Goal: Find specific page/section: Find specific page/section

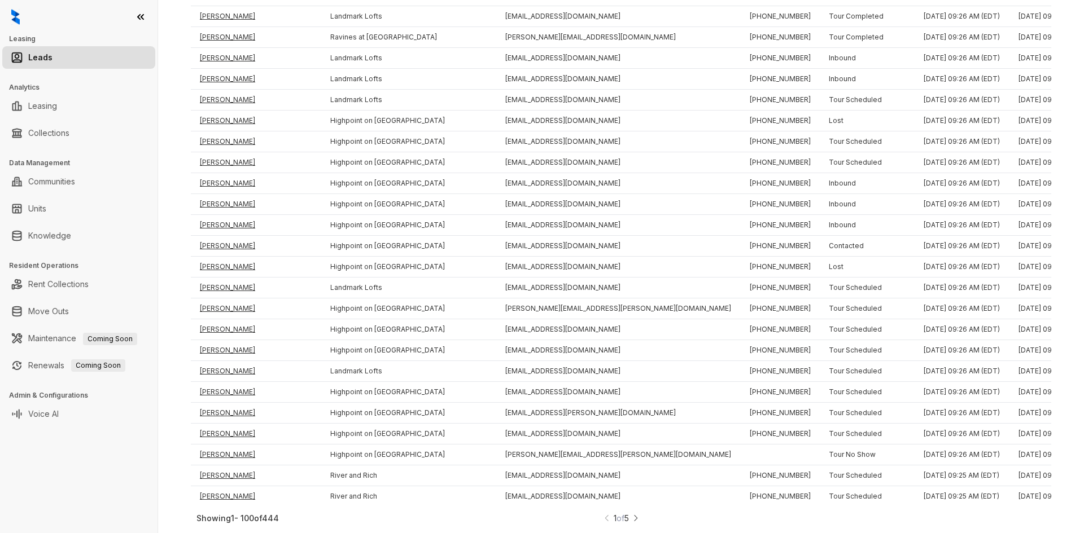
scroll to position [1709, 0]
click at [635, 520] on img at bounding box center [636, 519] width 8 height 12
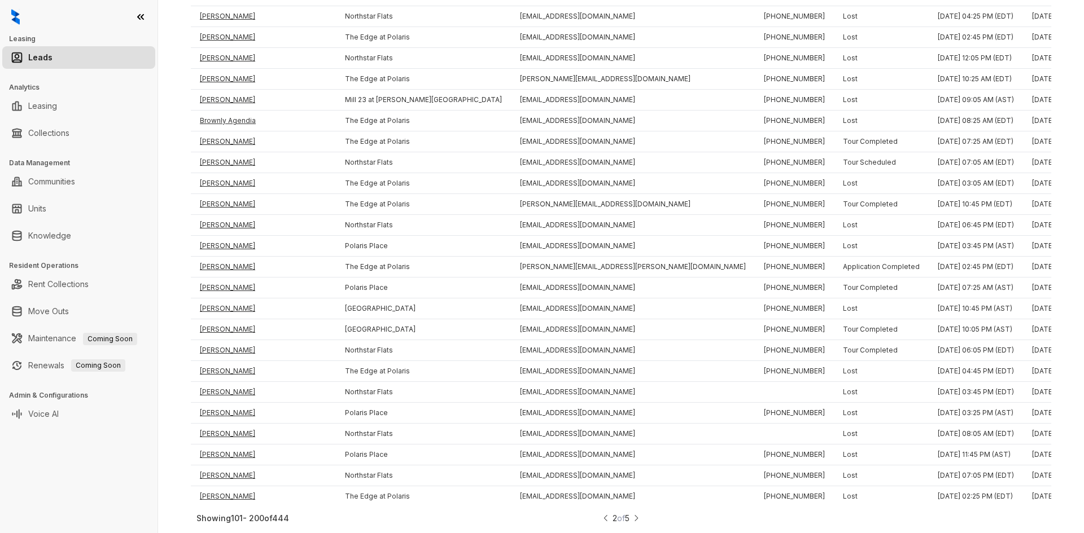
click at [637, 515] on img at bounding box center [636, 519] width 8 height 12
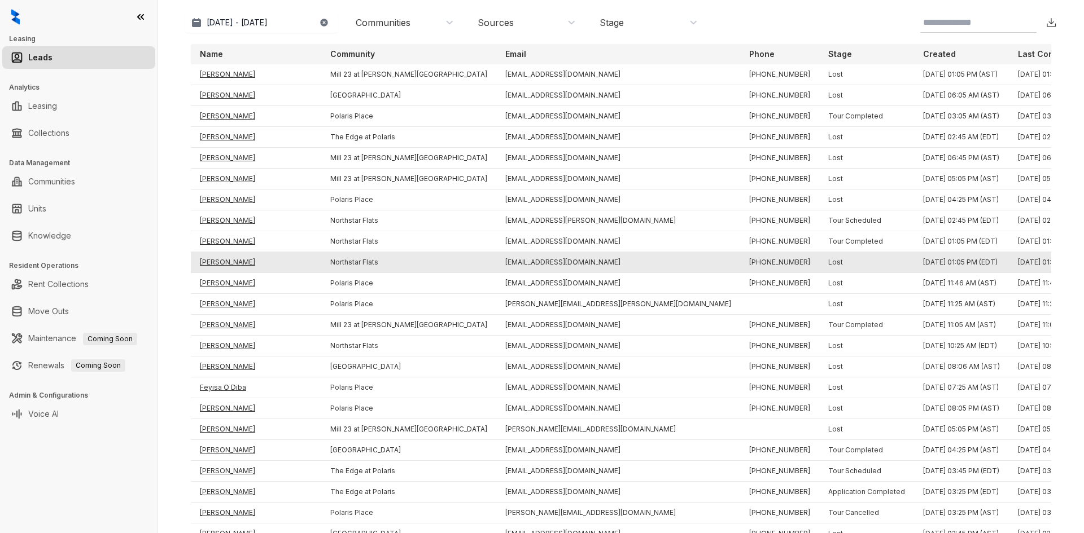
scroll to position [72, 0]
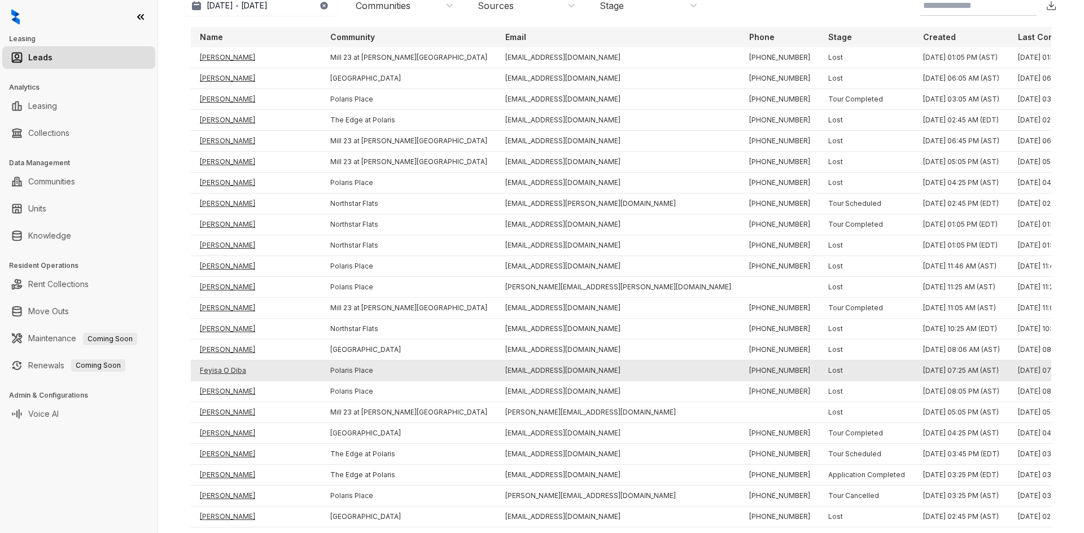
click at [231, 369] on td "Feyisa O Diba" at bounding box center [256, 371] width 130 height 21
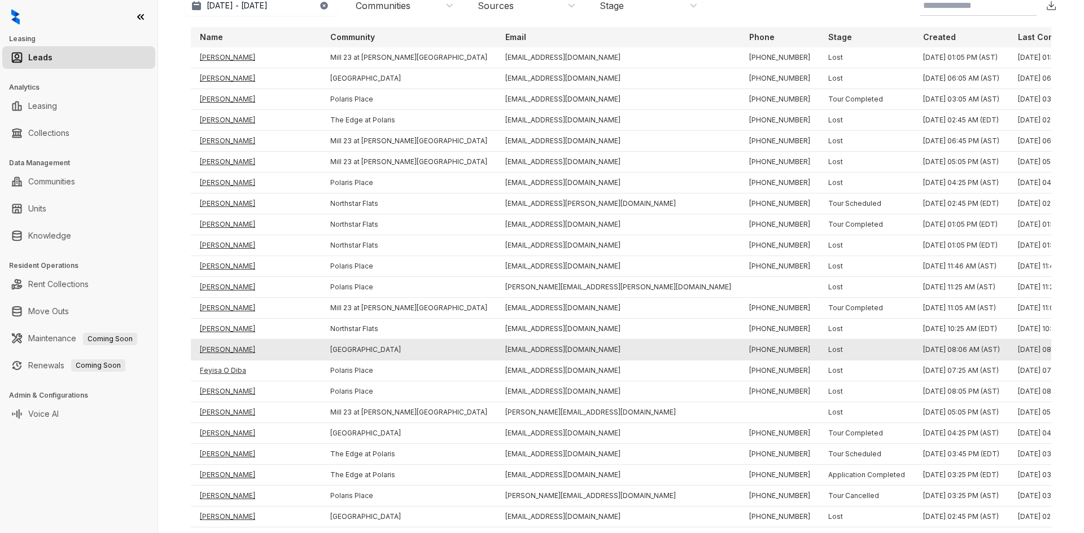
click at [216, 348] on td "[PERSON_NAME]" at bounding box center [256, 350] width 130 height 21
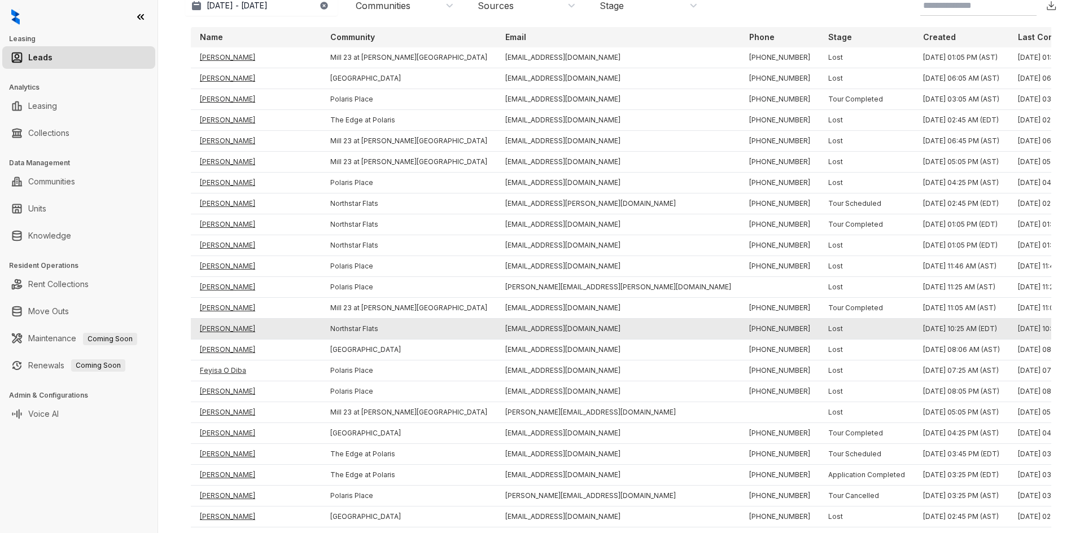
click at [213, 325] on td "[PERSON_NAME]" at bounding box center [256, 329] width 130 height 21
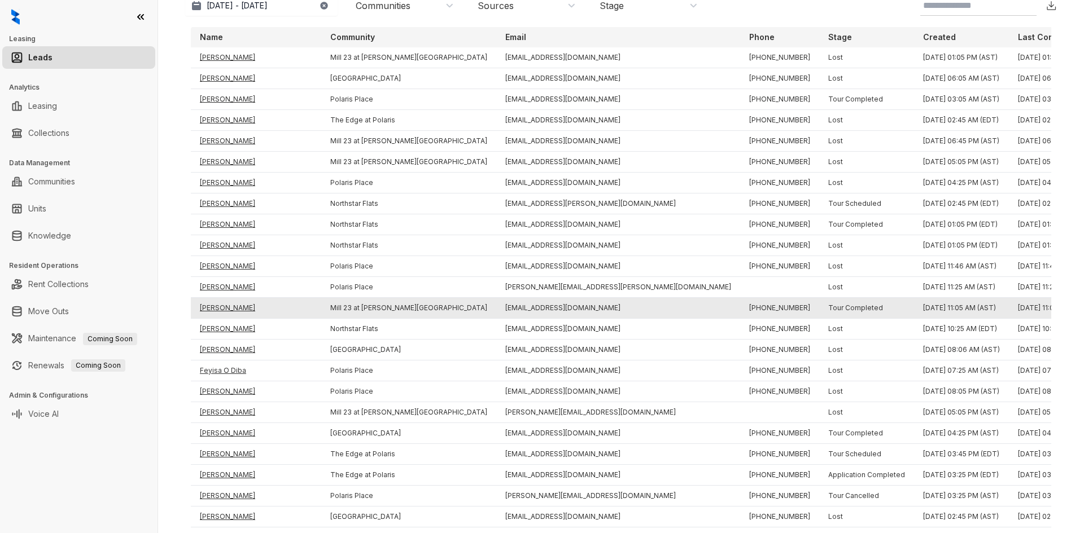
click at [212, 303] on td "[PERSON_NAME]" at bounding box center [256, 308] width 130 height 21
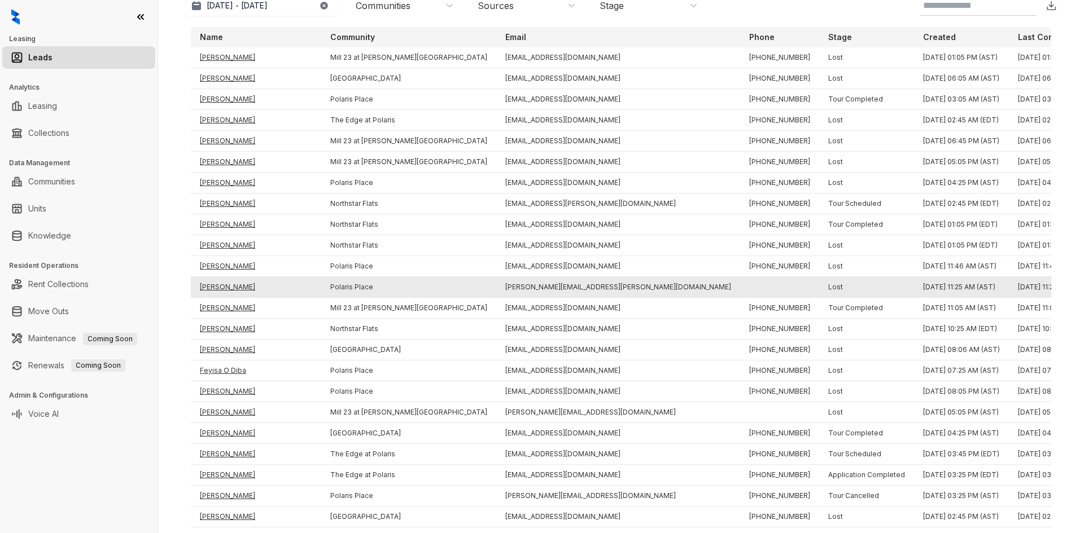
click at [212, 286] on td "[PERSON_NAME]" at bounding box center [256, 287] width 130 height 21
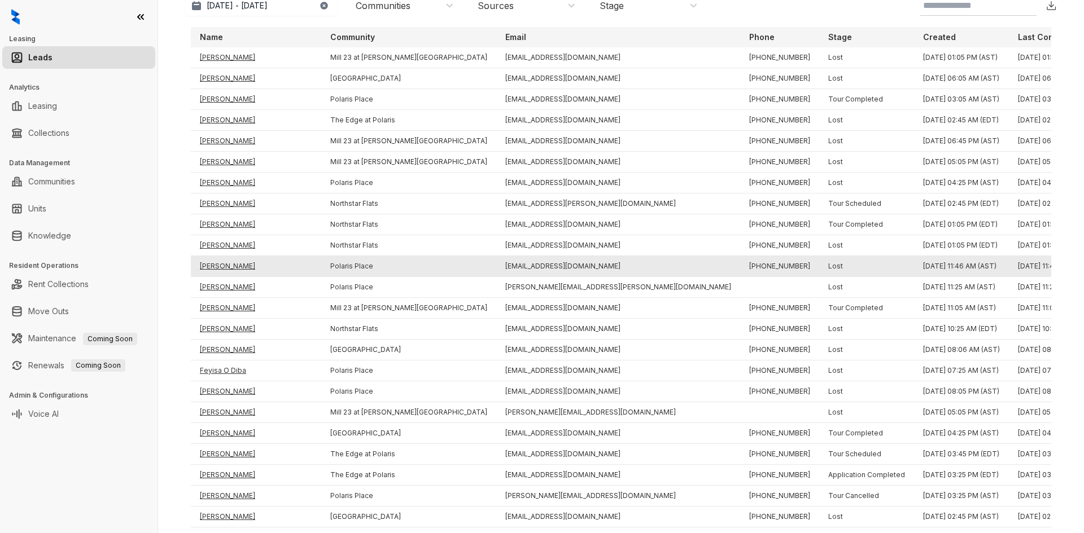
click at [210, 262] on td "[PERSON_NAME]" at bounding box center [256, 266] width 130 height 21
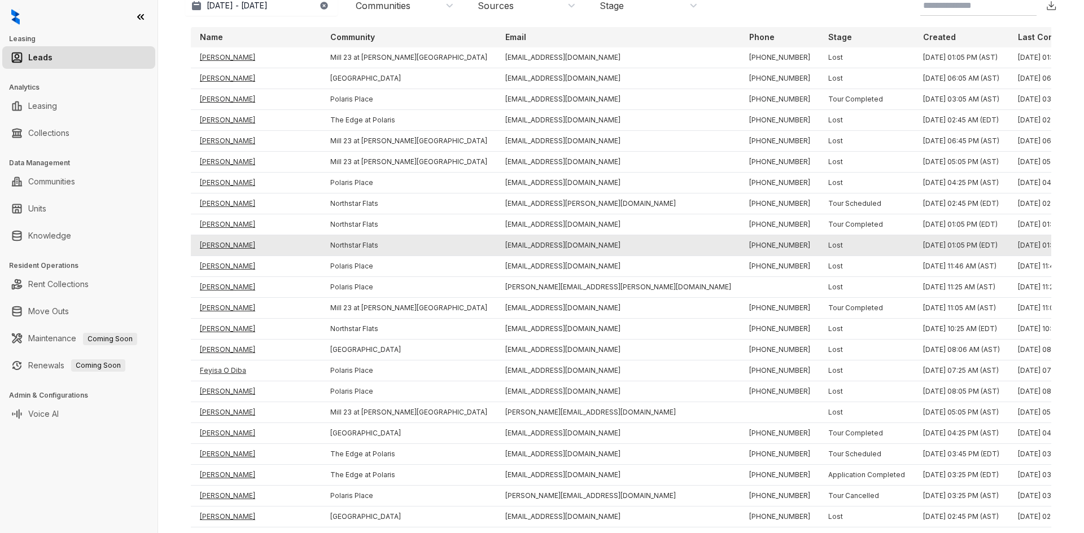
click at [210, 247] on td "[PERSON_NAME]" at bounding box center [256, 245] width 130 height 21
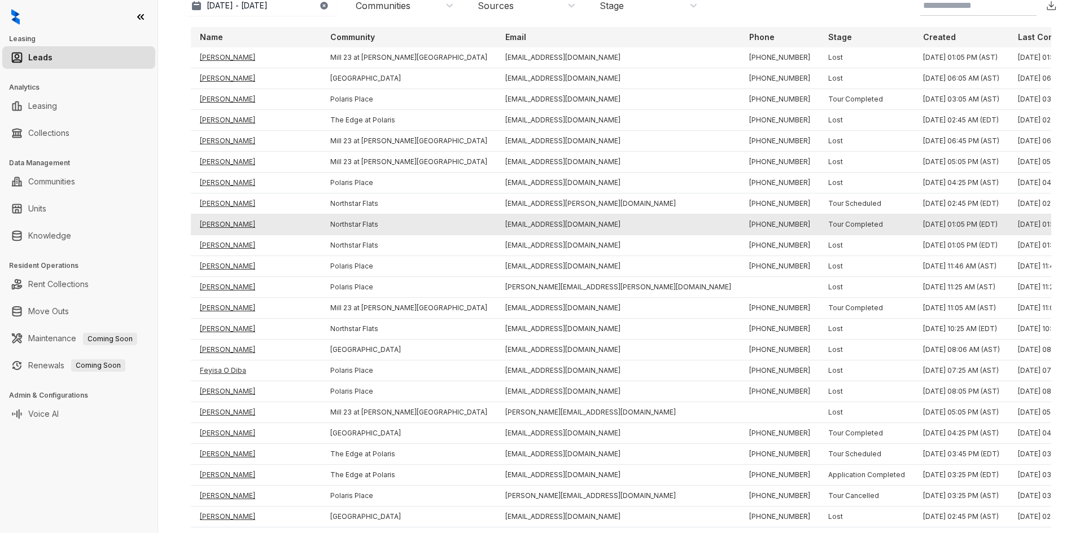
click at [210, 224] on td "[PERSON_NAME]" at bounding box center [256, 225] width 130 height 21
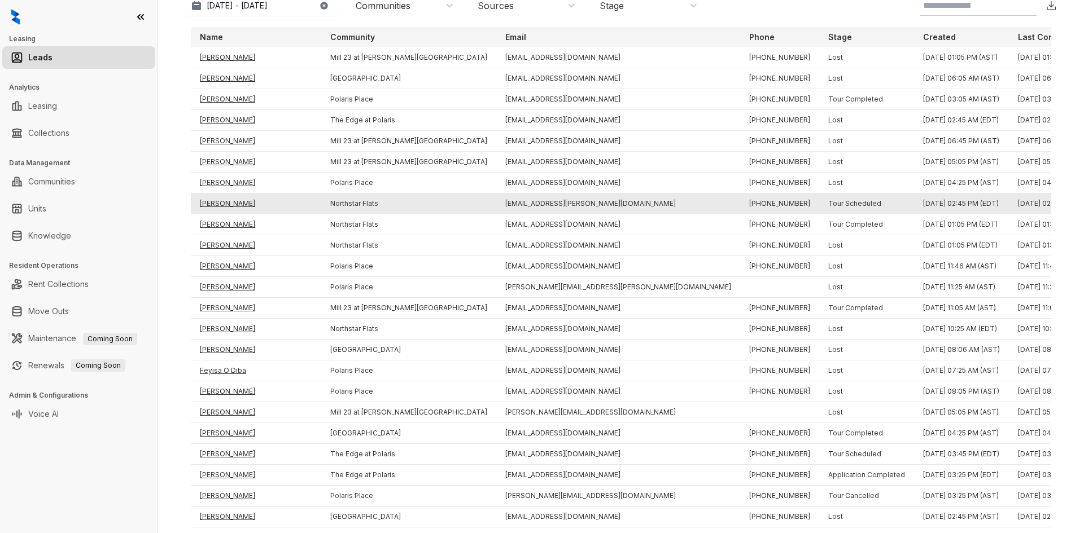
click at [210, 199] on td "[PERSON_NAME]" at bounding box center [256, 204] width 130 height 21
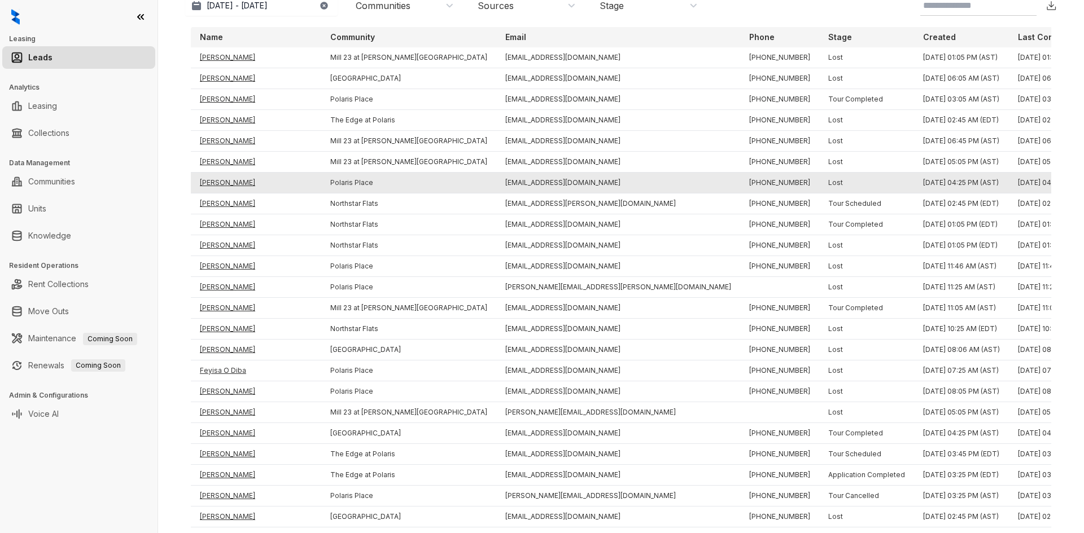
click at [210, 184] on td "[PERSON_NAME]" at bounding box center [256, 183] width 130 height 21
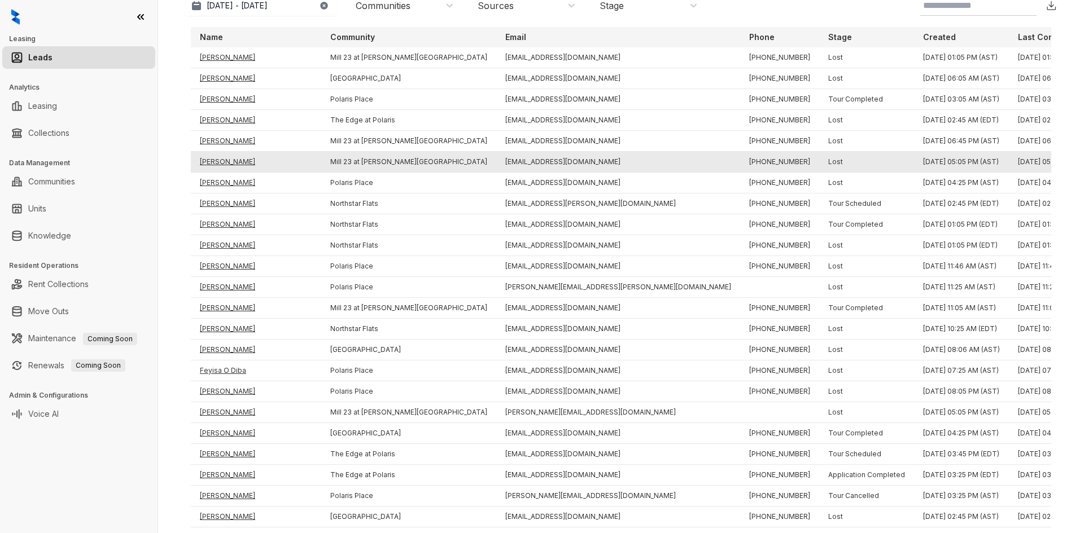
click at [215, 160] on td "[PERSON_NAME]" at bounding box center [256, 162] width 130 height 21
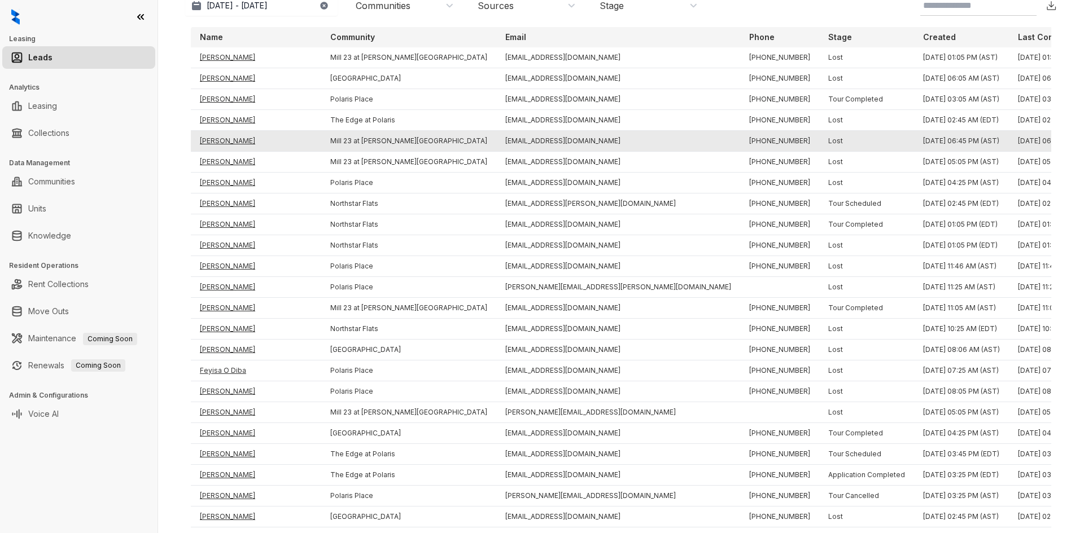
click at [215, 145] on td "[PERSON_NAME]" at bounding box center [256, 141] width 130 height 21
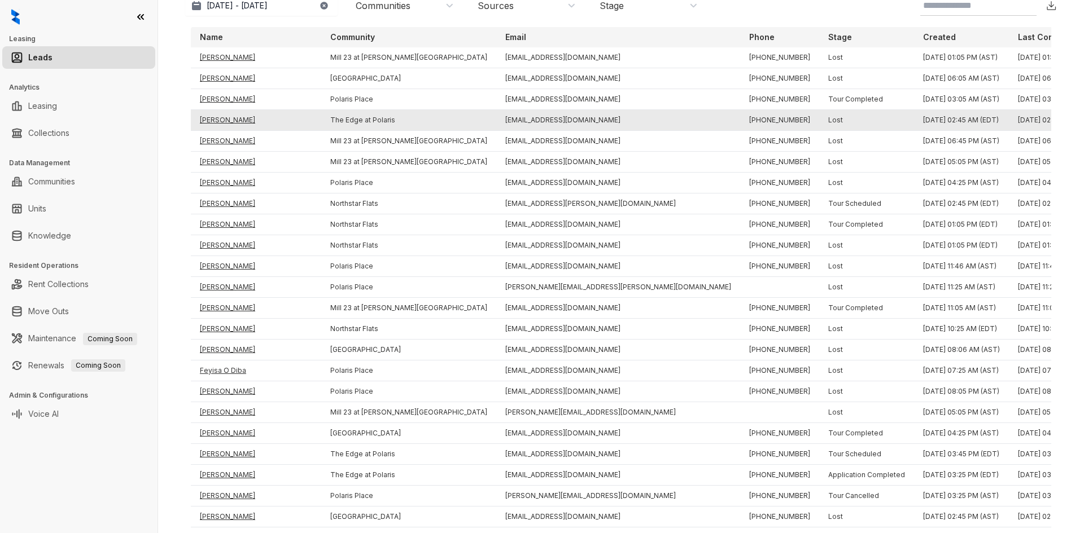
click at [208, 118] on td "[PERSON_NAME]" at bounding box center [256, 120] width 130 height 21
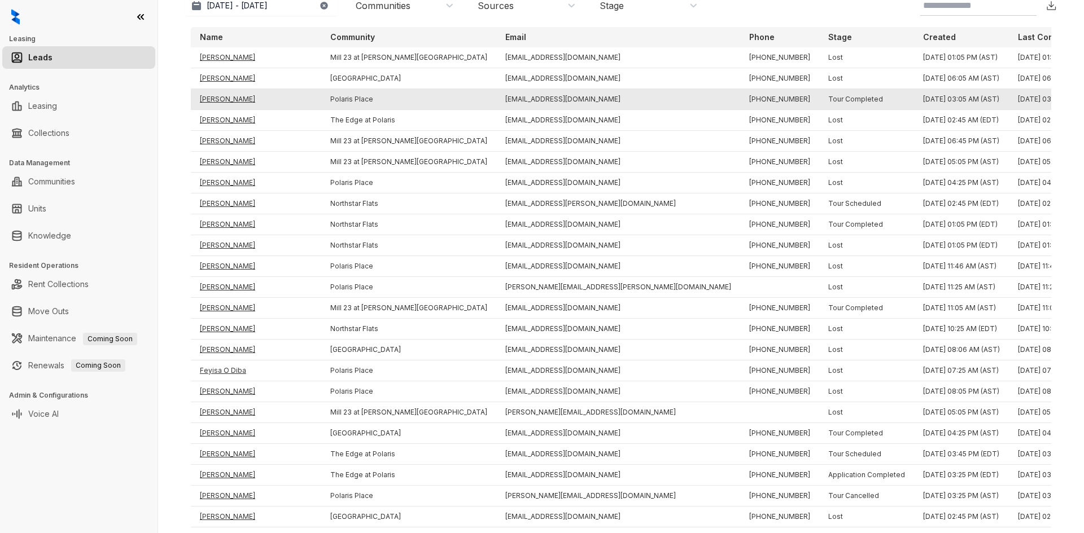
click at [208, 102] on td "[PERSON_NAME]" at bounding box center [256, 99] width 130 height 21
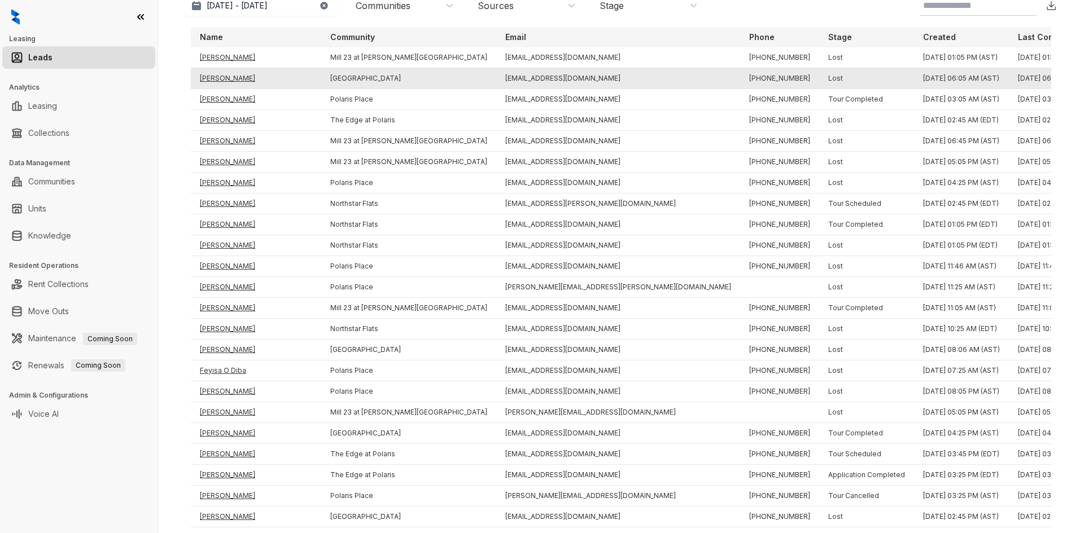
click at [229, 84] on td "[PERSON_NAME]" at bounding box center [256, 78] width 130 height 21
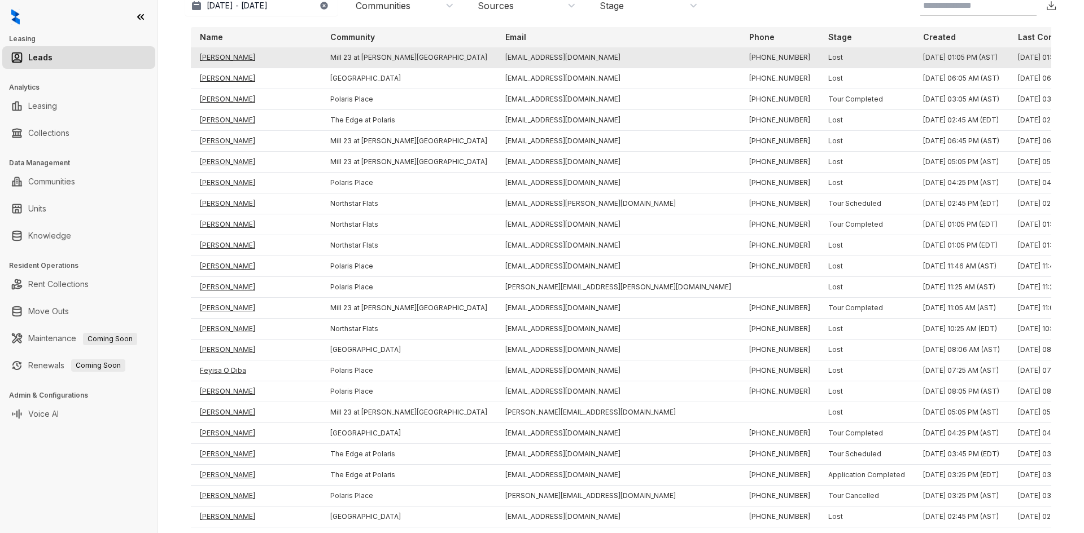
click at [208, 56] on td "[PERSON_NAME]" at bounding box center [256, 57] width 130 height 21
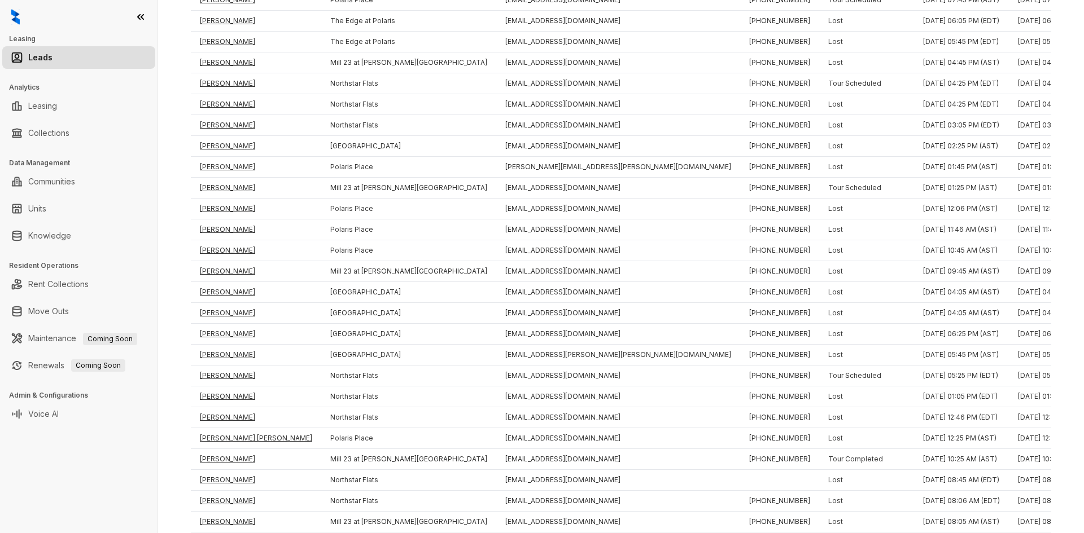
scroll to position [1709, 0]
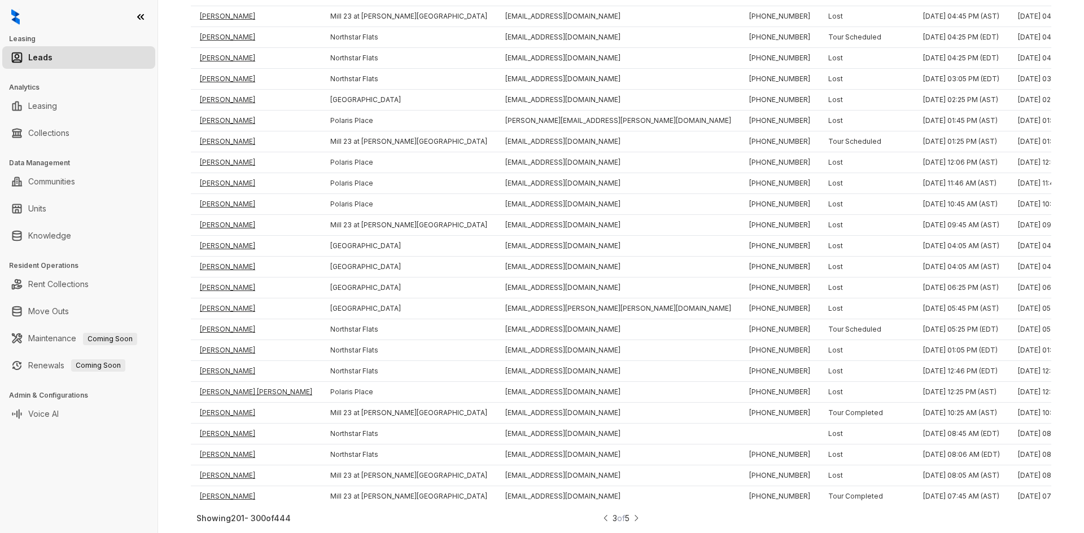
click at [602, 523] on img at bounding box center [606, 519] width 8 height 12
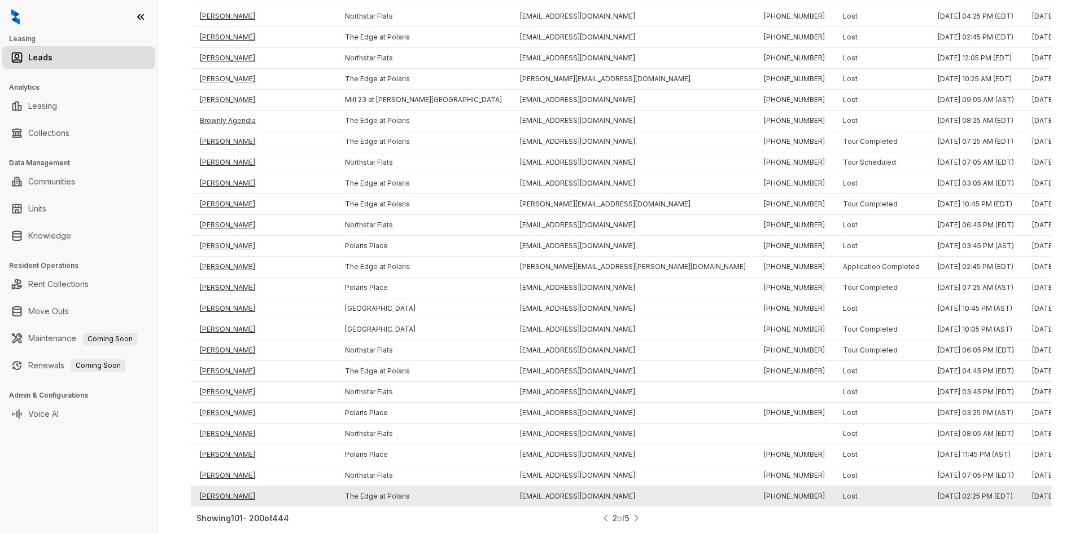
click at [228, 488] on td "[PERSON_NAME]" at bounding box center [263, 497] width 145 height 21
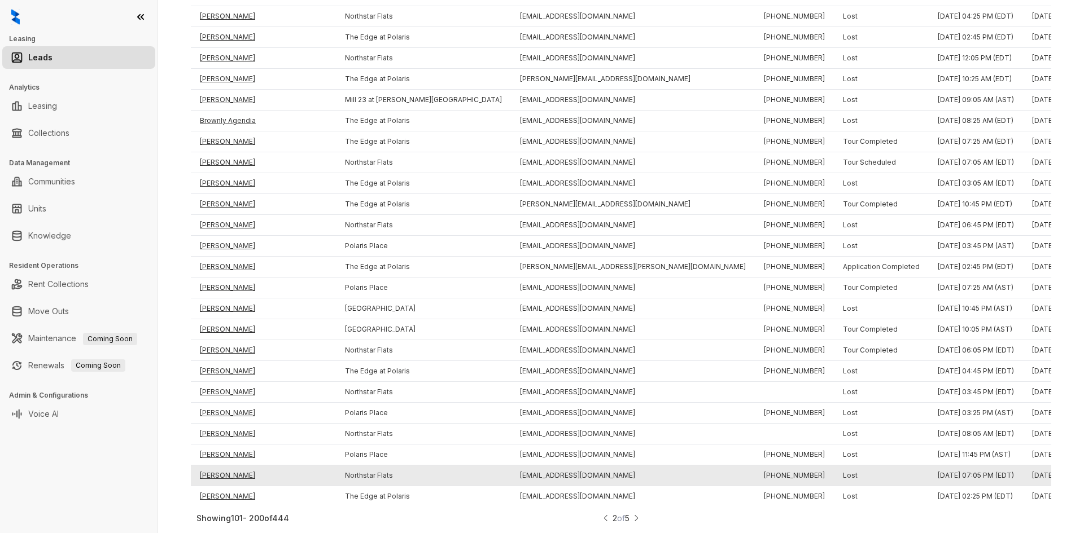
click at [219, 469] on td "[PERSON_NAME]" at bounding box center [263, 476] width 145 height 21
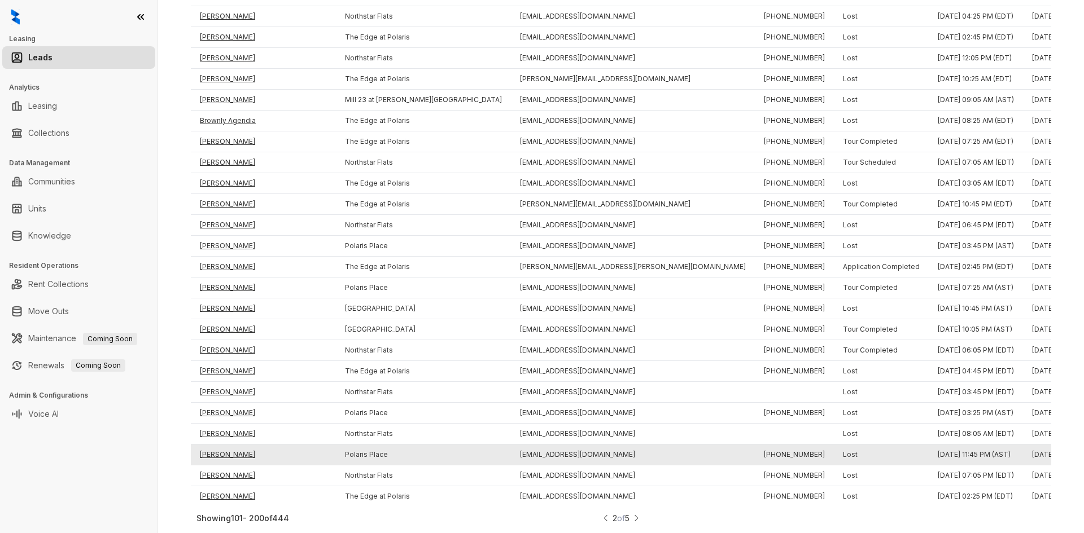
click at [213, 446] on td "[PERSON_NAME]" at bounding box center [263, 455] width 145 height 21
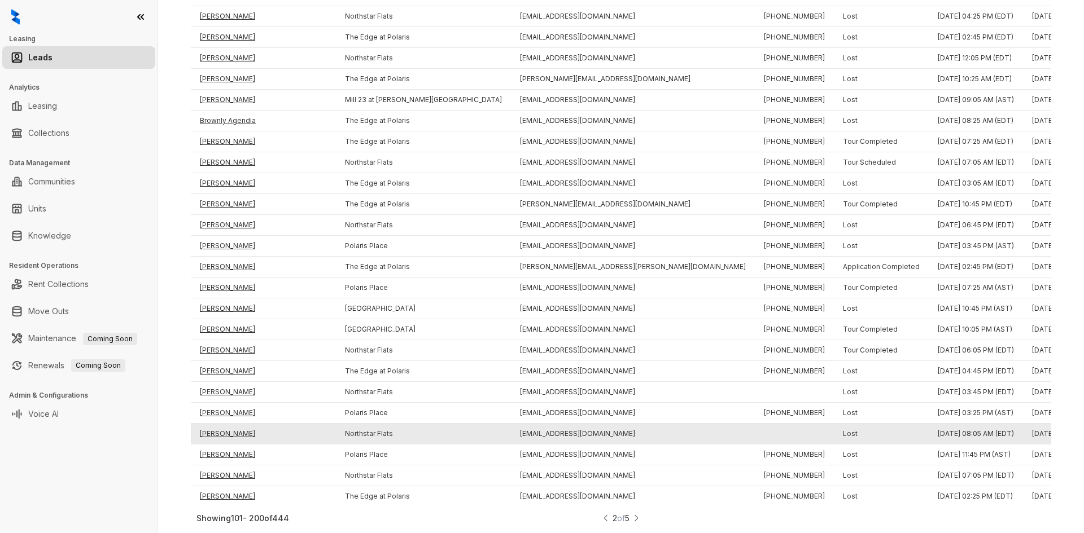
click at [213, 428] on td "[PERSON_NAME]" at bounding box center [263, 434] width 145 height 21
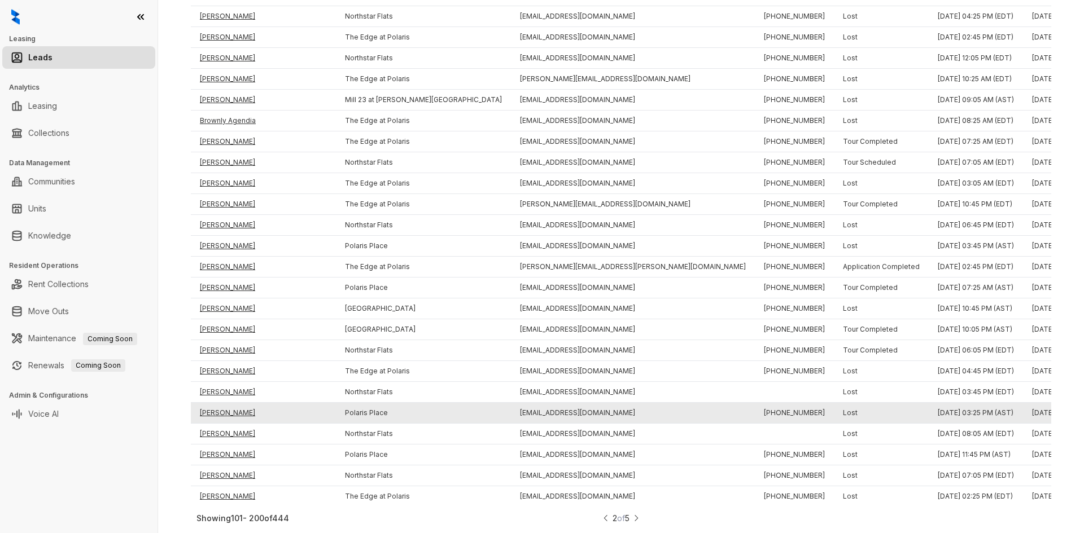
click at [212, 403] on td "[PERSON_NAME]" at bounding box center [263, 413] width 145 height 21
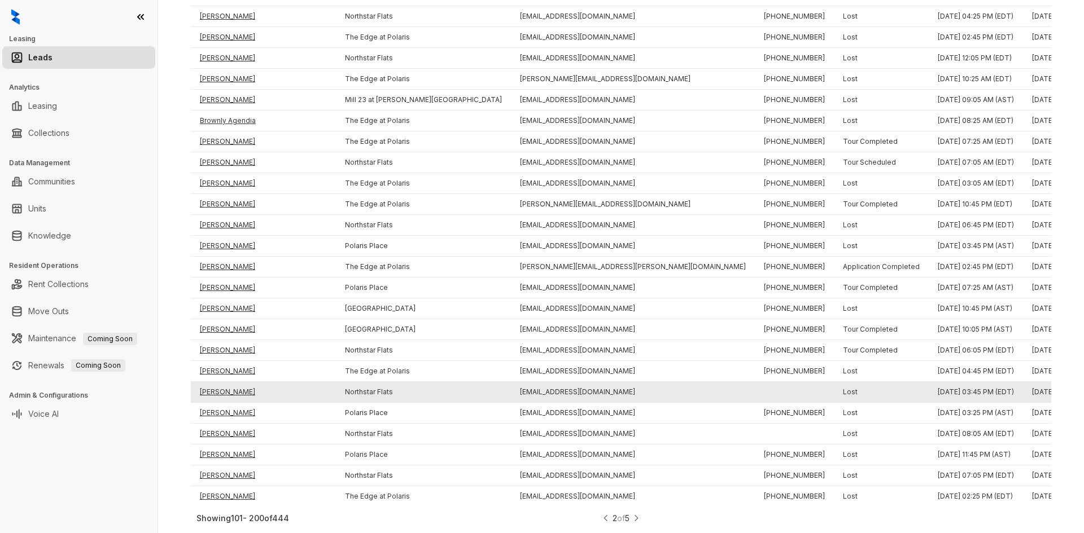
click at [211, 382] on td "[PERSON_NAME]" at bounding box center [263, 392] width 145 height 21
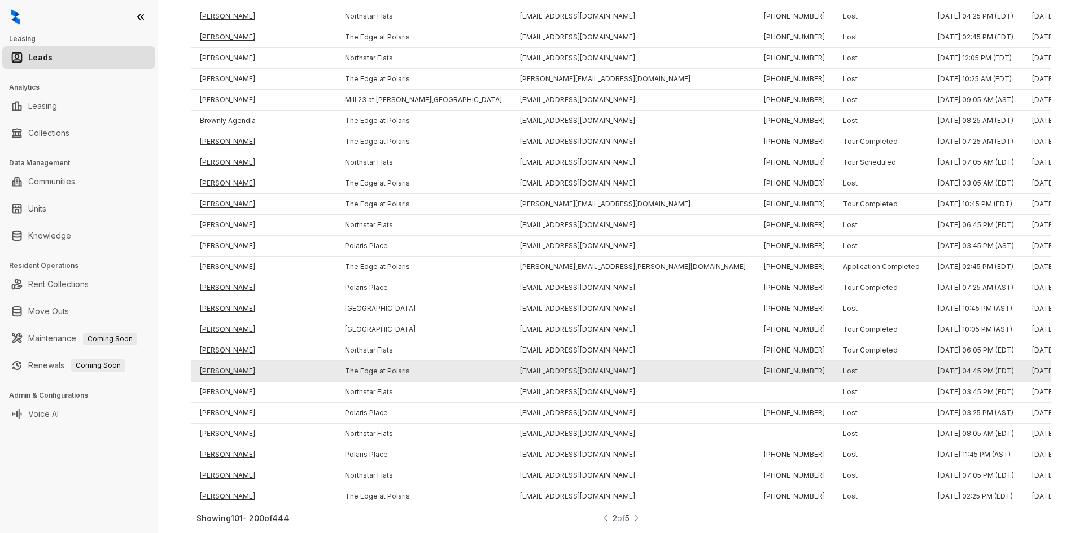
click at [212, 362] on td "[PERSON_NAME]" at bounding box center [263, 371] width 145 height 21
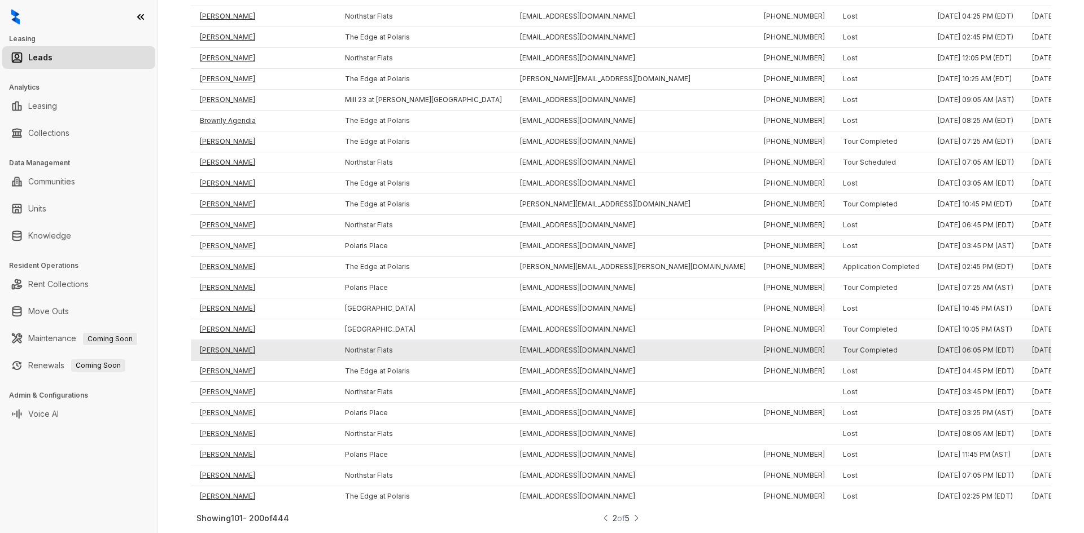
click at [215, 340] on td "[PERSON_NAME]" at bounding box center [263, 350] width 145 height 21
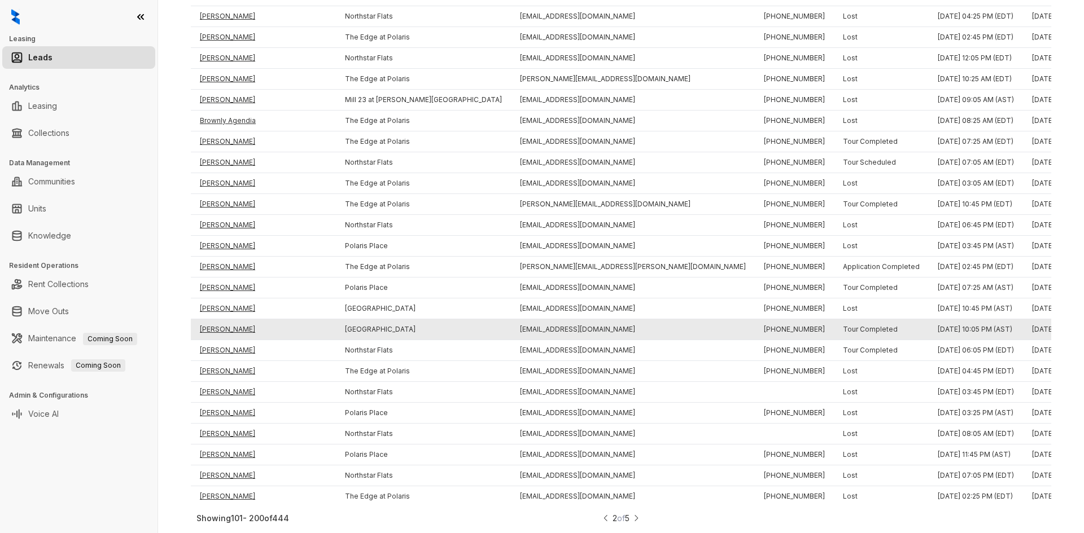
click at [215, 322] on td "[PERSON_NAME]" at bounding box center [263, 330] width 145 height 21
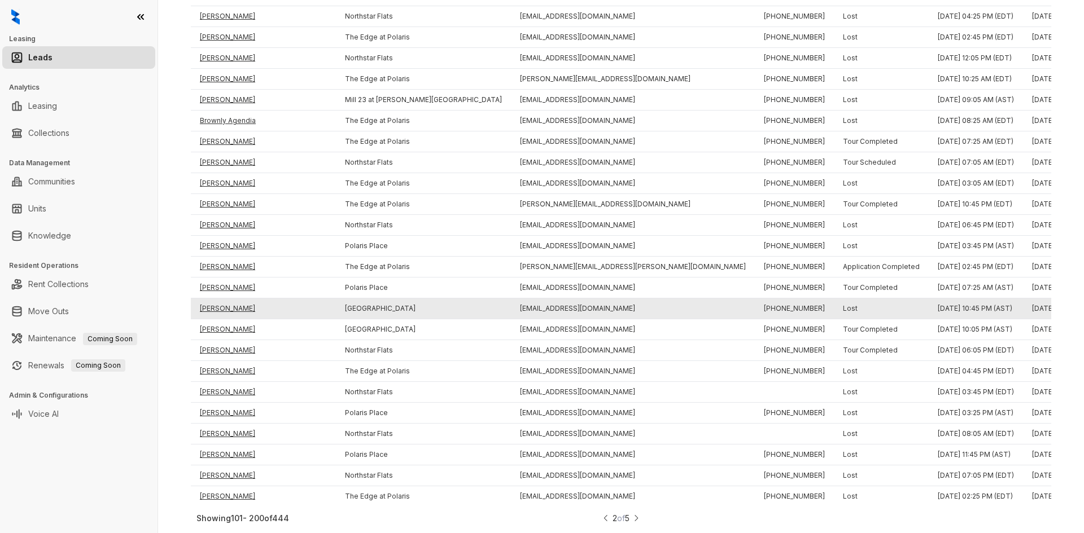
click at [215, 304] on td "[PERSON_NAME]" at bounding box center [263, 309] width 145 height 21
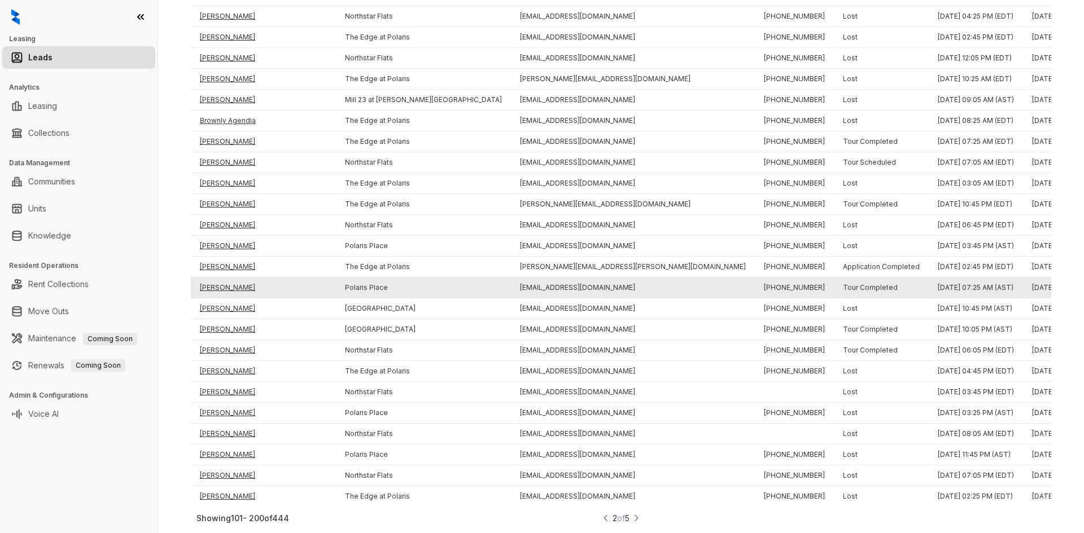
click at [215, 281] on td "[PERSON_NAME]" at bounding box center [263, 288] width 145 height 21
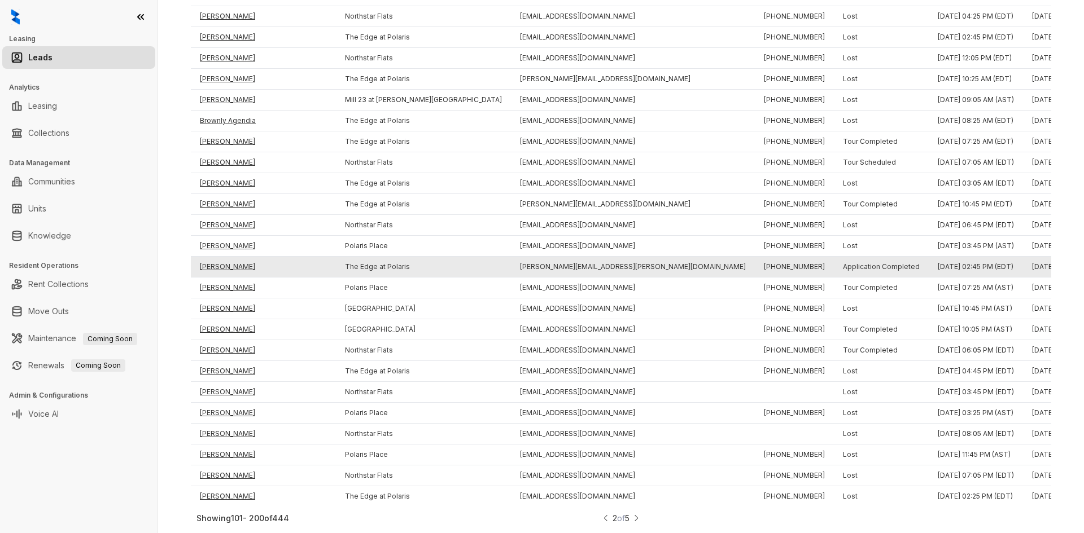
click at [216, 261] on td "[PERSON_NAME]" at bounding box center [263, 267] width 145 height 21
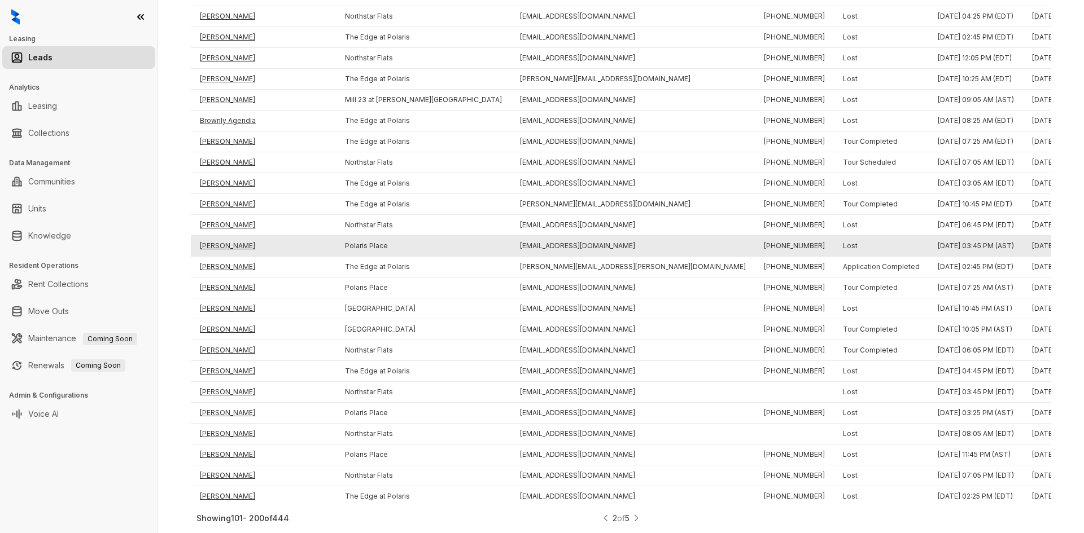
click at [228, 237] on td "[PERSON_NAME]" at bounding box center [263, 246] width 145 height 21
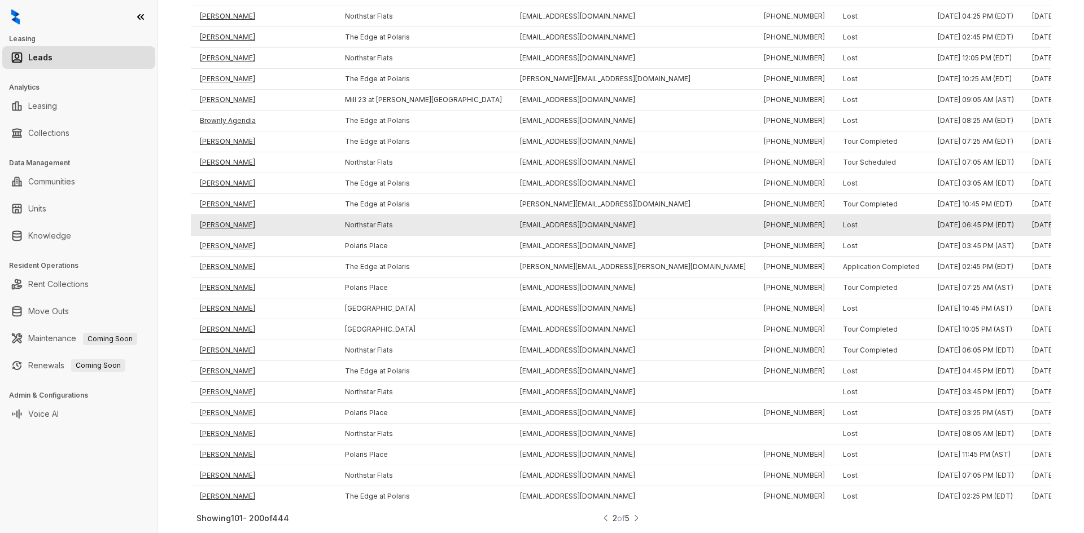
click at [220, 218] on td "[PERSON_NAME]" at bounding box center [263, 225] width 145 height 21
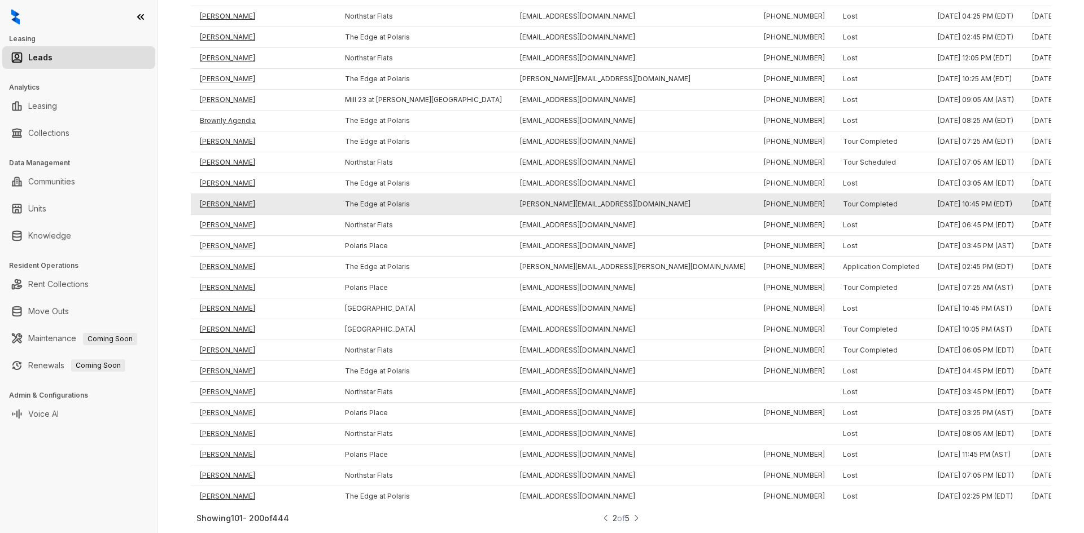
click at [213, 194] on td "[PERSON_NAME]" at bounding box center [263, 204] width 145 height 21
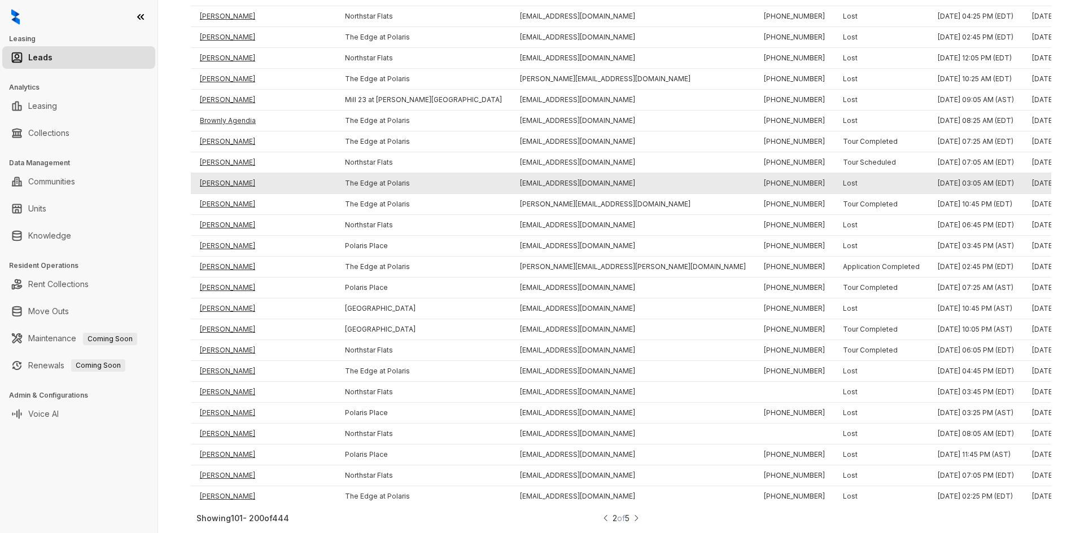
click at [211, 174] on td "[PERSON_NAME]" at bounding box center [263, 183] width 145 height 21
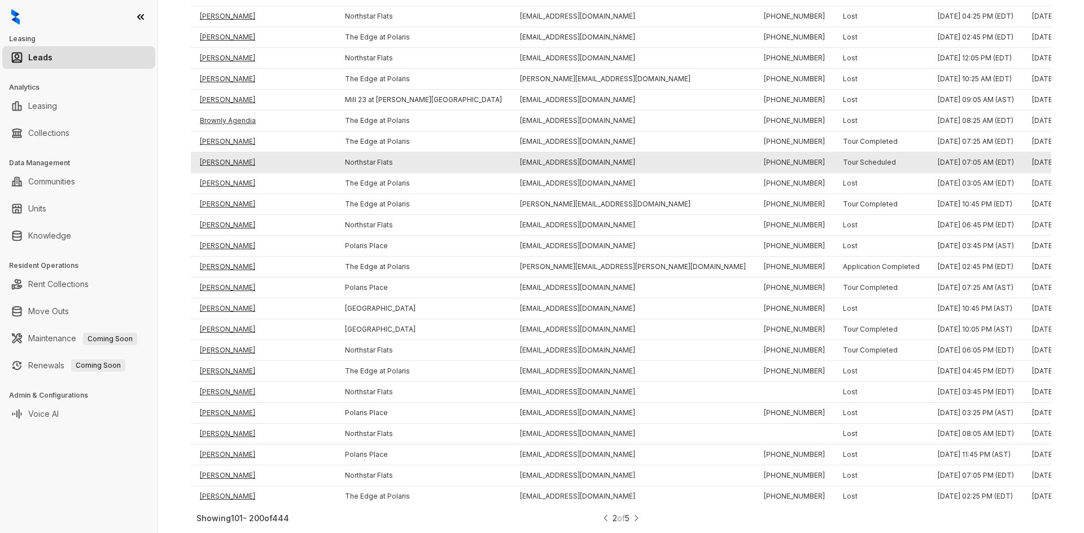
click at [211, 156] on td "[PERSON_NAME]" at bounding box center [263, 162] width 145 height 21
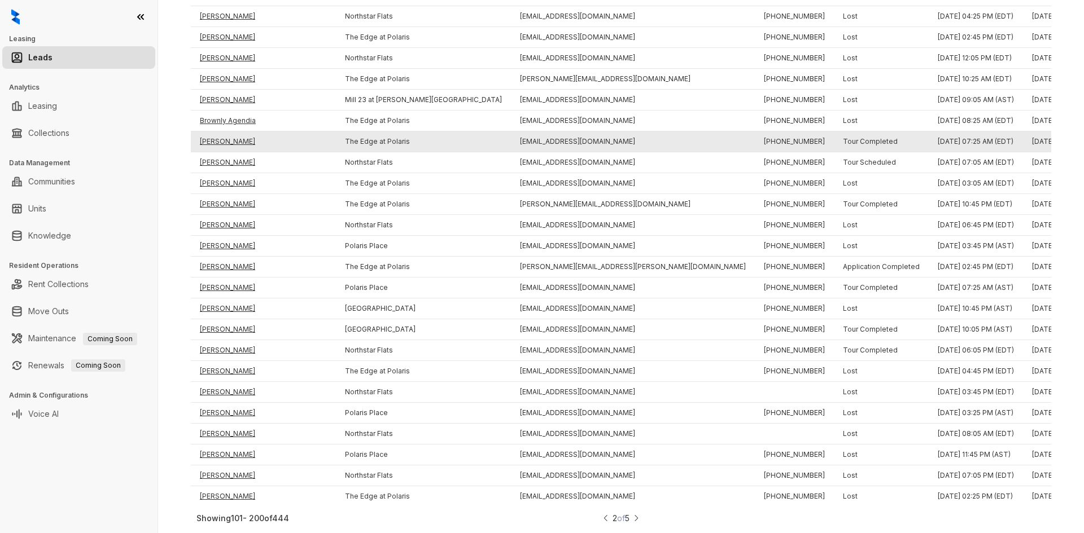
click at [219, 132] on td "[PERSON_NAME]" at bounding box center [263, 142] width 145 height 21
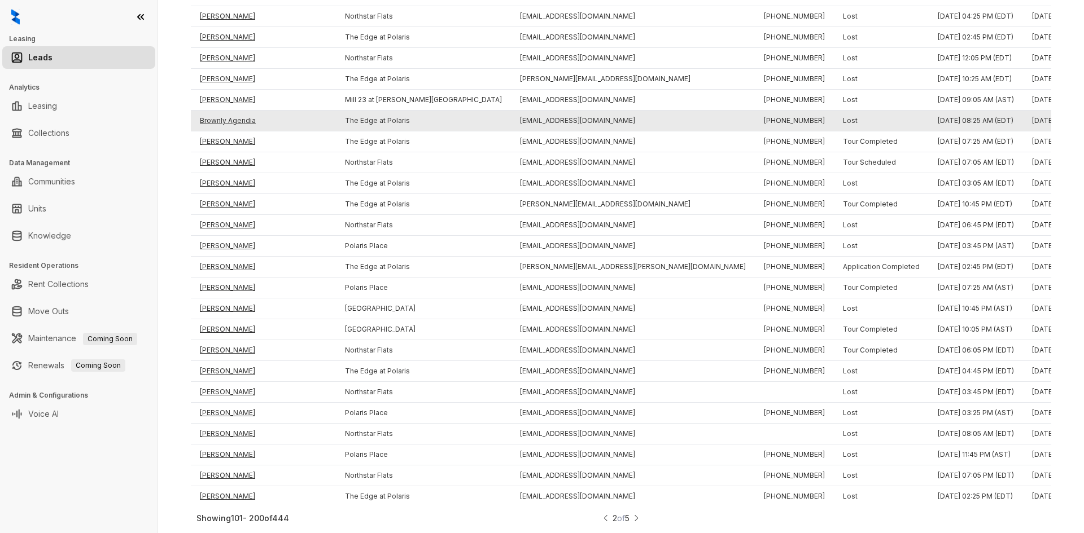
click at [220, 111] on td "Brownly Agendia" at bounding box center [263, 121] width 145 height 21
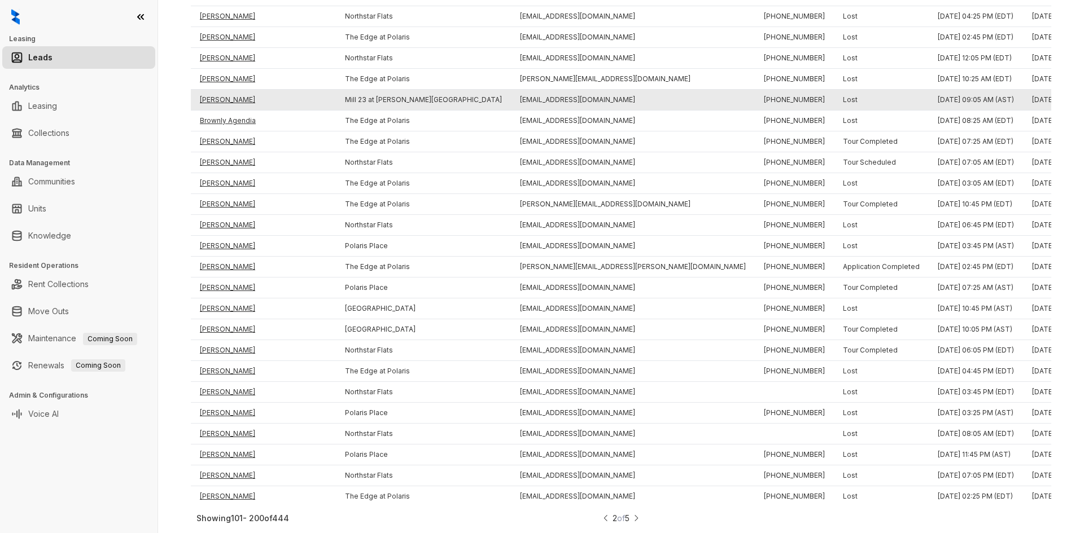
click at [217, 96] on td "[PERSON_NAME]" at bounding box center [263, 100] width 145 height 21
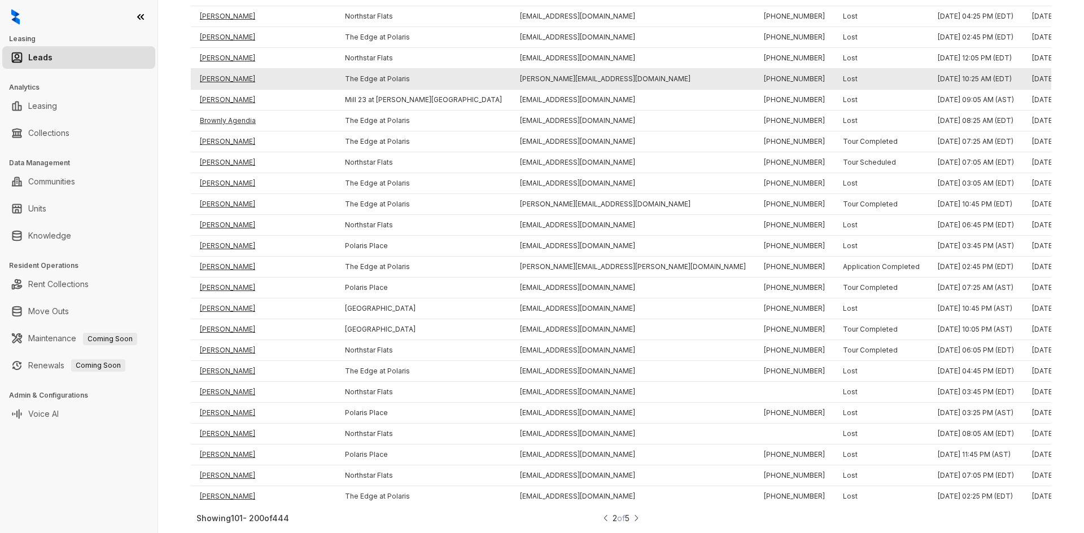
click at [217, 73] on td "[PERSON_NAME]" at bounding box center [263, 79] width 145 height 21
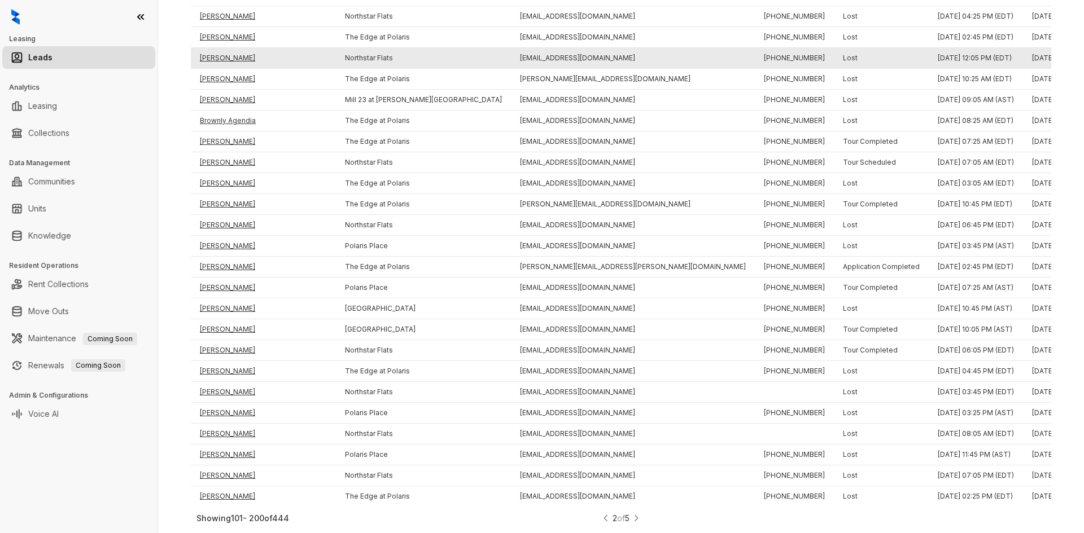
click at [213, 48] on td "[PERSON_NAME]" at bounding box center [263, 58] width 145 height 21
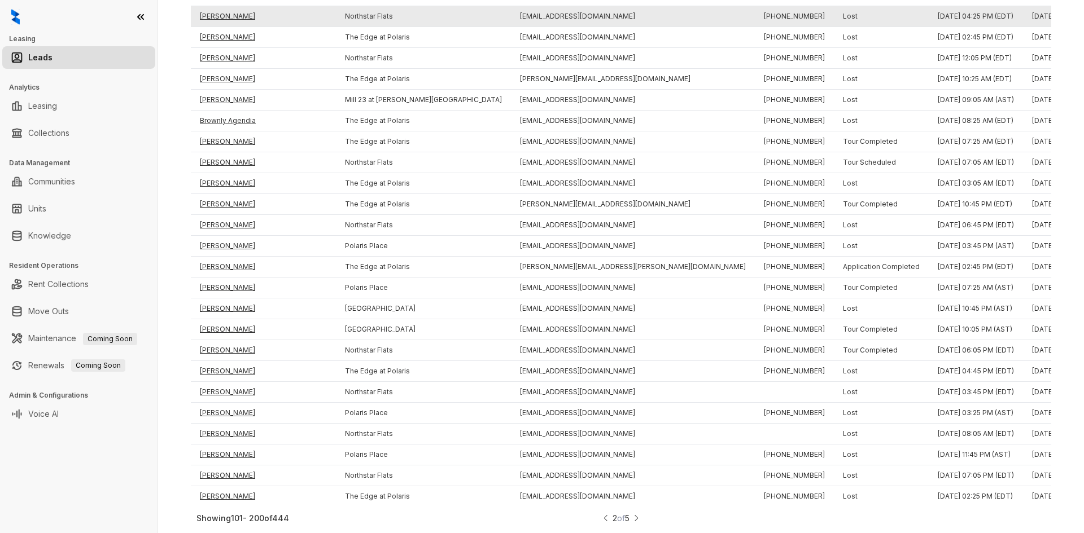
drag, startPoint x: 214, startPoint y: 24, endPoint x: 215, endPoint y: 12, distance: 12.5
click at [214, 27] on td "[PERSON_NAME]" at bounding box center [263, 37] width 145 height 21
click at [215, 9] on td "[PERSON_NAME]" at bounding box center [263, 16] width 145 height 21
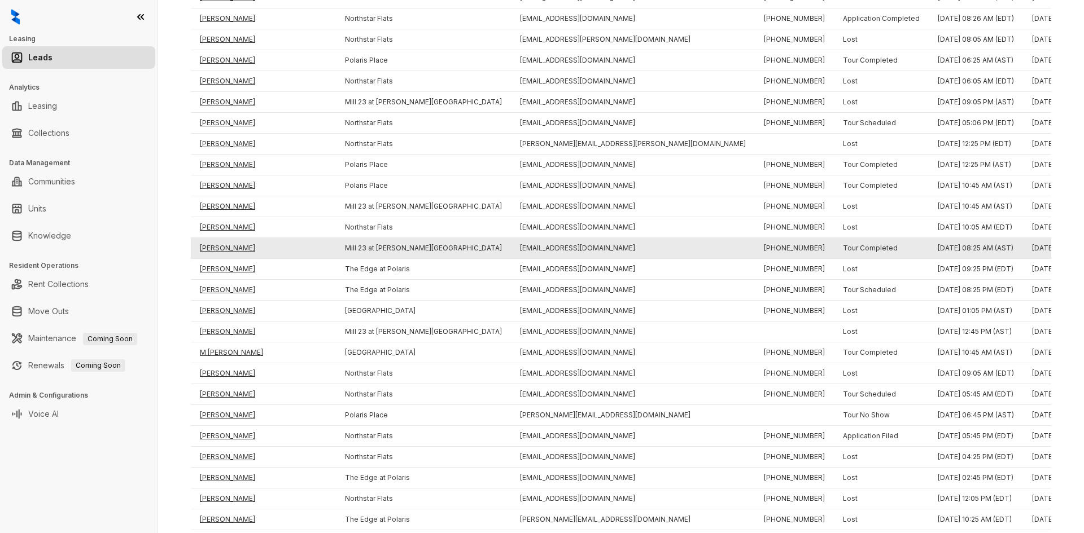
scroll to position [1258, 0]
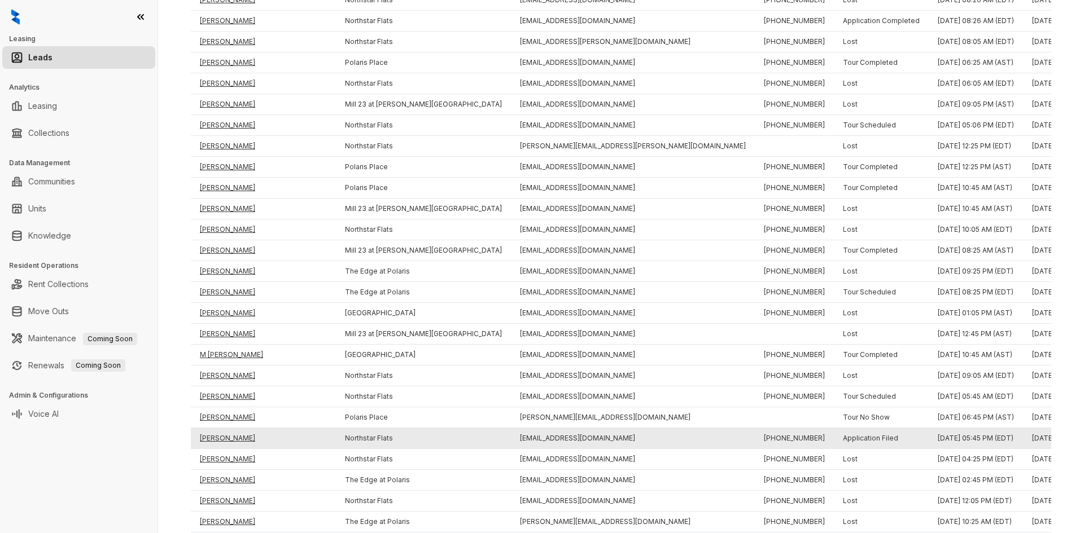
click at [217, 439] on td "[PERSON_NAME]" at bounding box center [263, 438] width 145 height 21
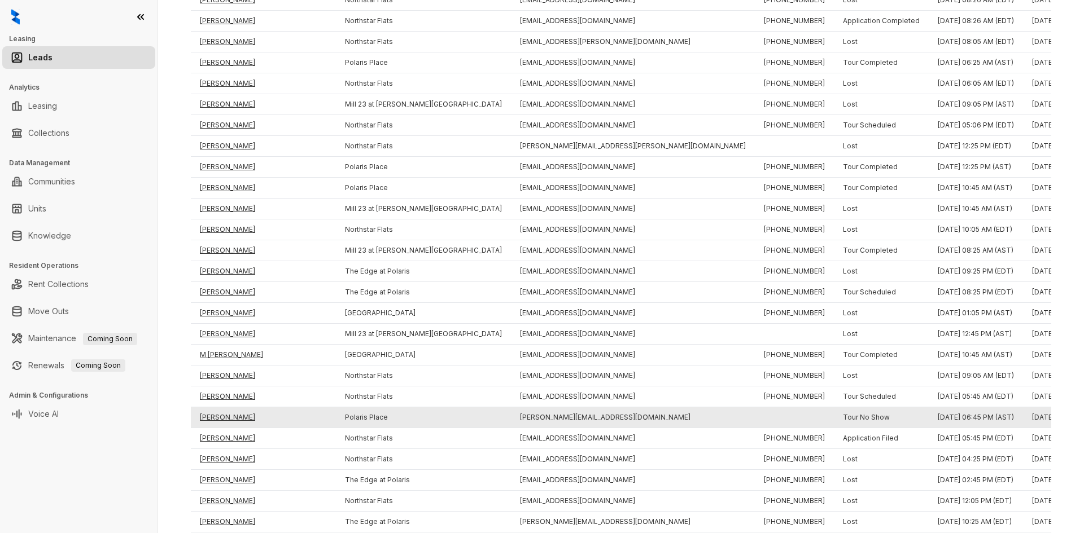
click at [221, 414] on td "[PERSON_NAME]" at bounding box center [263, 418] width 145 height 21
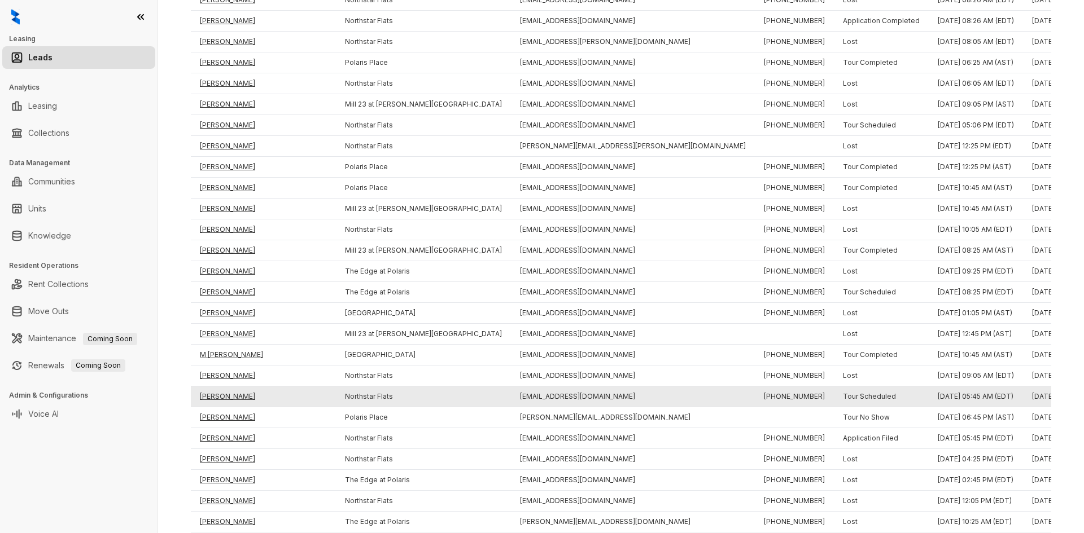
click at [221, 397] on td "[PERSON_NAME]" at bounding box center [263, 397] width 145 height 21
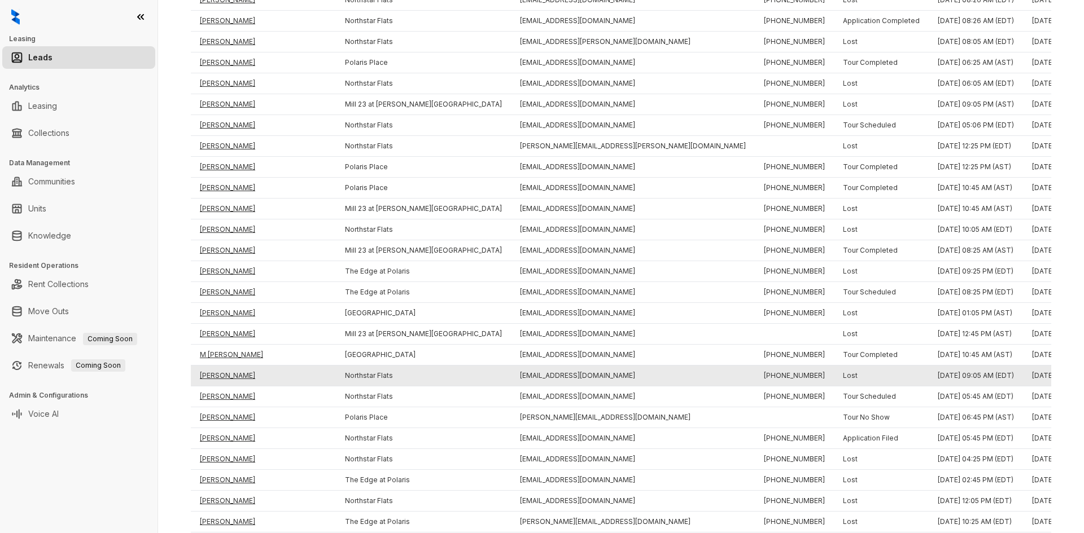
click at [217, 377] on td "[PERSON_NAME]" at bounding box center [263, 376] width 145 height 21
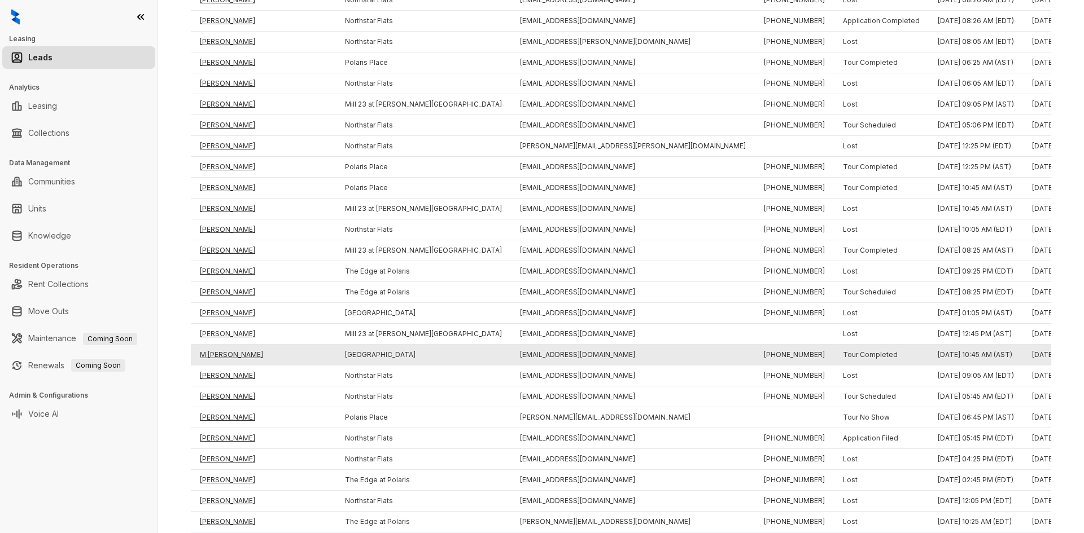
click at [209, 353] on td "M [PERSON_NAME]" at bounding box center [263, 355] width 145 height 21
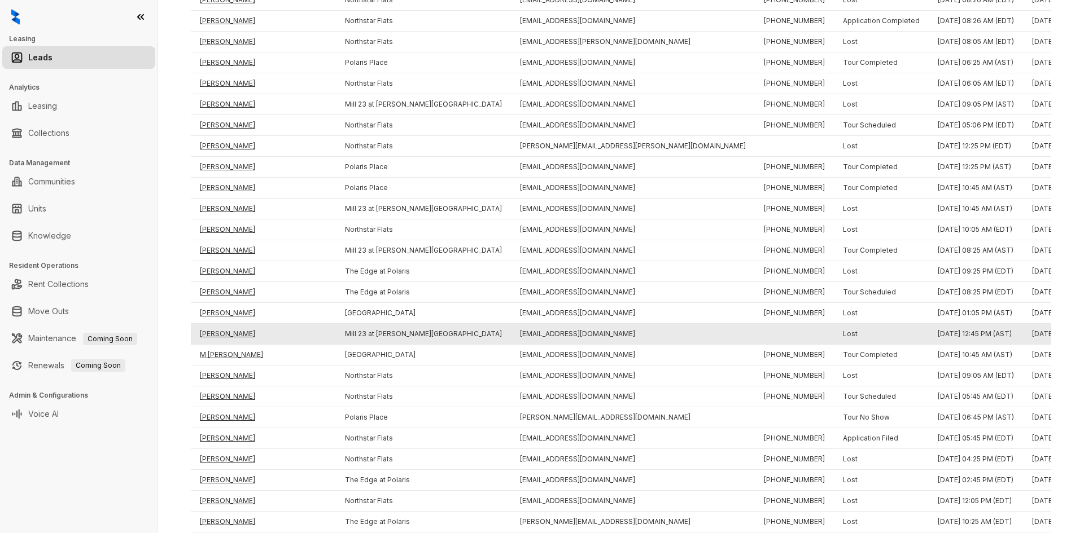
click at [211, 332] on td "[PERSON_NAME]" at bounding box center [263, 334] width 145 height 21
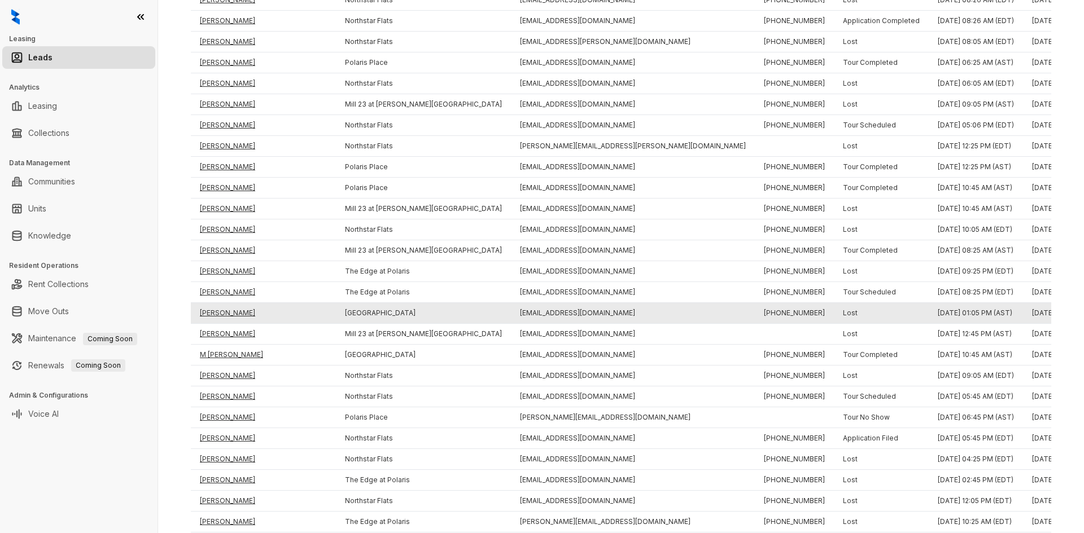
click at [212, 314] on td "[PERSON_NAME]" at bounding box center [263, 313] width 145 height 21
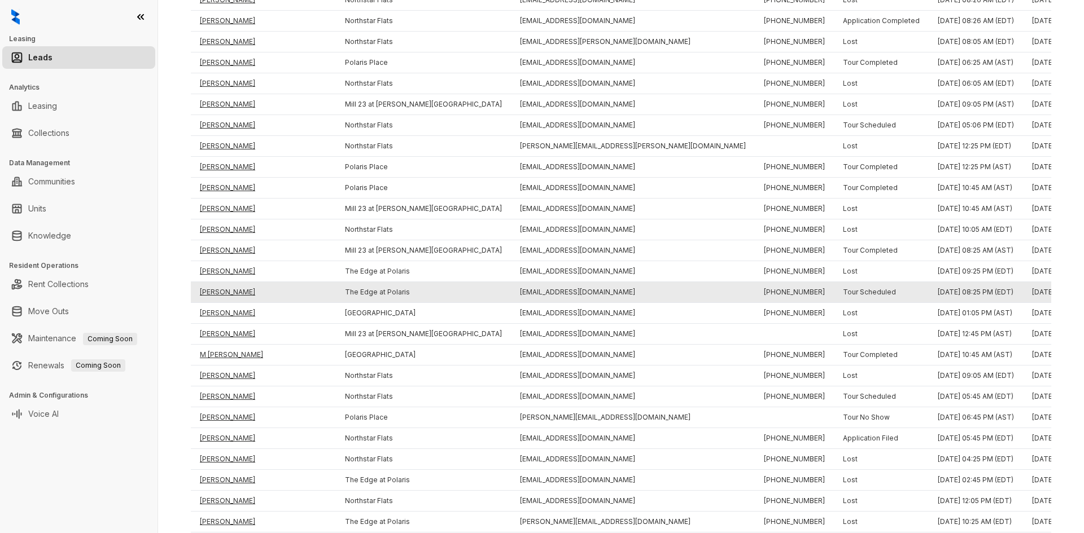
click at [214, 291] on td "[PERSON_NAME]" at bounding box center [263, 292] width 145 height 21
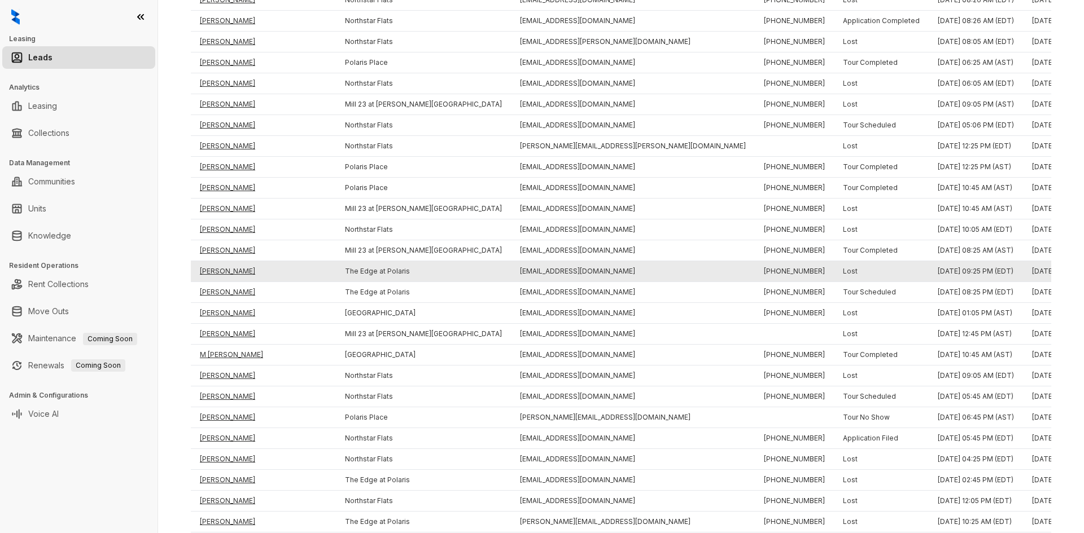
click at [214, 272] on td "[PERSON_NAME]" at bounding box center [263, 271] width 145 height 21
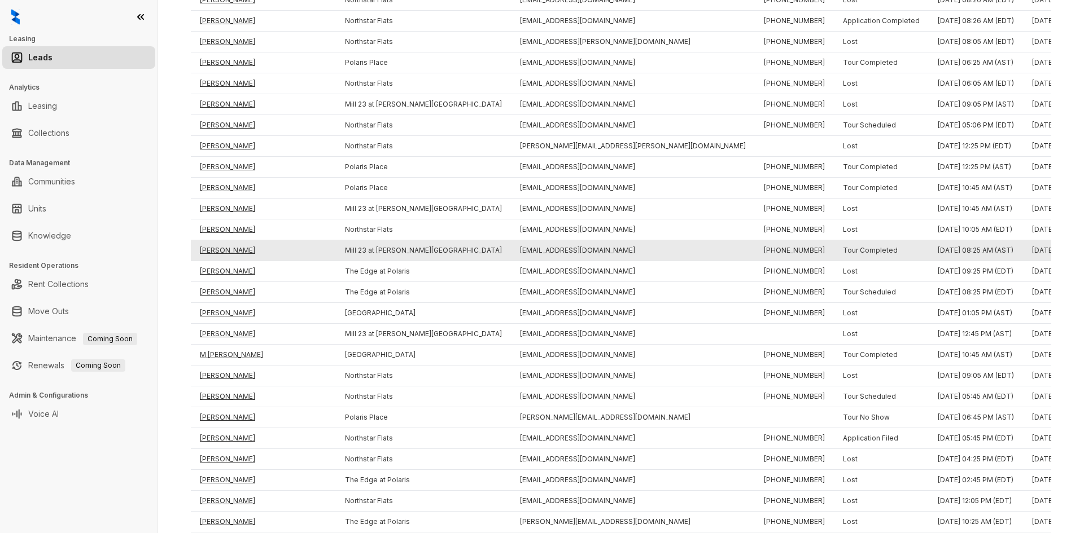
click at [213, 256] on td "[PERSON_NAME]" at bounding box center [263, 250] width 145 height 21
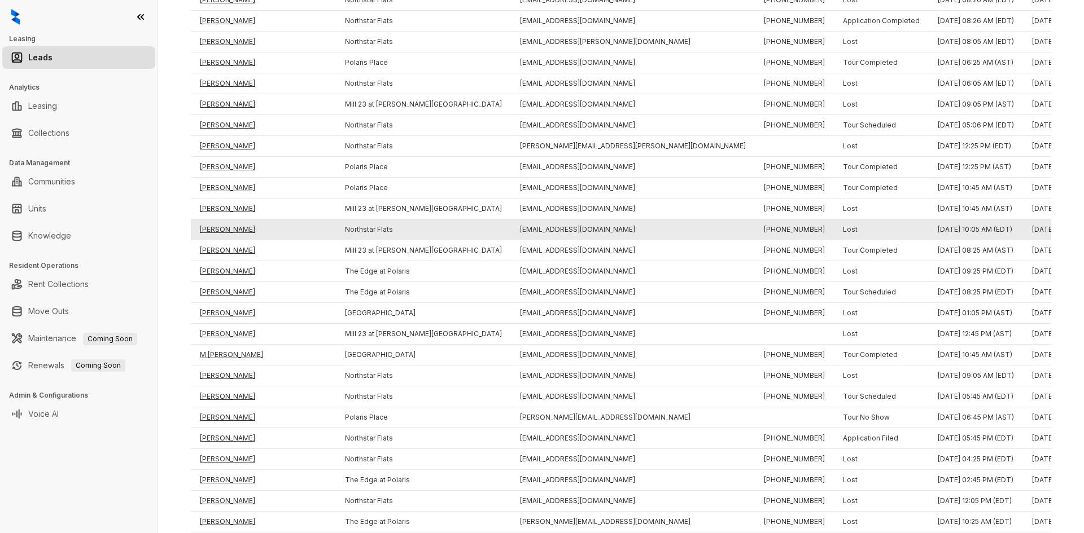
click at [218, 224] on td "[PERSON_NAME]" at bounding box center [263, 230] width 145 height 21
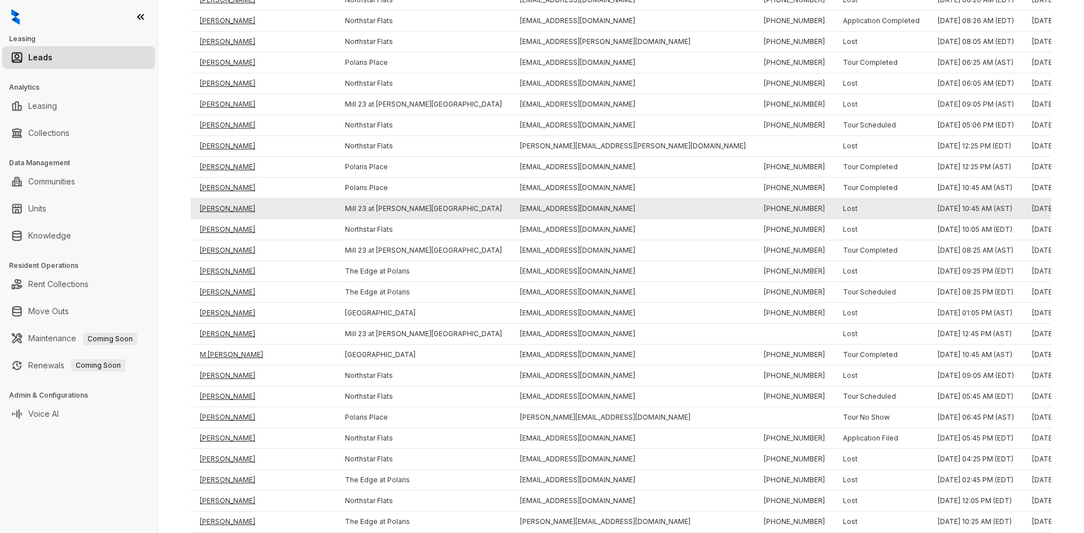
click at [215, 209] on td "[PERSON_NAME]" at bounding box center [263, 209] width 145 height 21
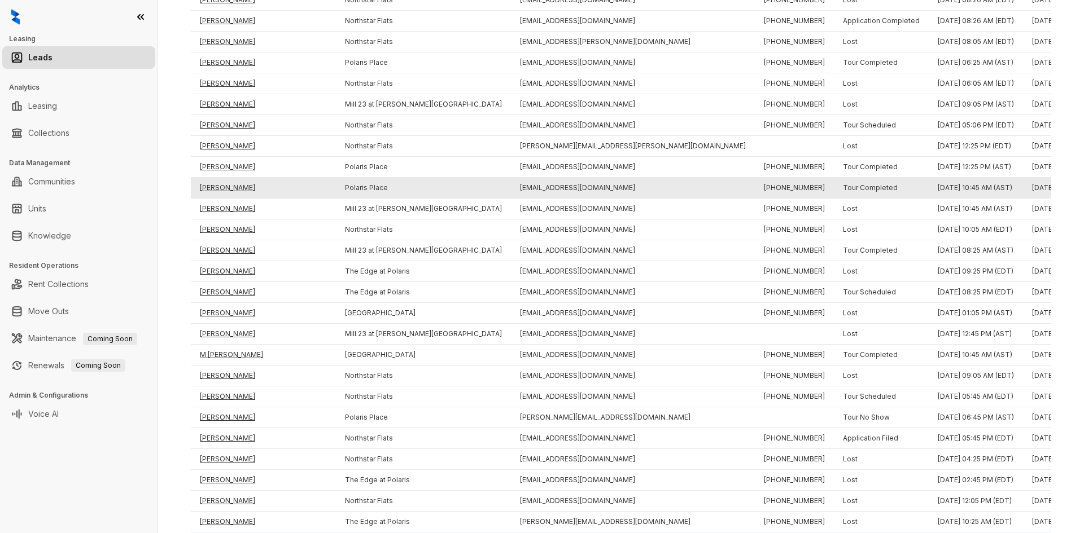
click at [215, 187] on td "[PERSON_NAME]" at bounding box center [263, 188] width 145 height 21
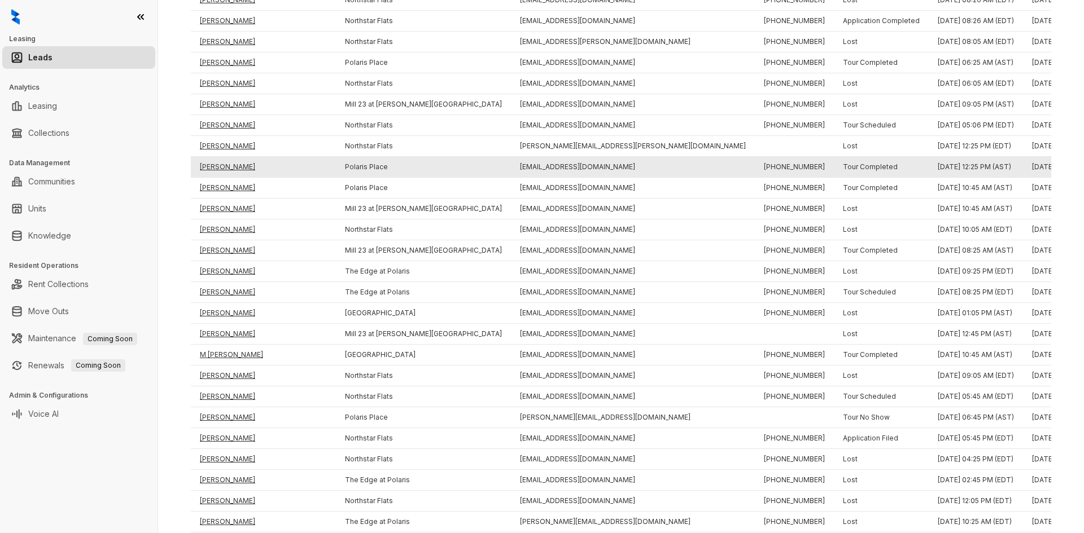
click at [217, 163] on td "[PERSON_NAME]" at bounding box center [263, 167] width 145 height 21
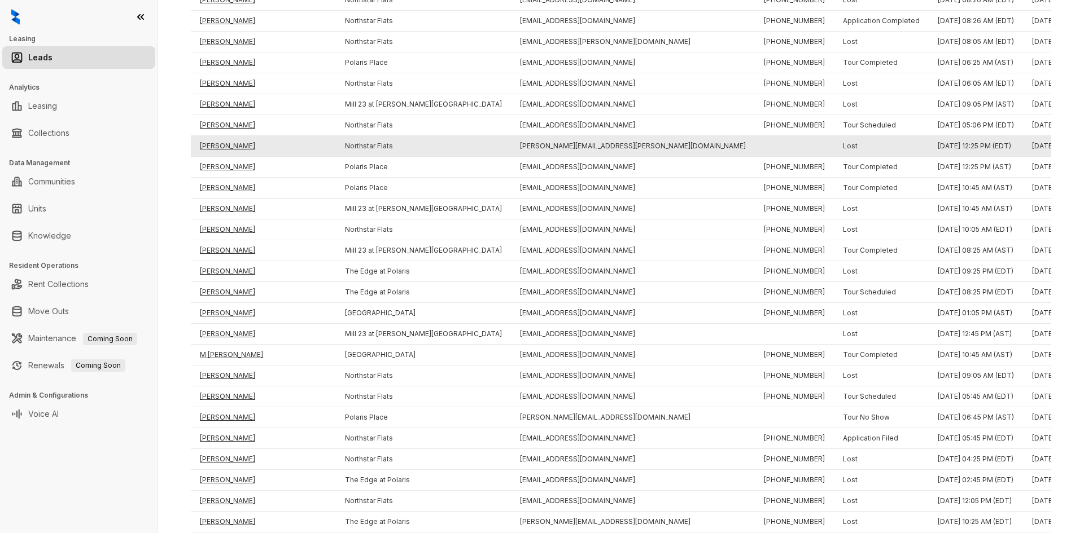
click at [220, 140] on td "[PERSON_NAME]" at bounding box center [263, 146] width 145 height 21
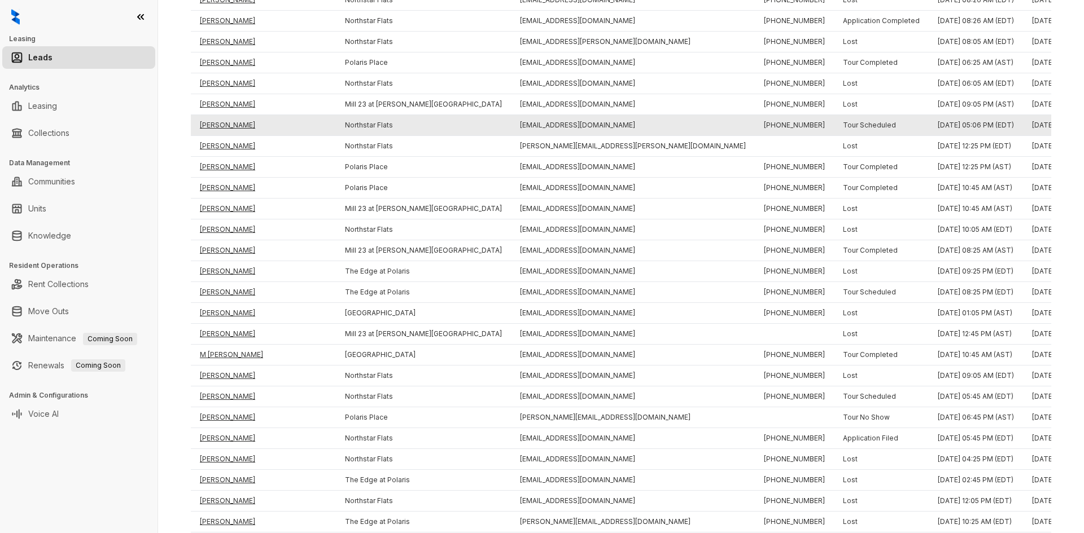
click at [220, 122] on td "[PERSON_NAME]" at bounding box center [263, 125] width 145 height 21
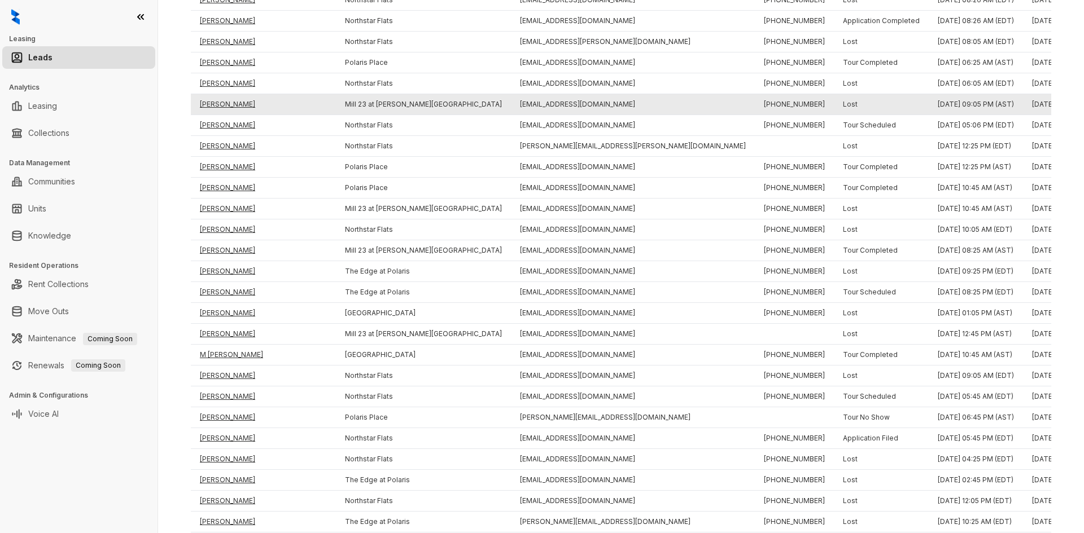
click at [222, 101] on td "[PERSON_NAME]" at bounding box center [263, 104] width 145 height 21
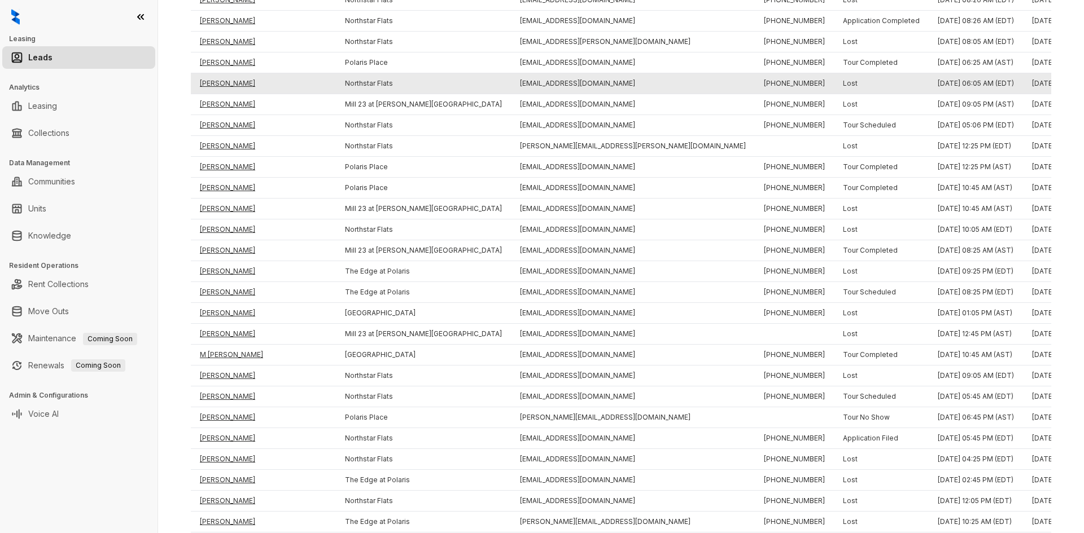
click at [221, 88] on td "[PERSON_NAME]" at bounding box center [263, 83] width 145 height 21
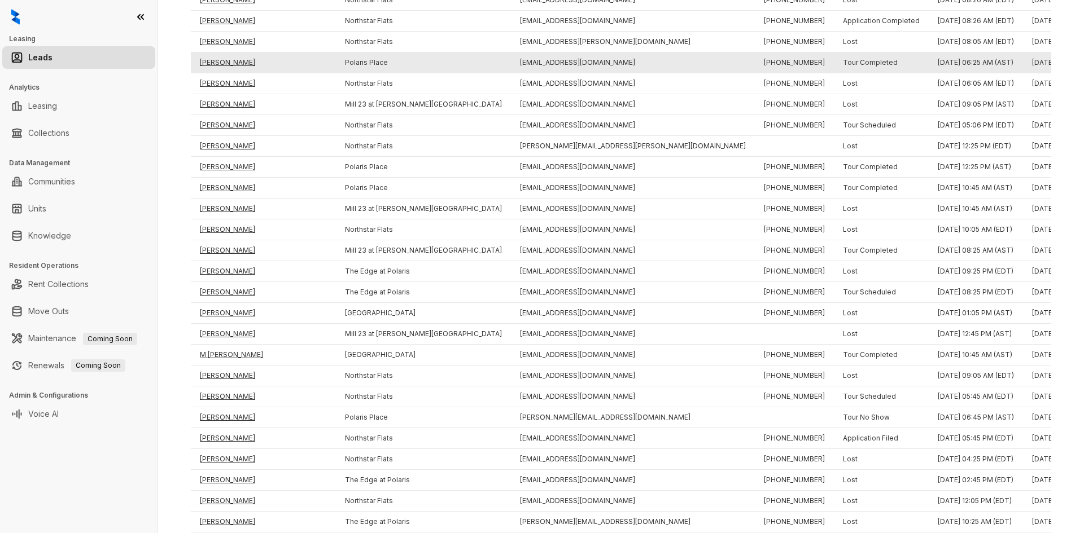
click at [221, 56] on td "[PERSON_NAME]" at bounding box center [263, 63] width 145 height 21
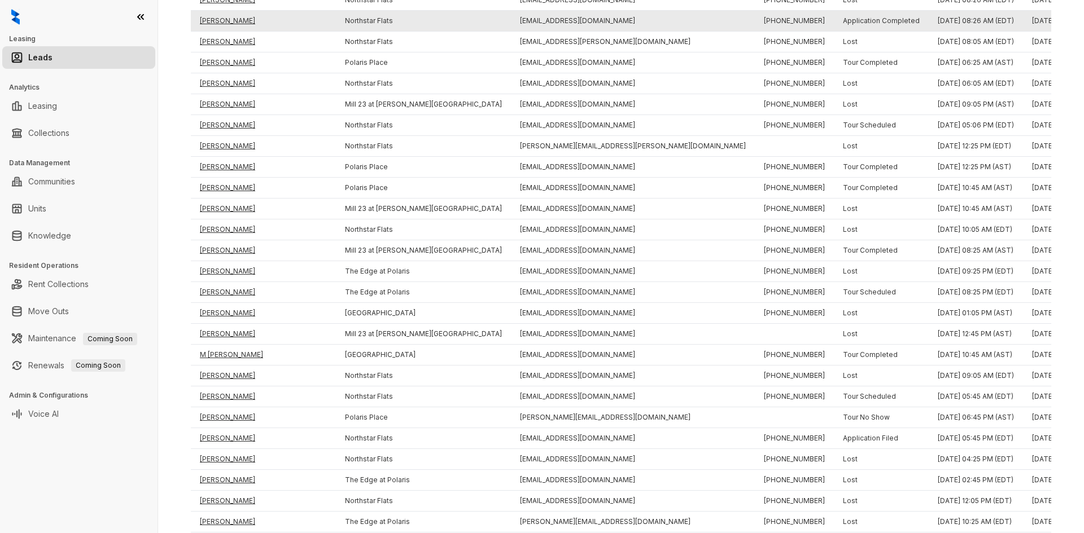
drag, startPoint x: 221, startPoint y: 42, endPoint x: 222, endPoint y: 23, distance: 19.2
click at [221, 41] on td "[PERSON_NAME]" at bounding box center [263, 42] width 145 height 21
click at [223, 18] on td "[PERSON_NAME]" at bounding box center [263, 21] width 145 height 21
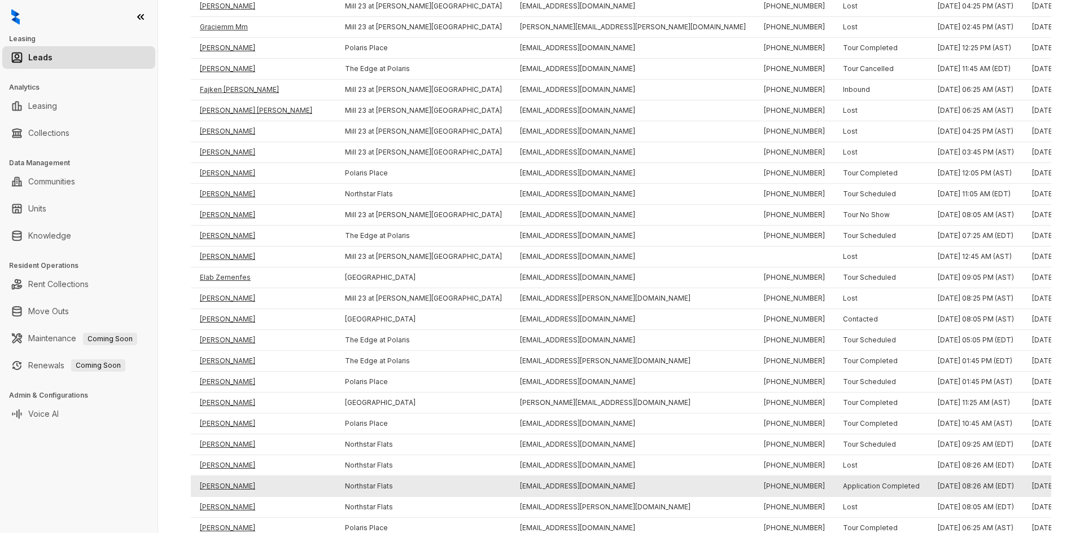
scroll to position [750, 0]
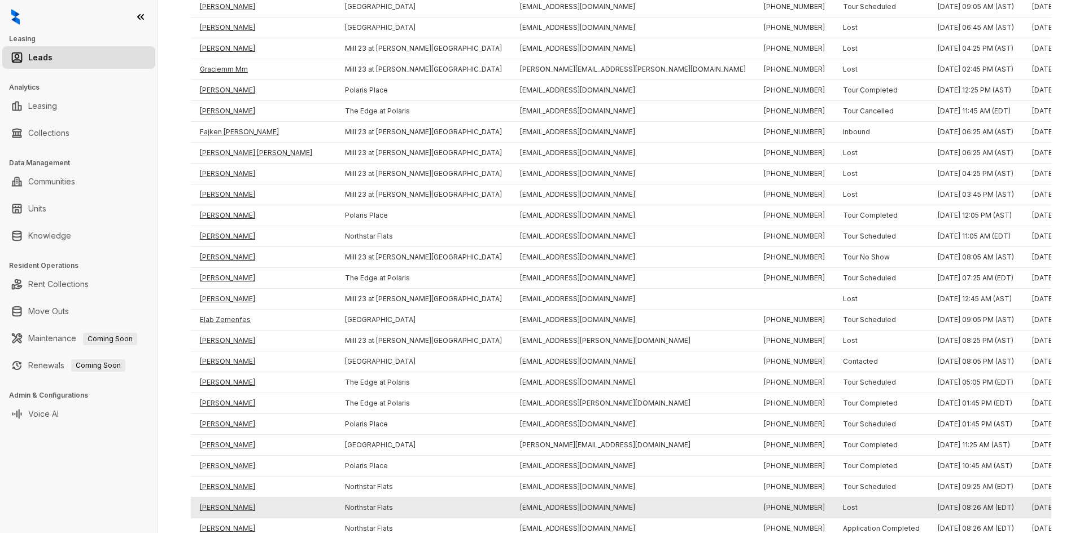
click at [234, 505] on td "[PERSON_NAME]" at bounding box center [263, 508] width 145 height 21
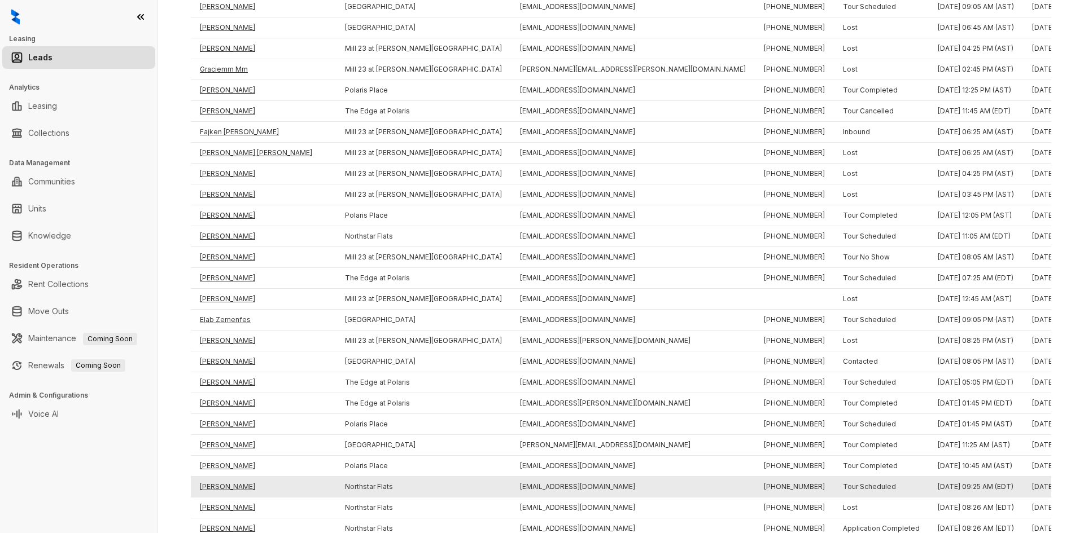
click at [220, 488] on td "[PERSON_NAME]" at bounding box center [263, 487] width 145 height 21
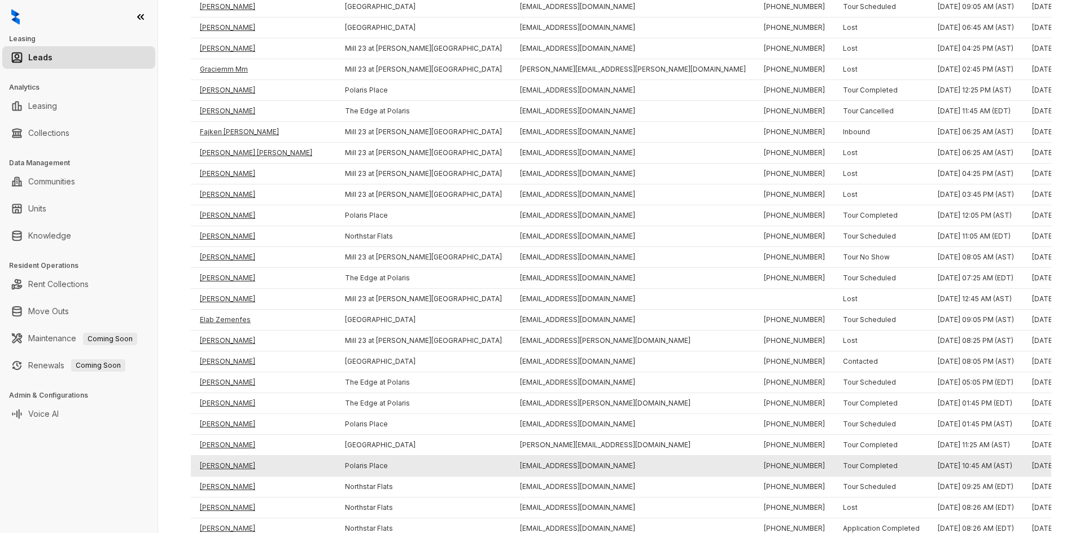
click at [211, 465] on td "[PERSON_NAME]" at bounding box center [263, 466] width 145 height 21
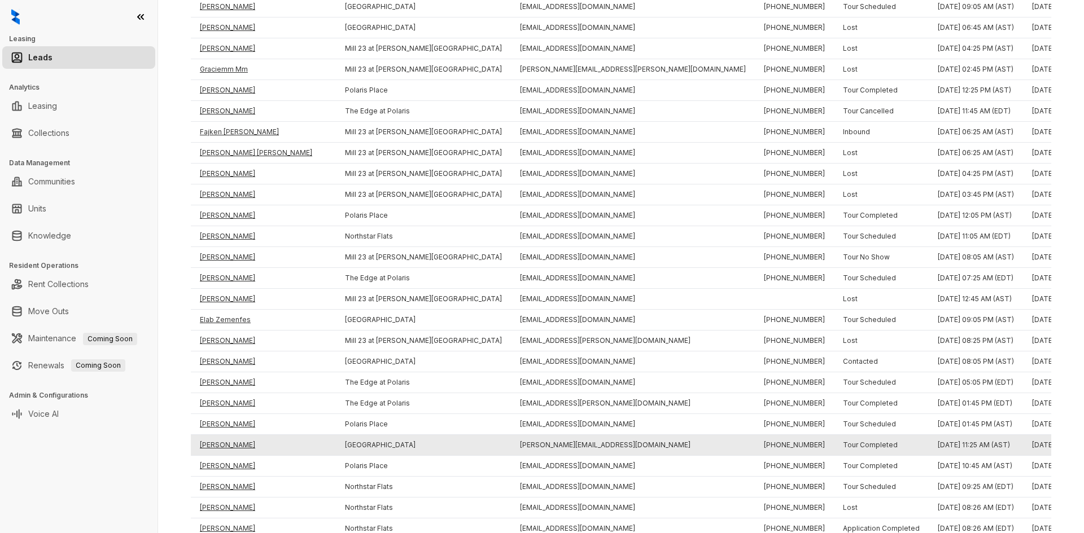
click at [224, 441] on td "[PERSON_NAME]" at bounding box center [263, 445] width 145 height 21
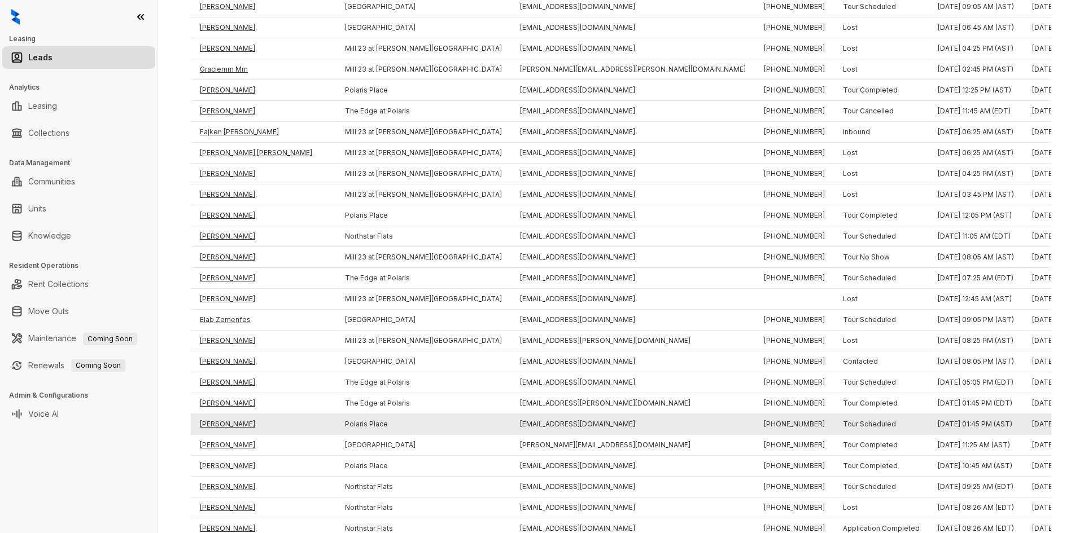
click at [218, 423] on td "[PERSON_NAME]" at bounding box center [263, 424] width 145 height 21
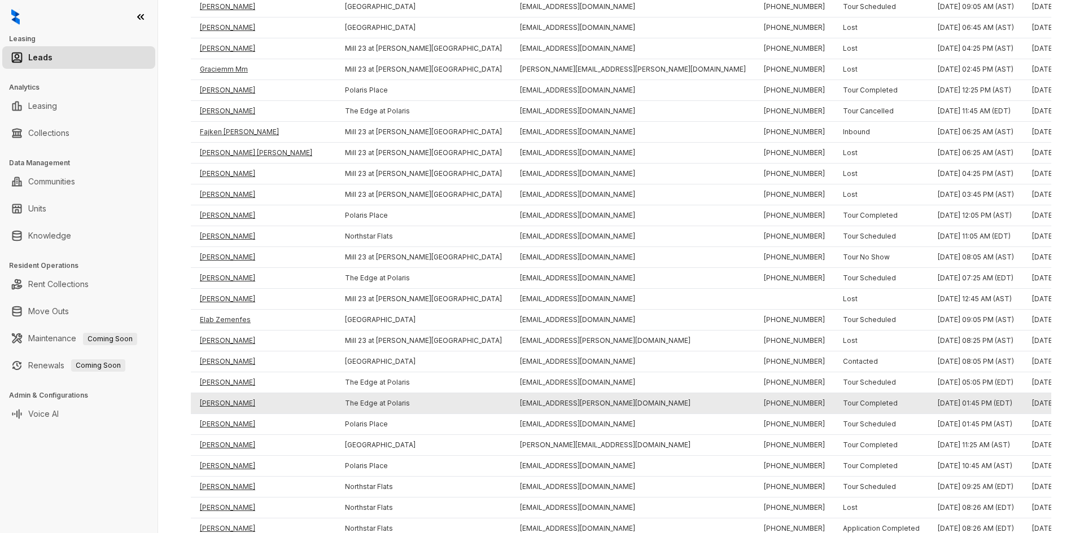
click at [218, 400] on td "[PERSON_NAME]" at bounding box center [263, 403] width 145 height 21
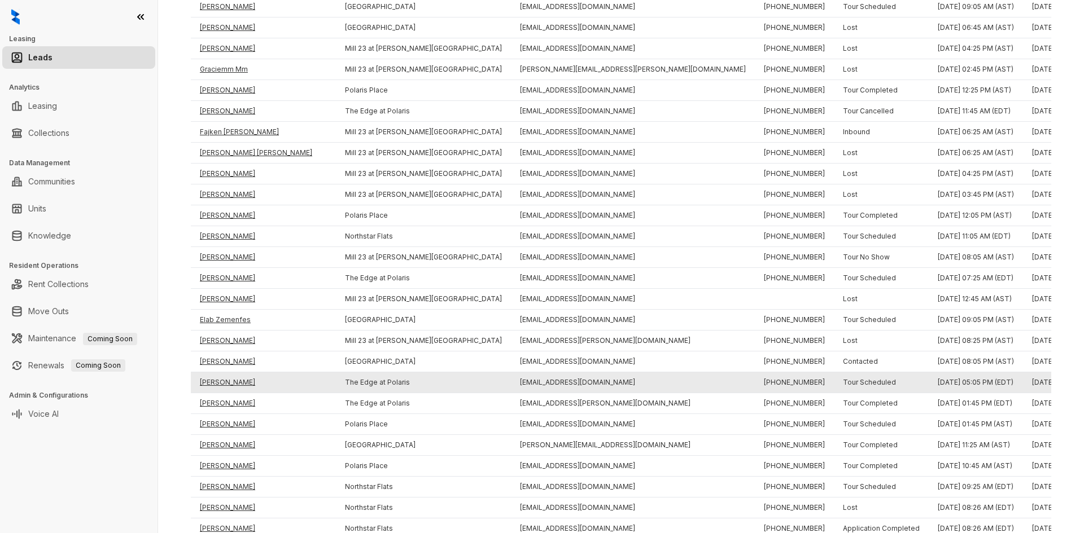
click at [220, 377] on td "[PERSON_NAME]" at bounding box center [263, 383] width 145 height 21
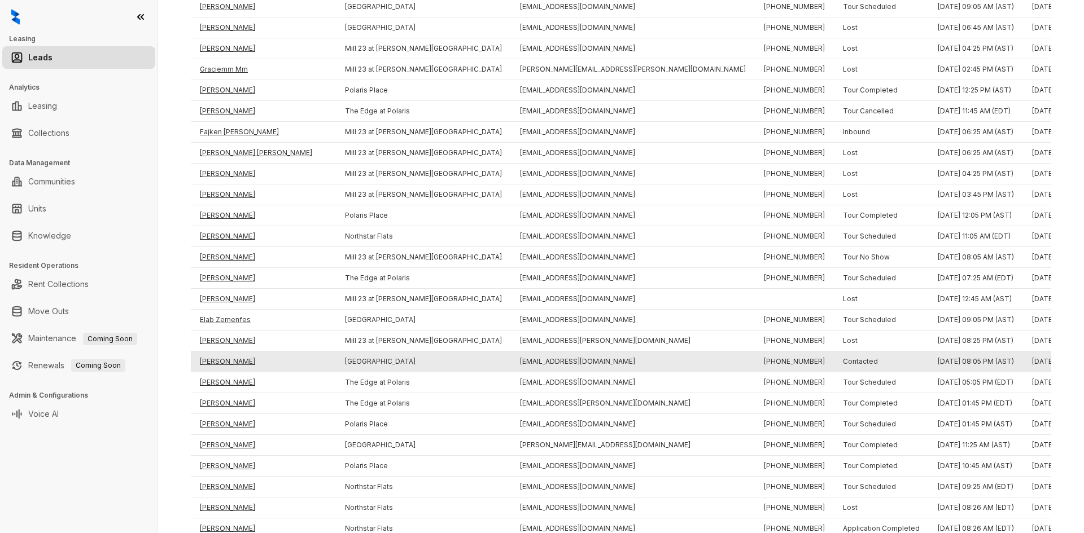
click at [215, 362] on td "[PERSON_NAME]" at bounding box center [263, 362] width 145 height 21
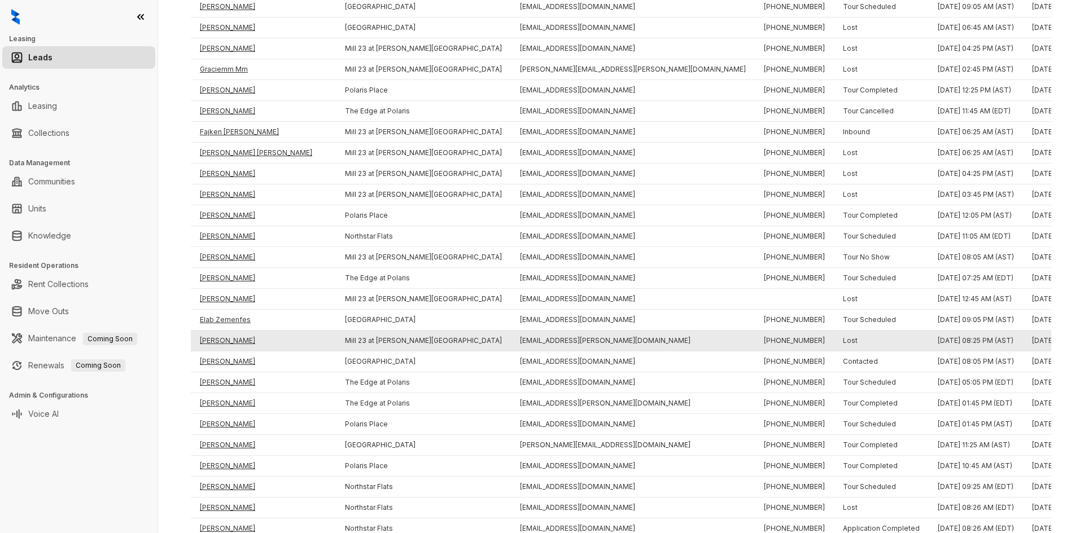
click at [214, 338] on td "[PERSON_NAME]" at bounding box center [263, 341] width 145 height 21
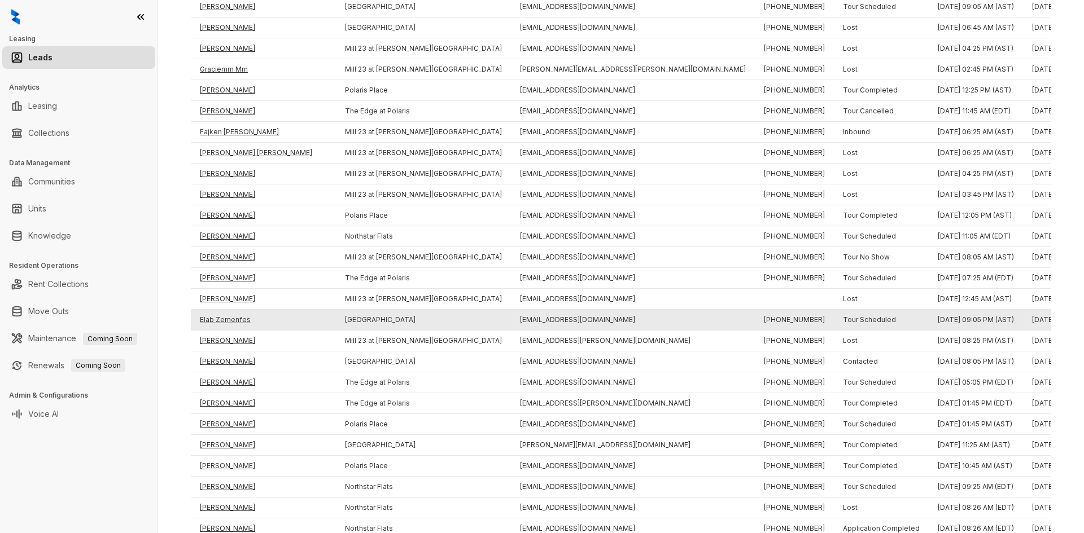
click at [211, 319] on td "Elab Zemenfes" at bounding box center [263, 320] width 145 height 21
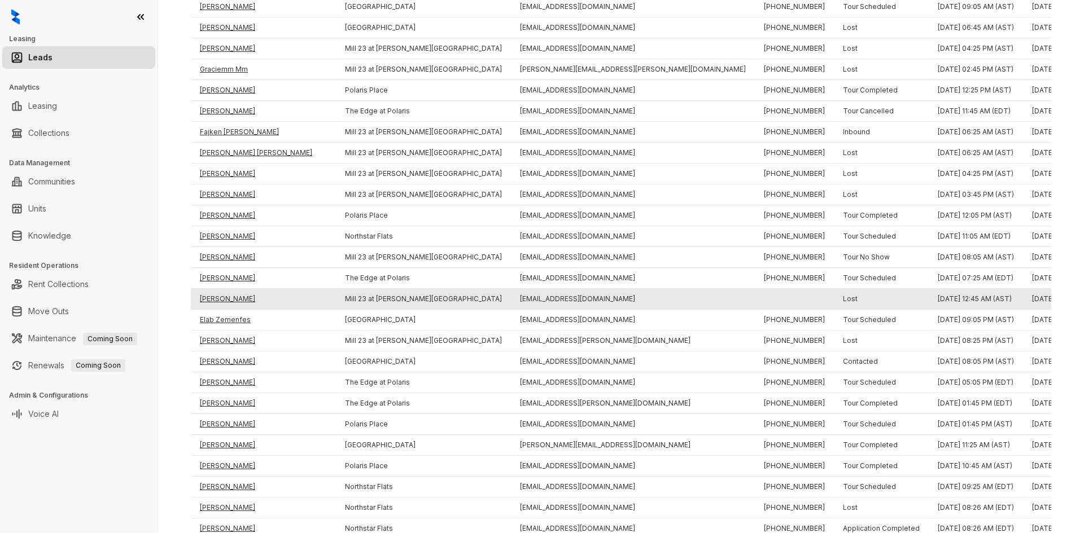
click at [213, 299] on td "[PERSON_NAME]" at bounding box center [263, 299] width 145 height 21
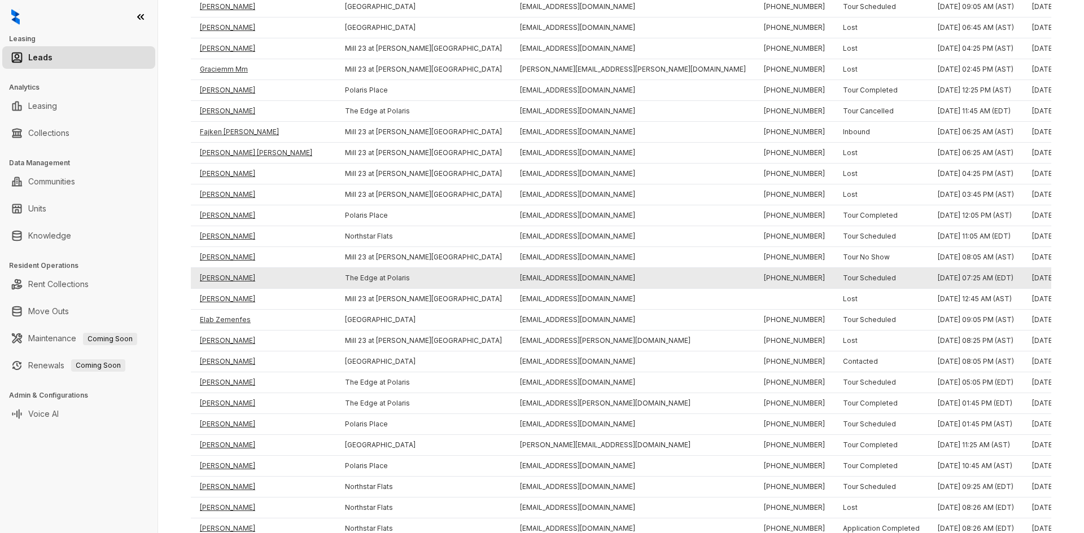
click at [213, 277] on td "[PERSON_NAME]" at bounding box center [263, 278] width 145 height 21
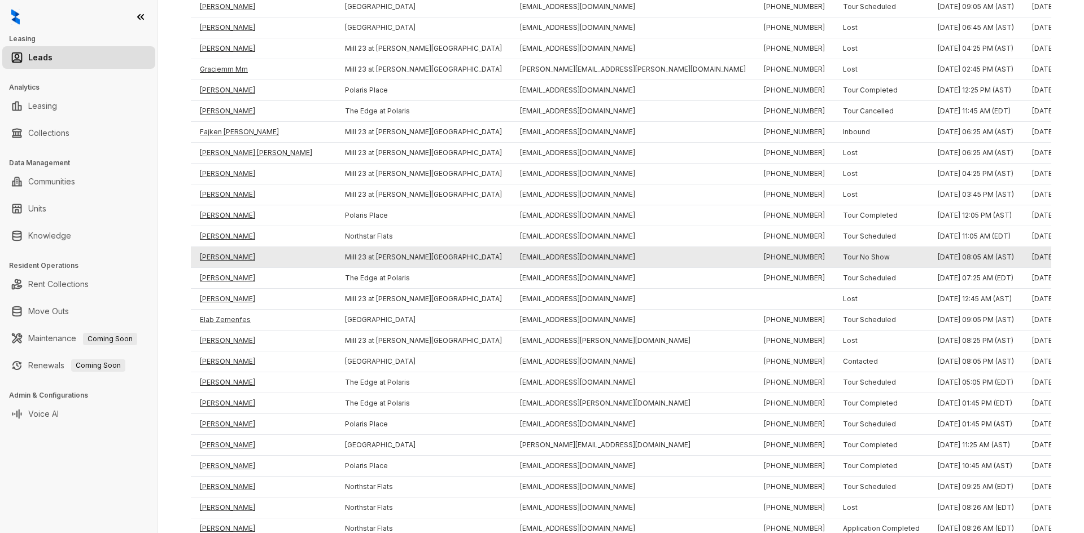
click at [218, 259] on td "[PERSON_NAME]" at bounding box center [263, 257] width 145 height 21
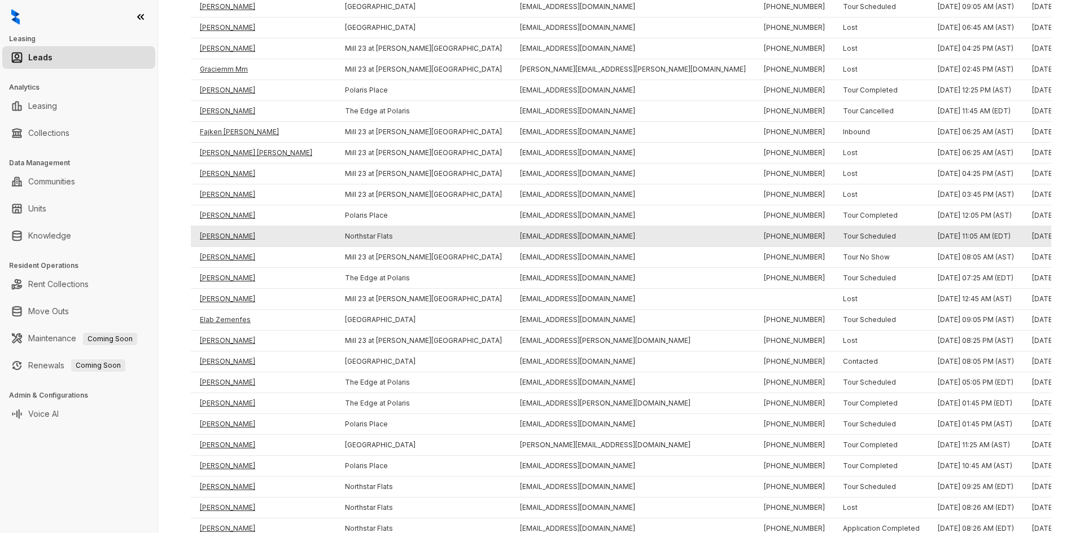
click at [212, 235] on td "[PERSON_NAME]" at bounding box center [263, 236] width 145 height 21
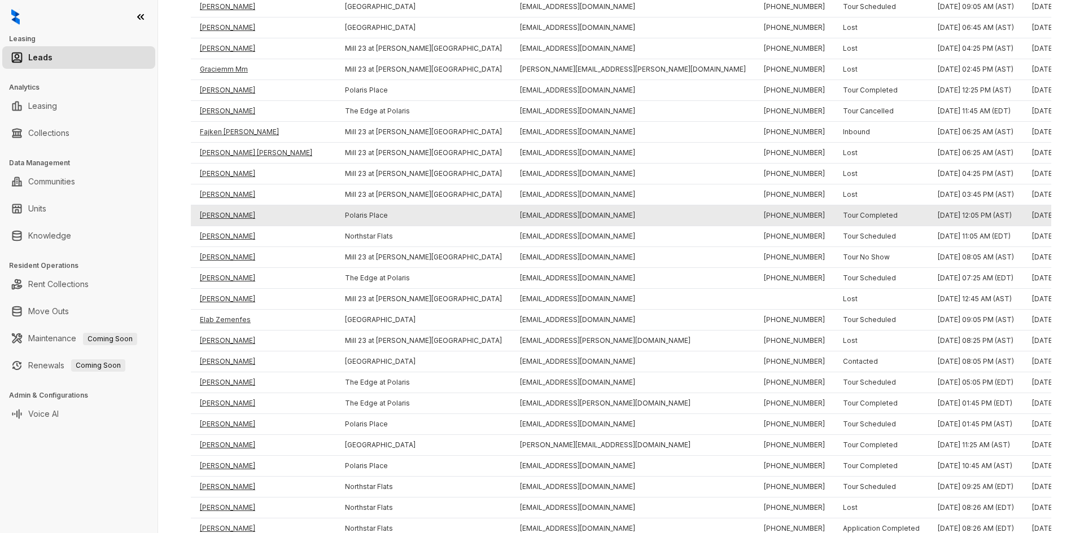
click at [209, 214] on td "[PERSON_NAME]" at bounding box center [263, 215] width 145 height 21
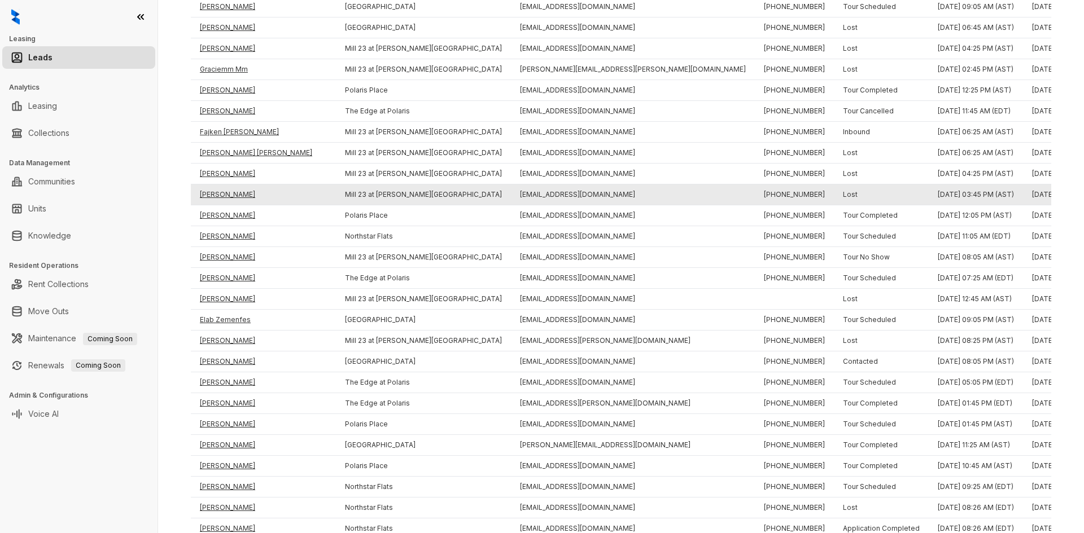
click at [209, 198] on td "[PERSON_NAME]" at bounding box center [263, 195] width 145 height 21
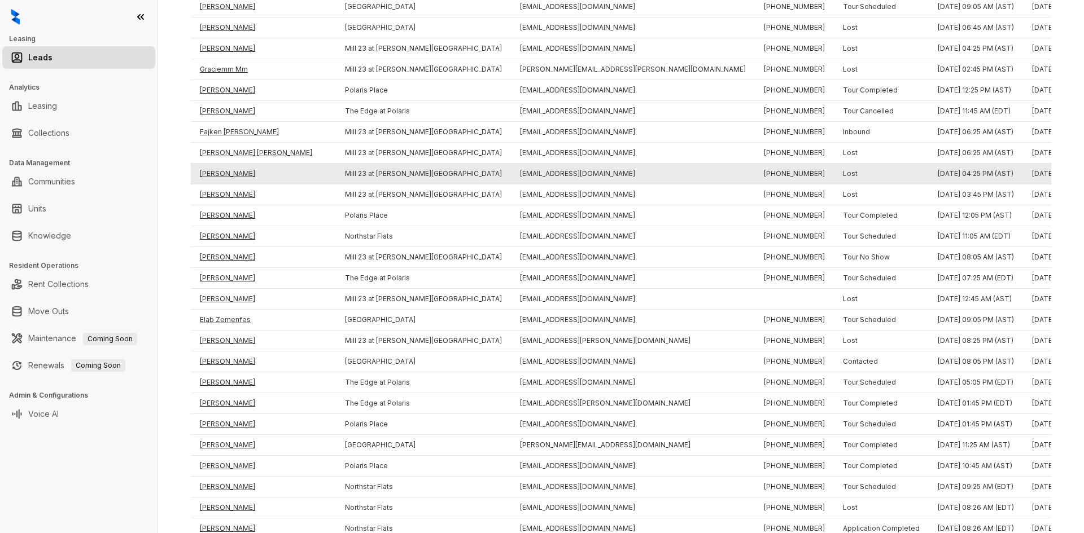
click at [208, 172] on td "[PERSON_NAME]" at bounding box center [263, 174] width 145 height 21
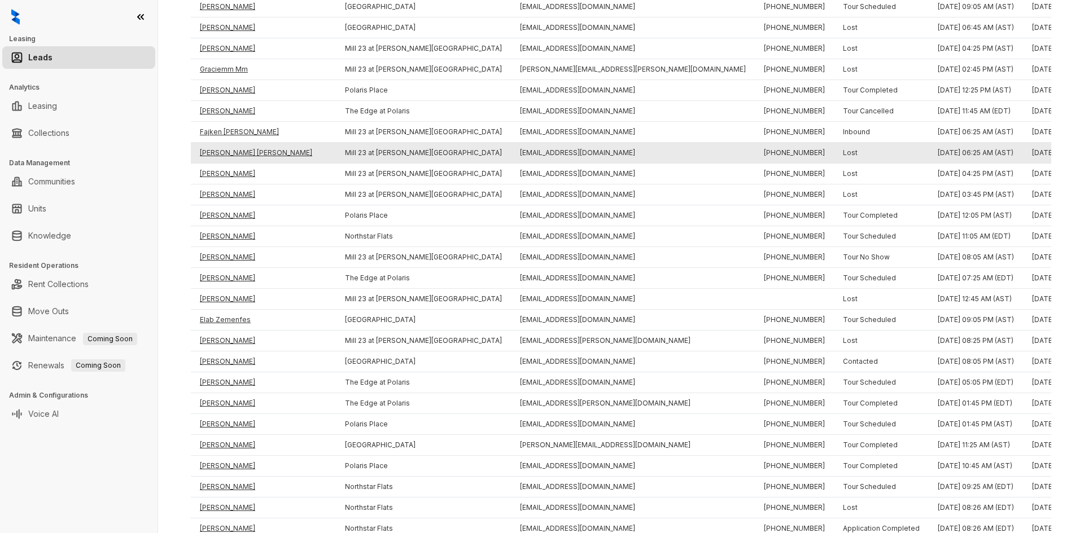
click at [209, 151] on td "[PERSON_NAME] [PERSON_NAME]" at bounding box center [263, 153] width 145 height 21
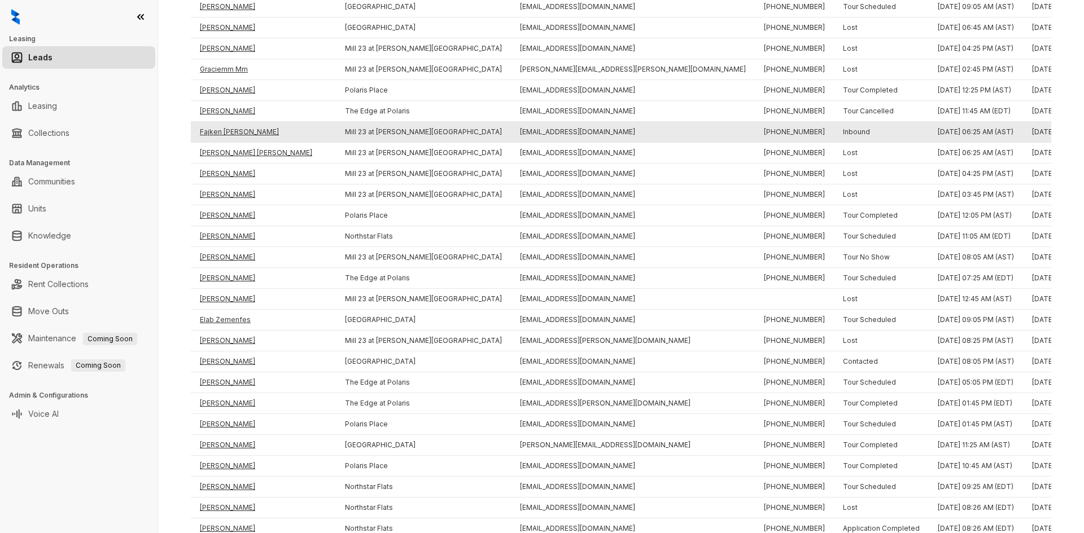
click at [215, 128] on td "Fajken [PERSON_NAME]" at bounding box center [263, 132] width 145 height 21
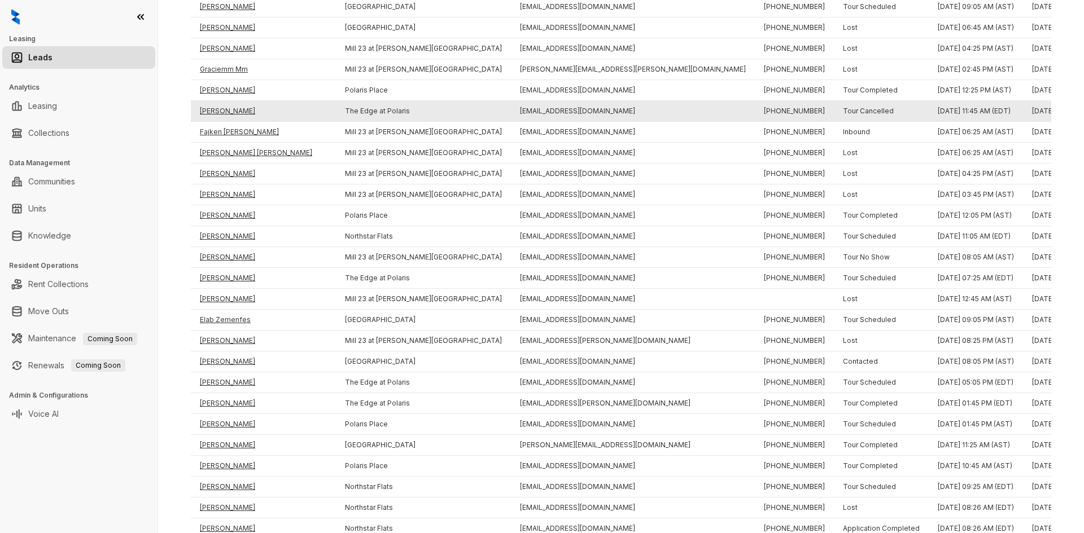
click at [216, 113] on td "[PERSON_NAME]" at bounding box center [263, 111] width 145 height 21
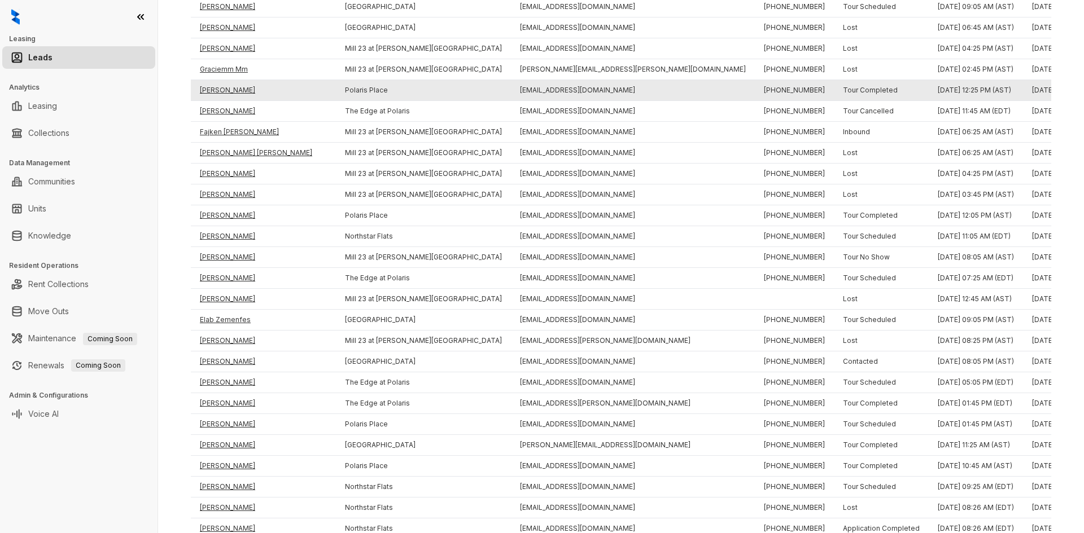
click at [213, 88] on td "[PERSON_NAME]" at bounding box center [263, 90] width 145 height 21
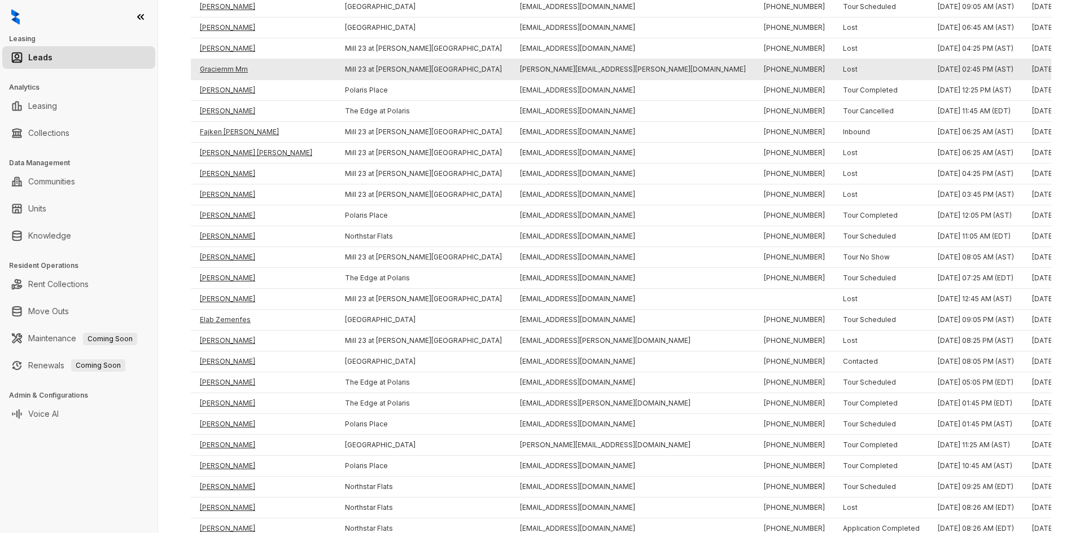
click at [219, 67] on td "Graciemm Mm" at bounding box center [263, 69] width 145 height 21
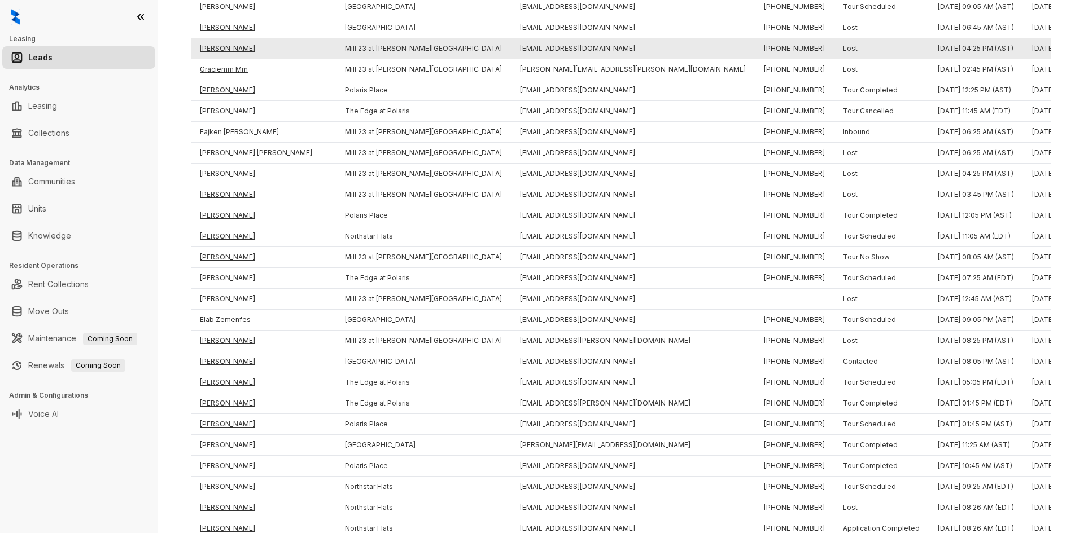
click at [214, 54] on td "[PERSON_NAME]" at bounding box center [263, 48] width 145 height 21
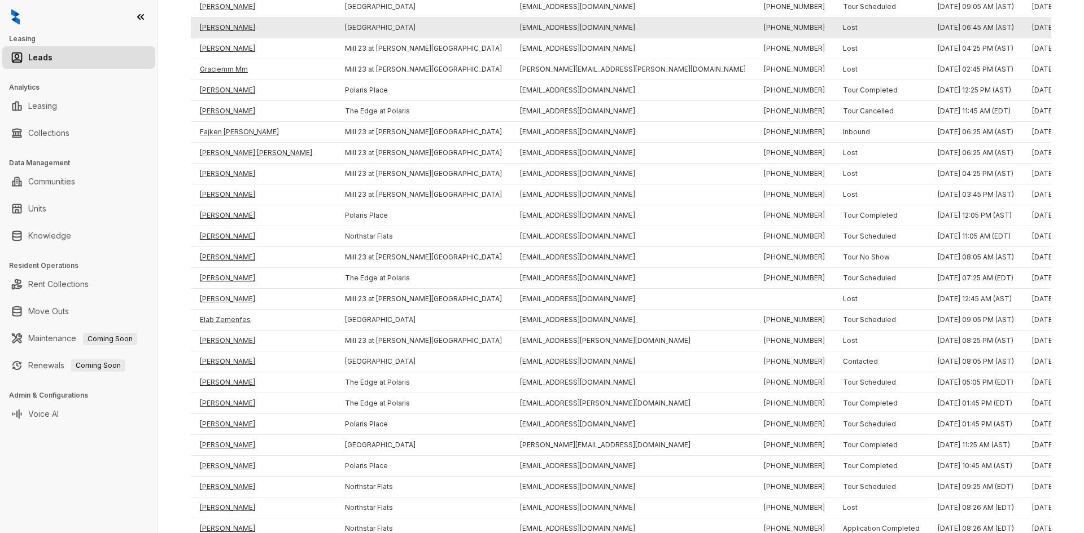
click at [212, 25] on td "[PERSON_NAME]" at bounding box center [263, 28] width 145 height 21
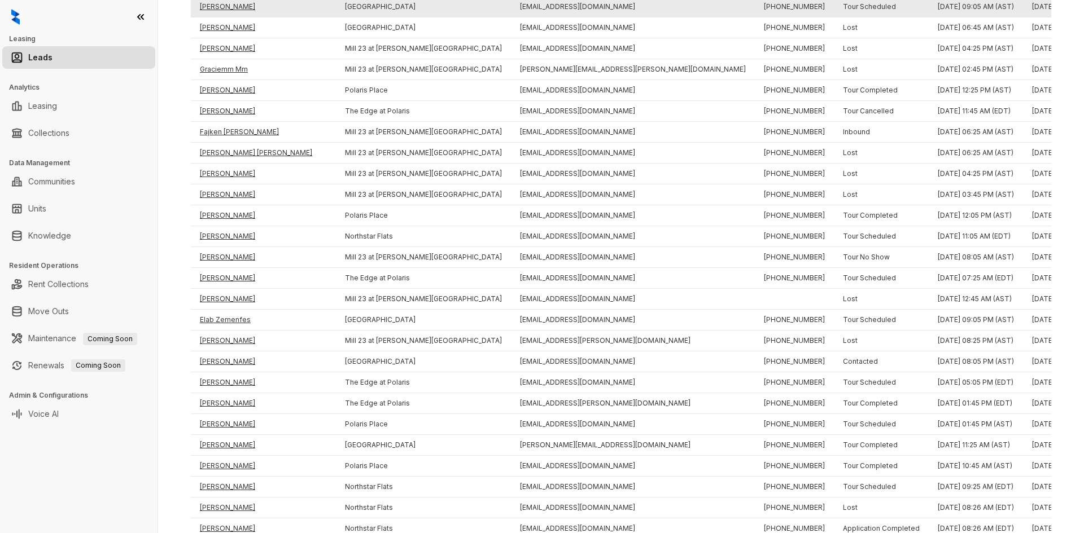
click at [213, 6] on td "[PERSON_NAME]" at bounding box center [263, 7] width 145 height 21
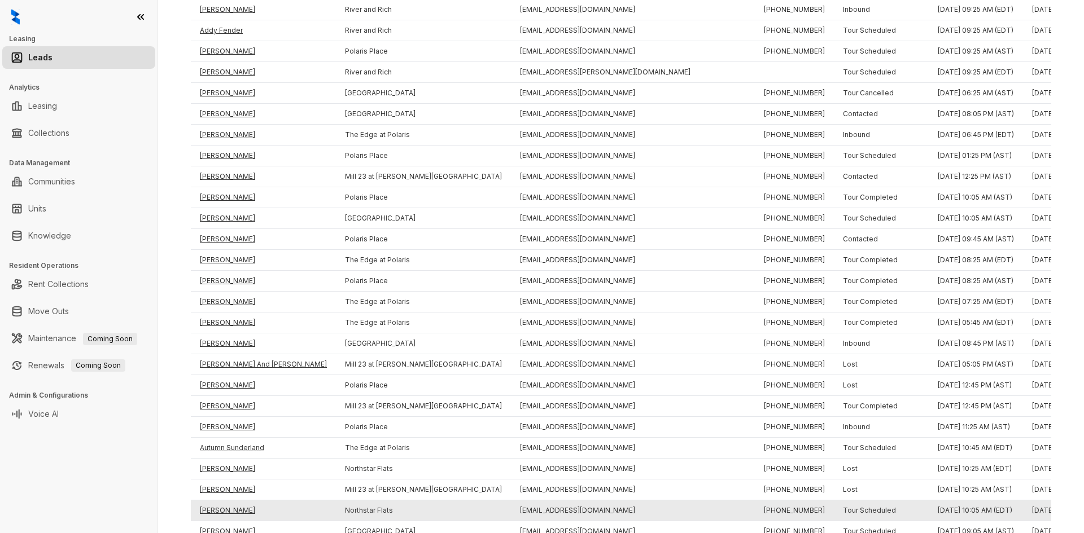
scroll to position [242, 0]
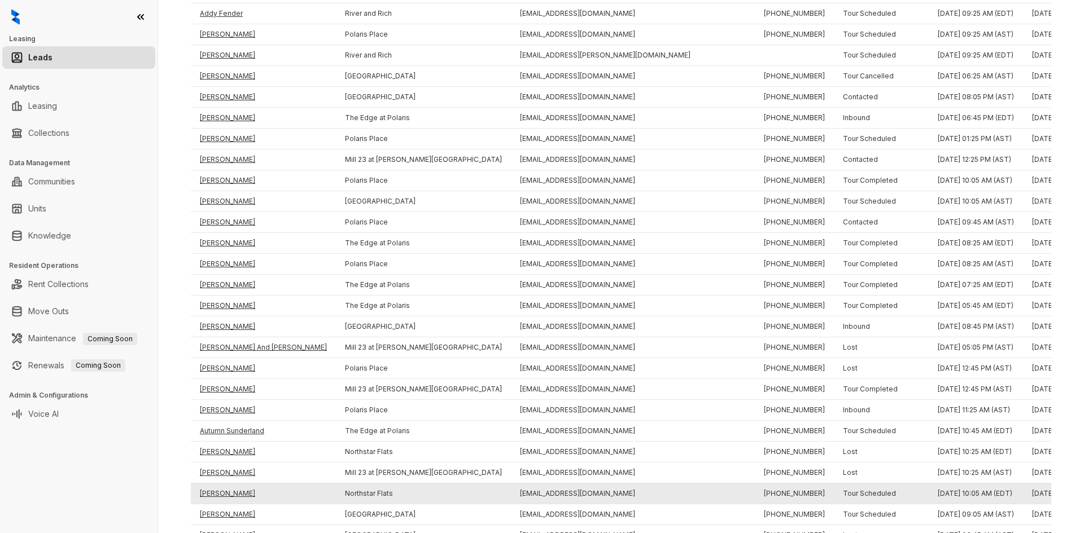
click at [224, 491] on td "[PERSON_NAME]" at bounding box center [263, 494] width 145 height 21
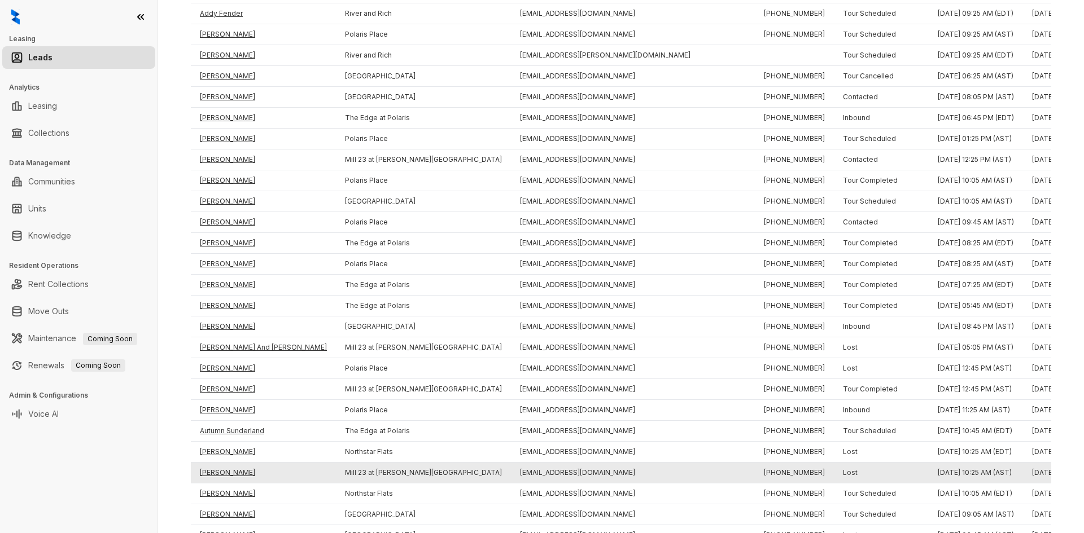
click at [212, 474] on td "[PERSON_NAME]" at bounding box center [263, 473] width 145 height 21
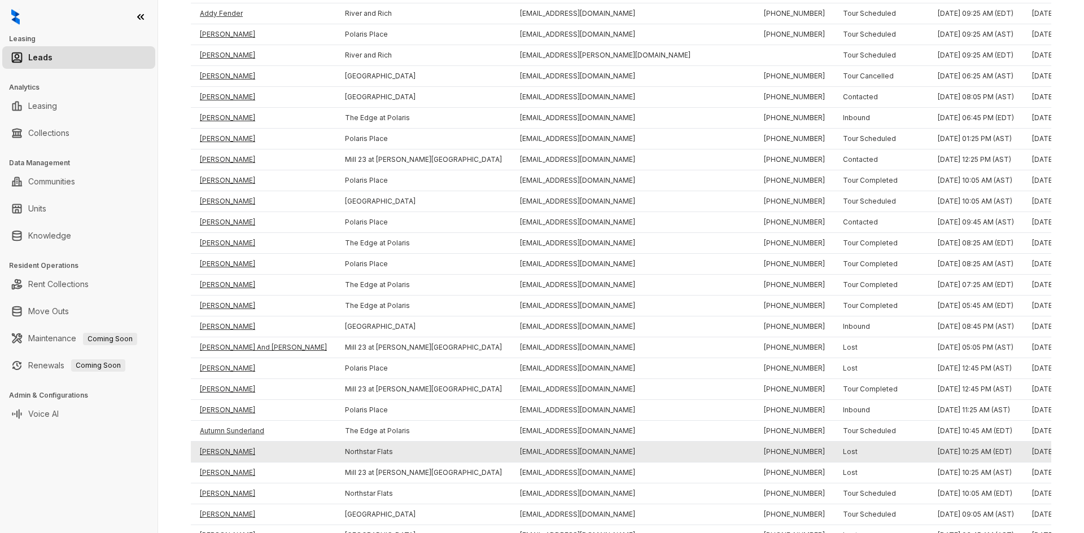
click at [216, 449] on td "[PERSON_NAME]" at bounding box center [263, 452] width 145 height 21
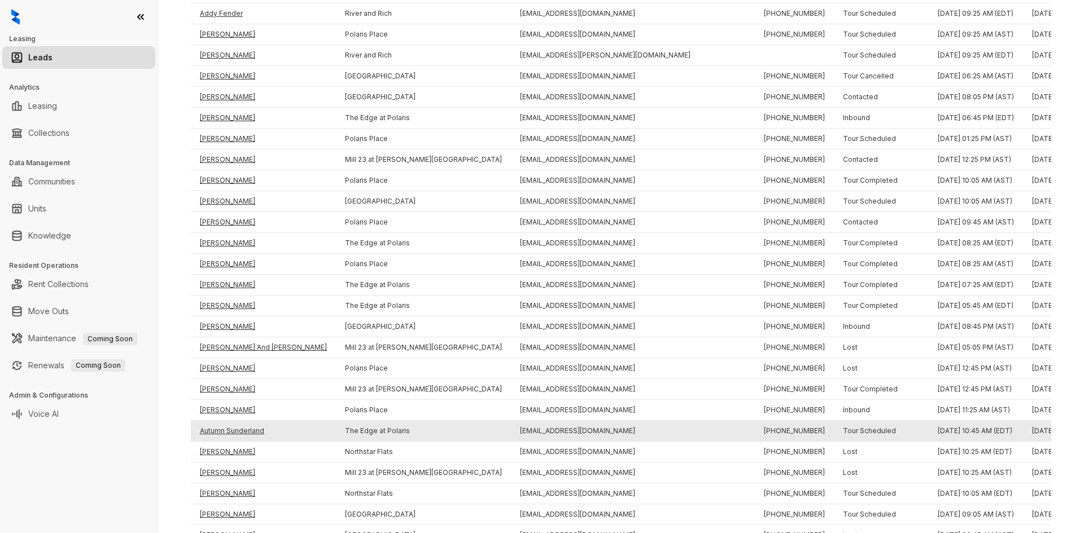
click at [217, 432] on td "Autumn Sunderland" at bounding box center [263, 431] width 145 height 21
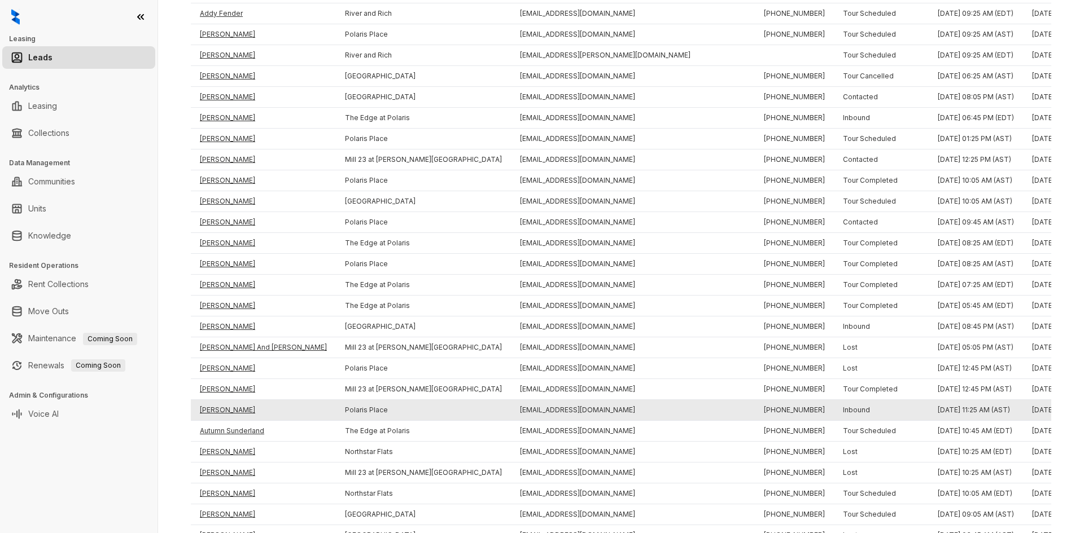
click at [215, 408] on td "[PERSON_NAME]" at bounding box center [263, 410] width 145 height 21
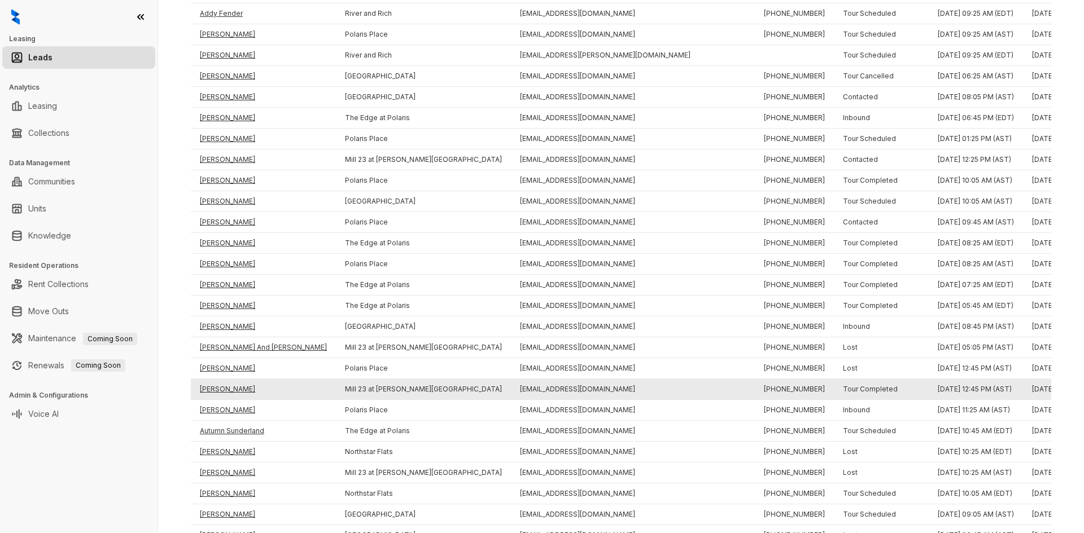
click at [214, 387] on td "[PERSON_NAME]" at bounding box center [263, 389] width 145 height 21
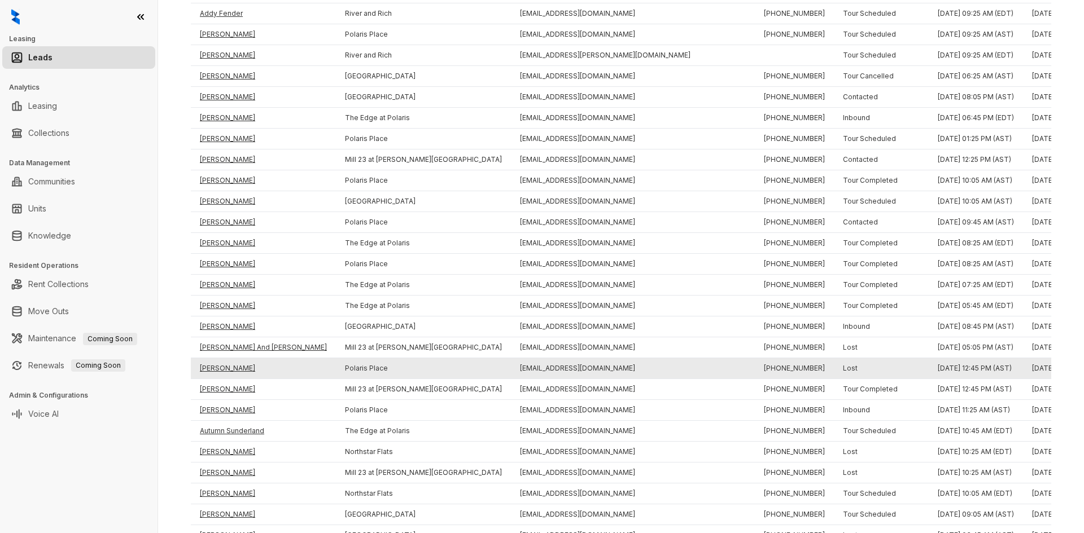
click at [217, 362] on td "[PERSON_NAME]" at bounding box center [263, 368] width 145 height 21
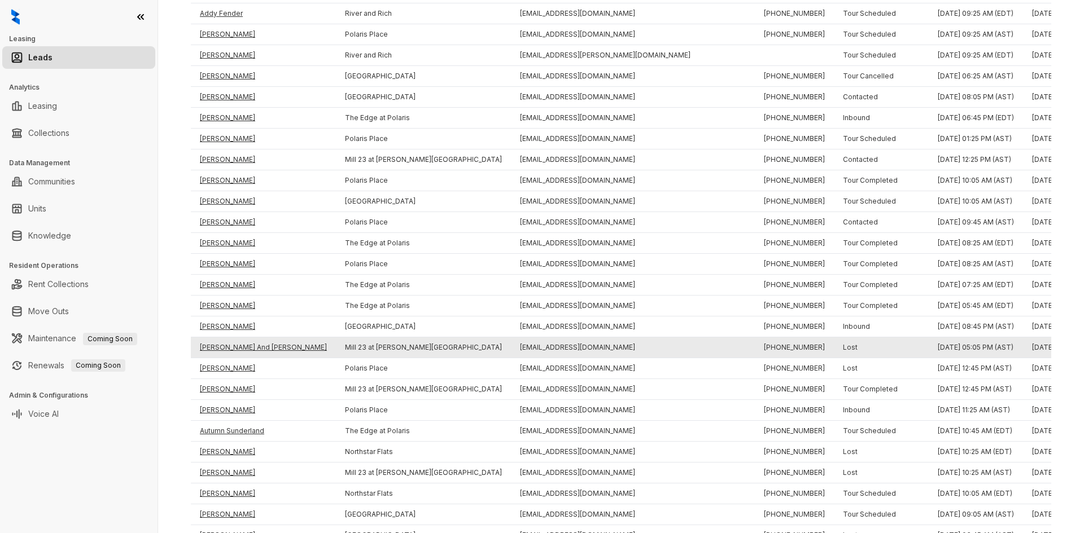
click at [218, 350] on td "[PERSON_NAME] And [PERSON_NAME]" at bounding box center [263, 348] width 145 height 21
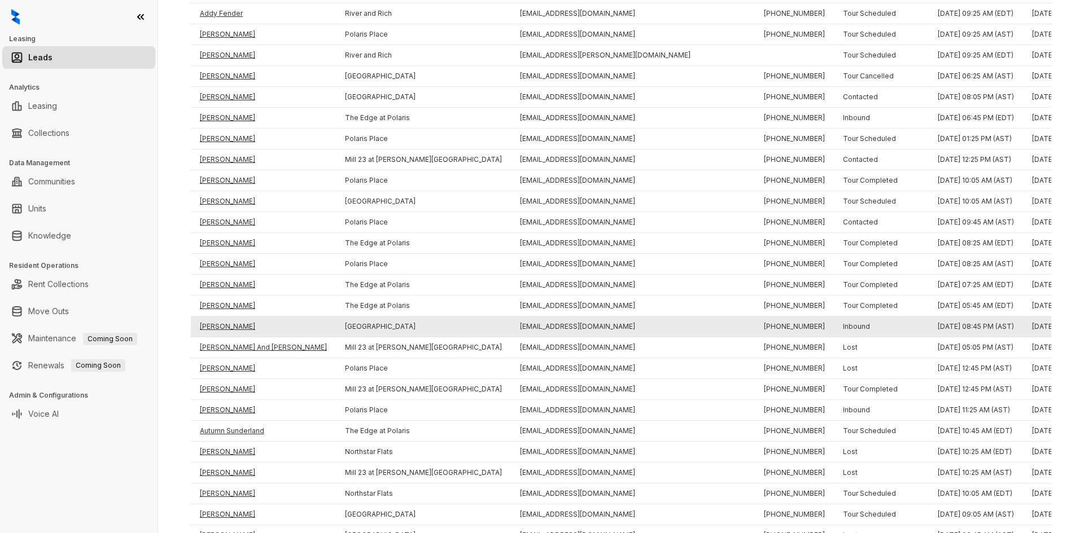
click at [222, 327] on td "[PERSON_NAME]" at bounding box center [263, 327] width 145 height 21
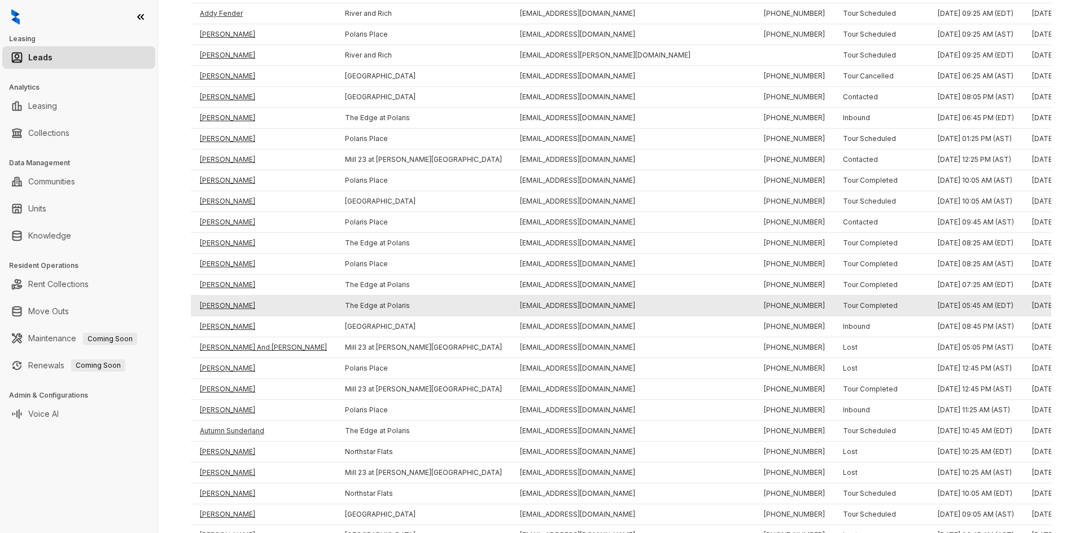
click at [221, 305] on td "[PERSON_NAME]" at bounding box center [263, 306] width 145 height 21
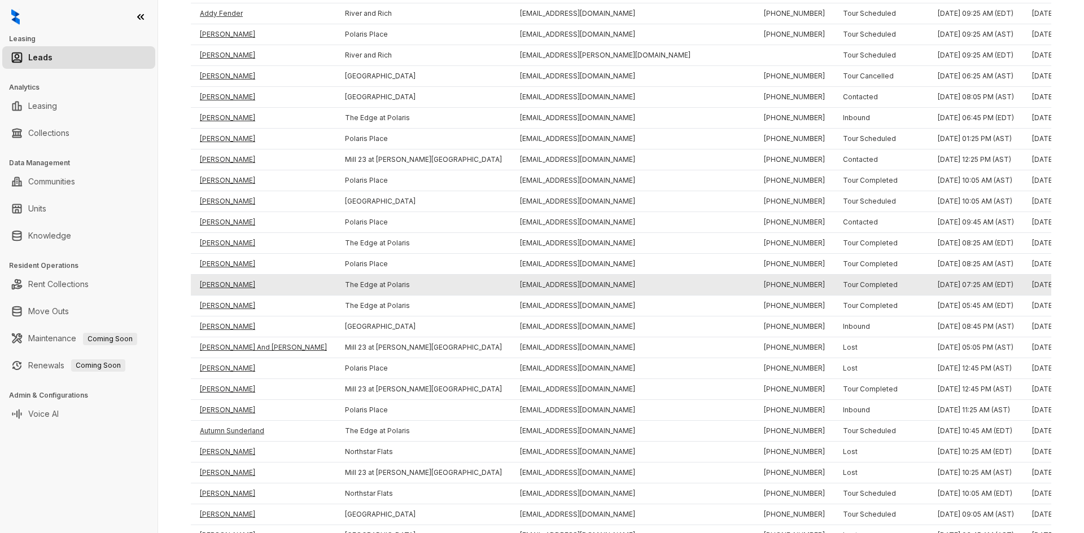
drag, startPoint x: 217, startPoint y: 286, endPoint x: 217, endPoint y: 276, distance: 10.2
click at [217, 286] on td "[PERSON_NAME]" at bounding box center [263, 285] width 145 height 21
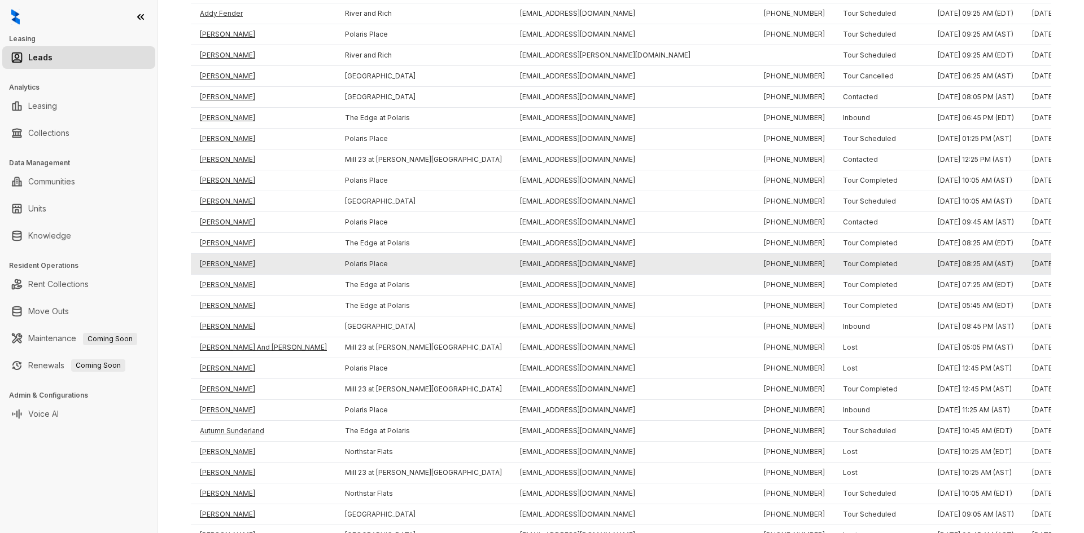
click at [217, 264] on td "[PERSON_NAME]" at bounding box center [263, 264] width 145 height 21
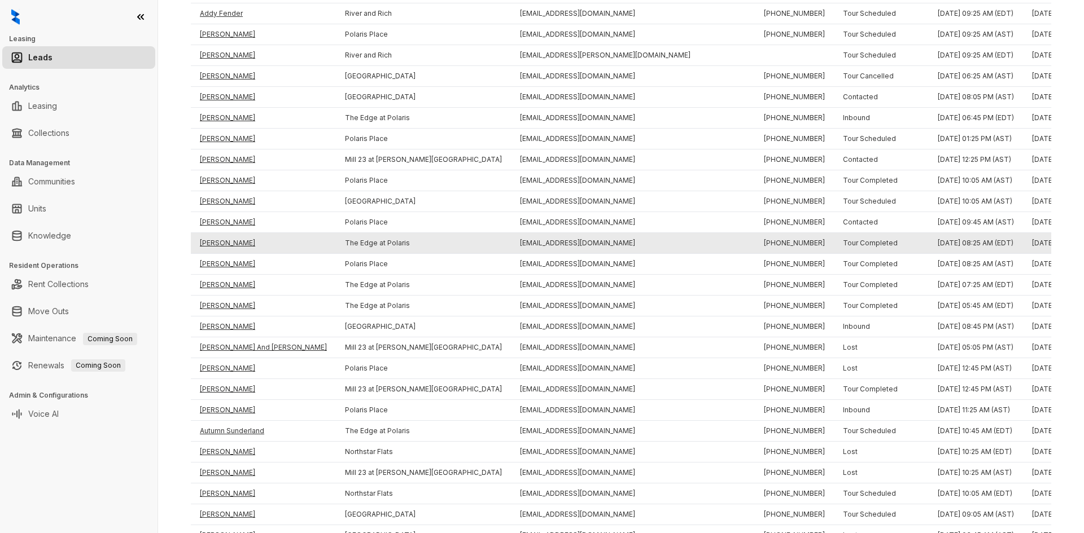
click at [216, 249] on td "[PERSON_NAME]" at bounding box center [263, 243] width 145 height 21
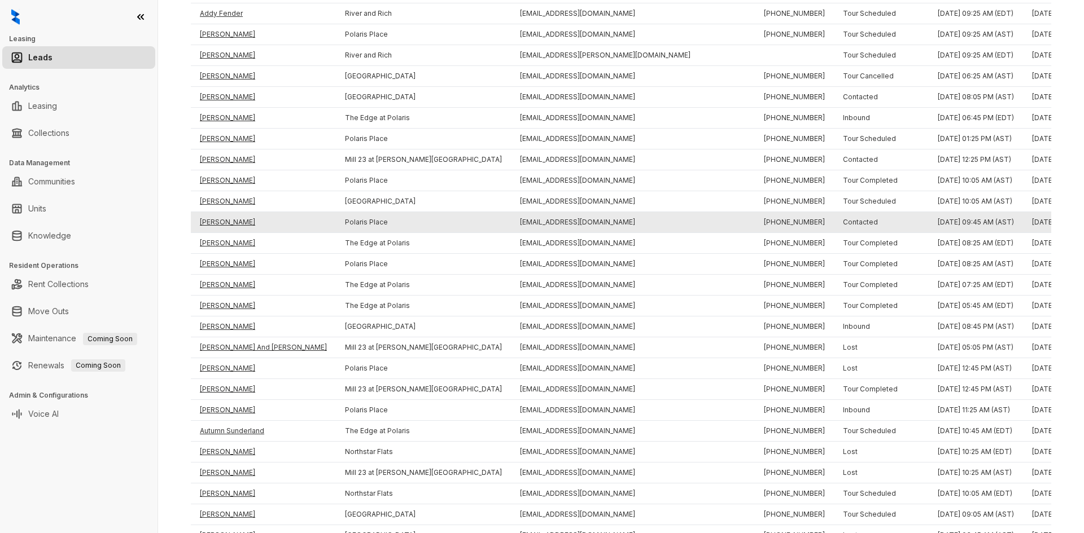
click at [209, 226] on td "[PERSON_NAME]" at bounding box center [263, 222] width 145 height 21
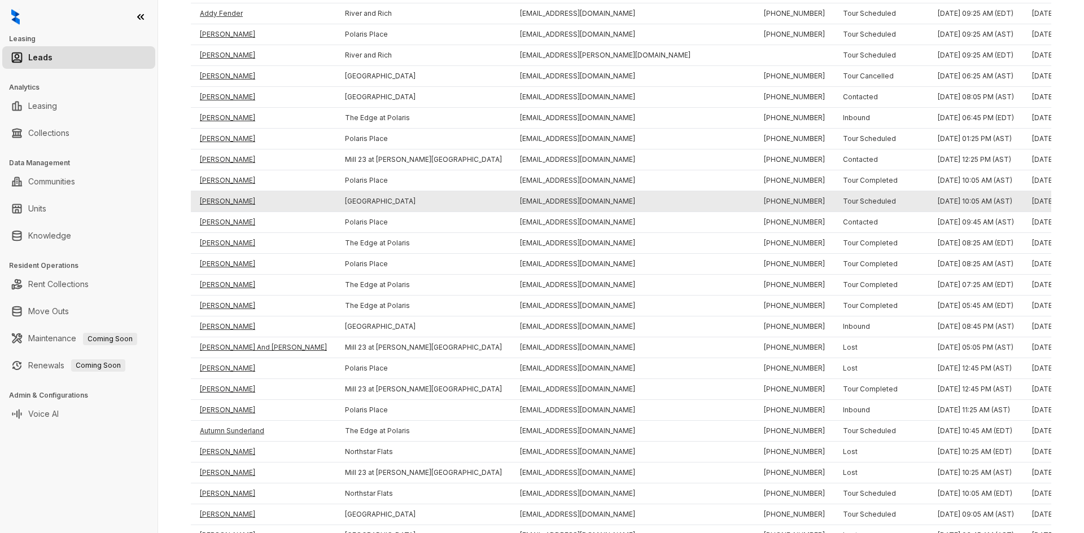
click at [222, 204] on td "[PERSON_NAME]" at bounding box center [263, 201] width 145 height 21
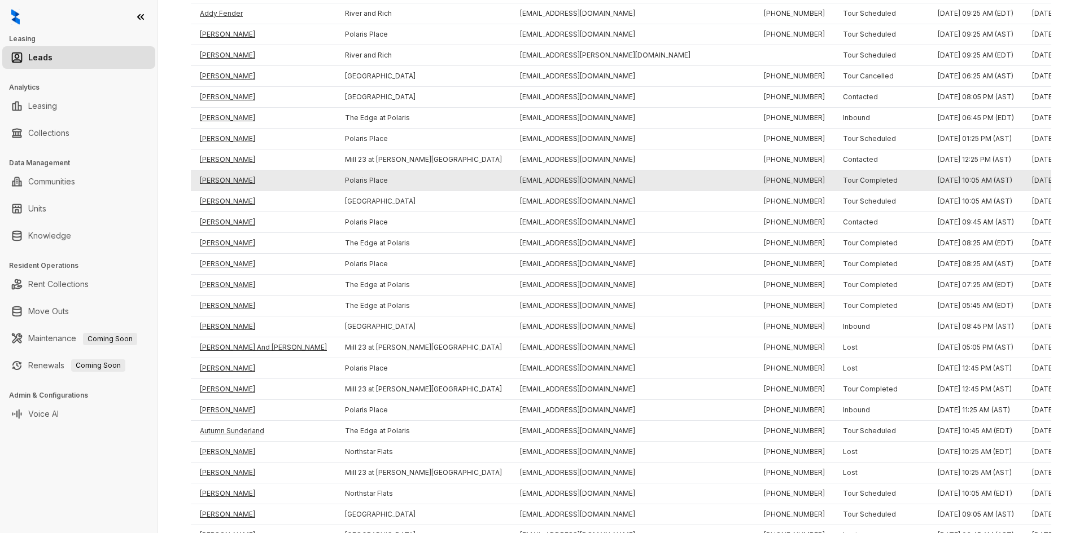
click at [222, 174] on td "[PERSON_NAME]" at bounding box center [263, 180] width 145 height 21
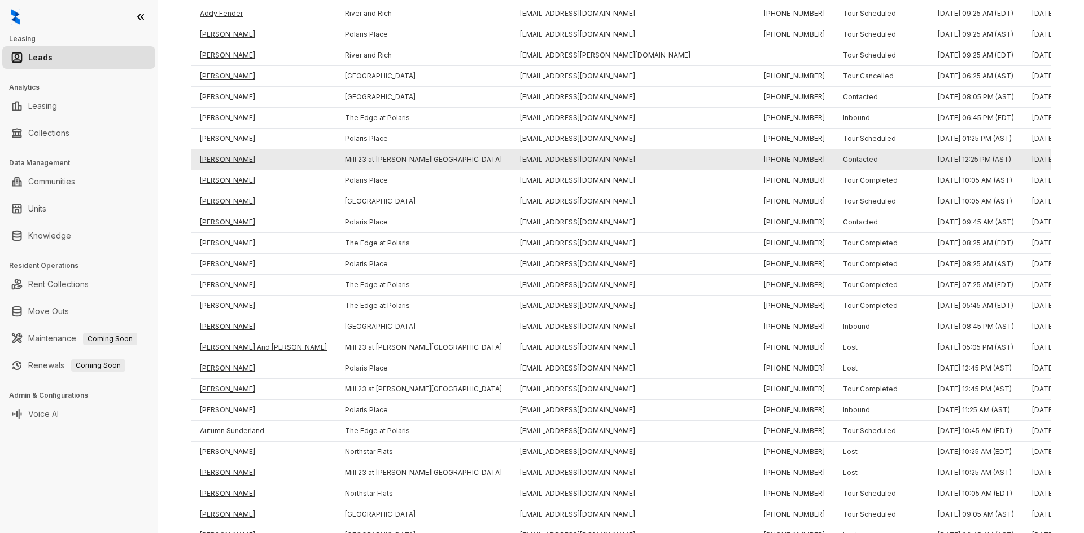
click at [222, 159] on td "[PERSON_NAME]" at bounding box center [263, 160] width 145 height 21
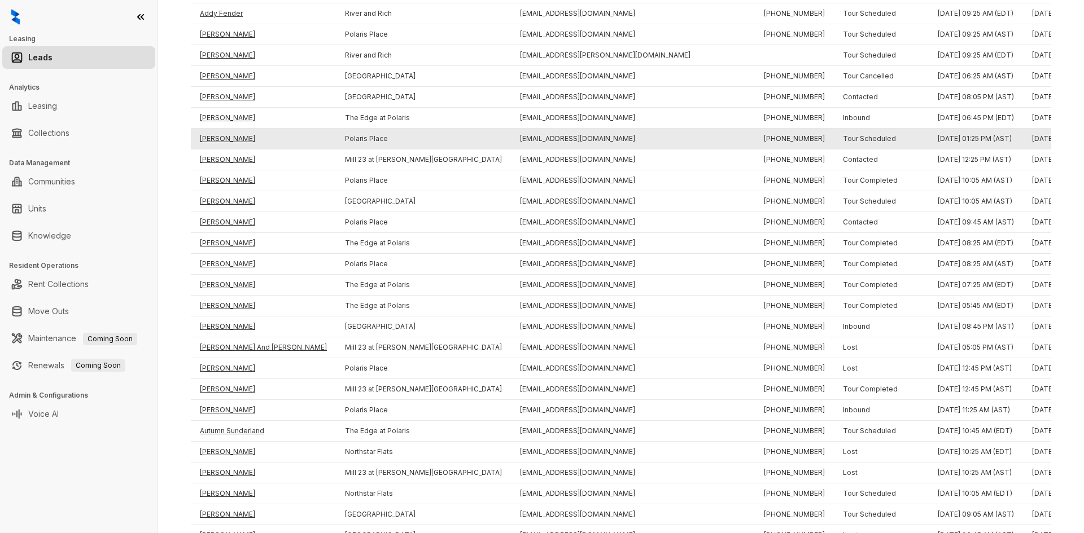
click at [222, 142] on td "[PERSON_NAME]" at bounding box center [263, 139] width 145 height 21
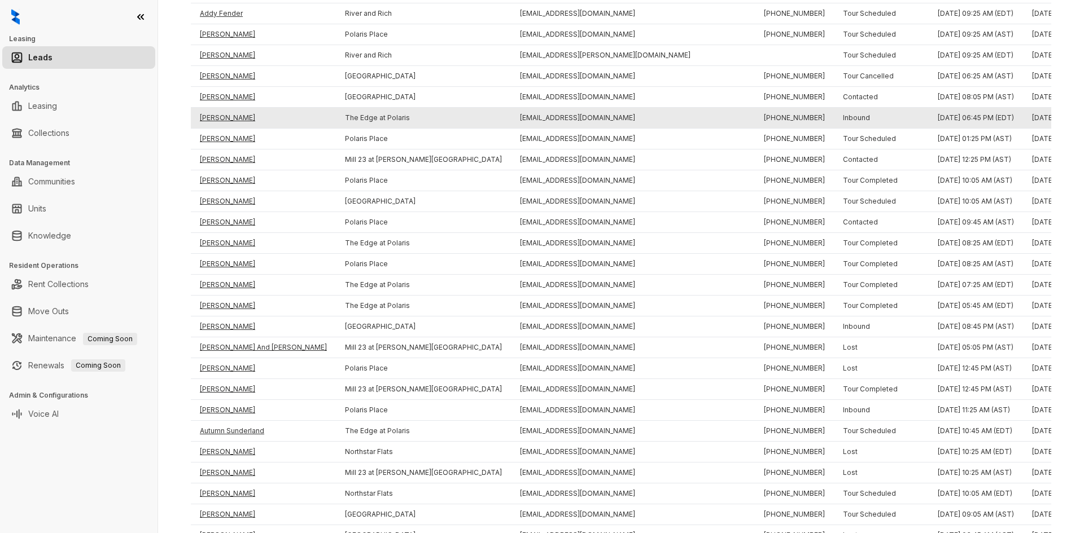
click at [221, 118] on td "[PERSON_NAME]" at bounding box center [263, 118] width 145 height 21
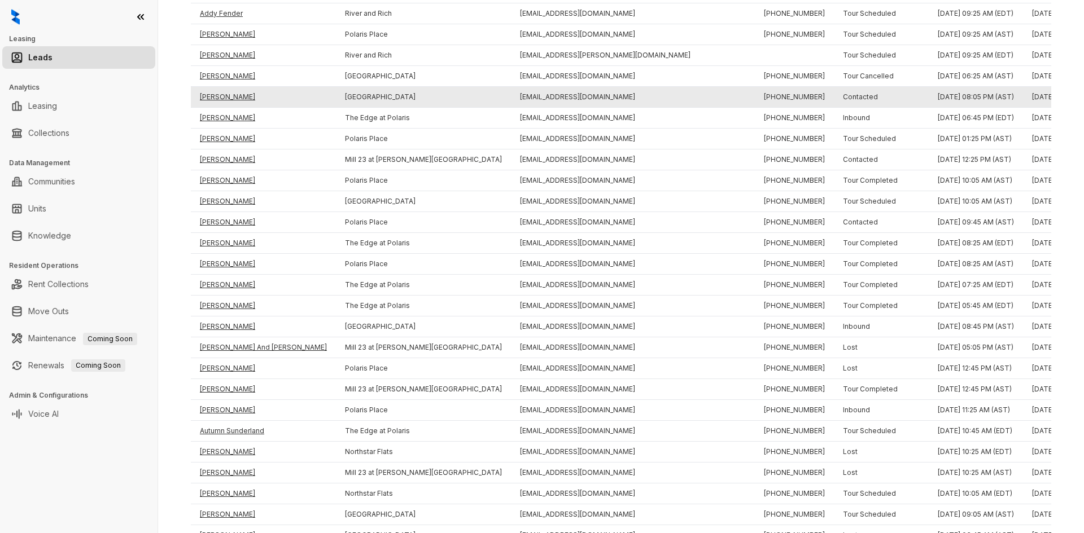
click at [221, 99] on td "[PERSON_NAME]" at bounding box center [263, 97] width 145 height 21
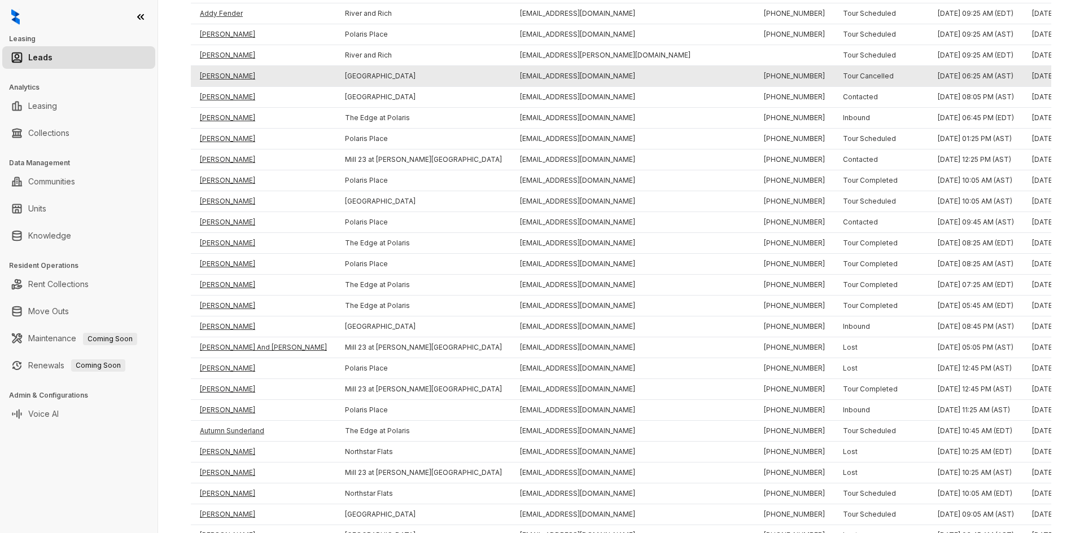
drag, startPoint x: 221, startPoint y: 75, endPoint x: 221, endPoint y: 67, distance: 7.3
click at [221, 74] on td "[PERSON_NAME]" at bounding box center [263, 76] width 145 height 21
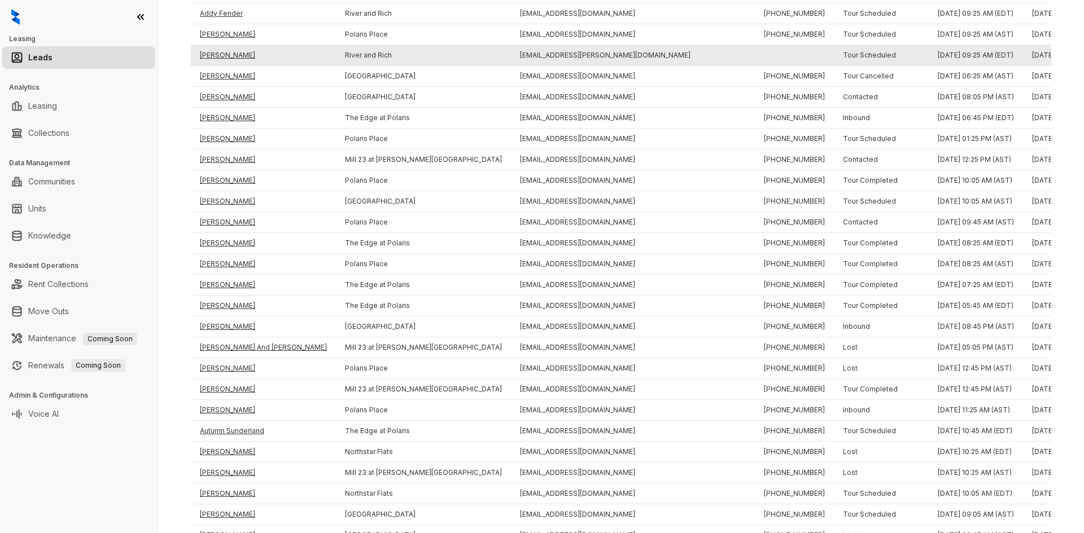
click at [221, 58] on td "[PERSON_NAME]" at bounding box center [263, 55] width 145 height 21
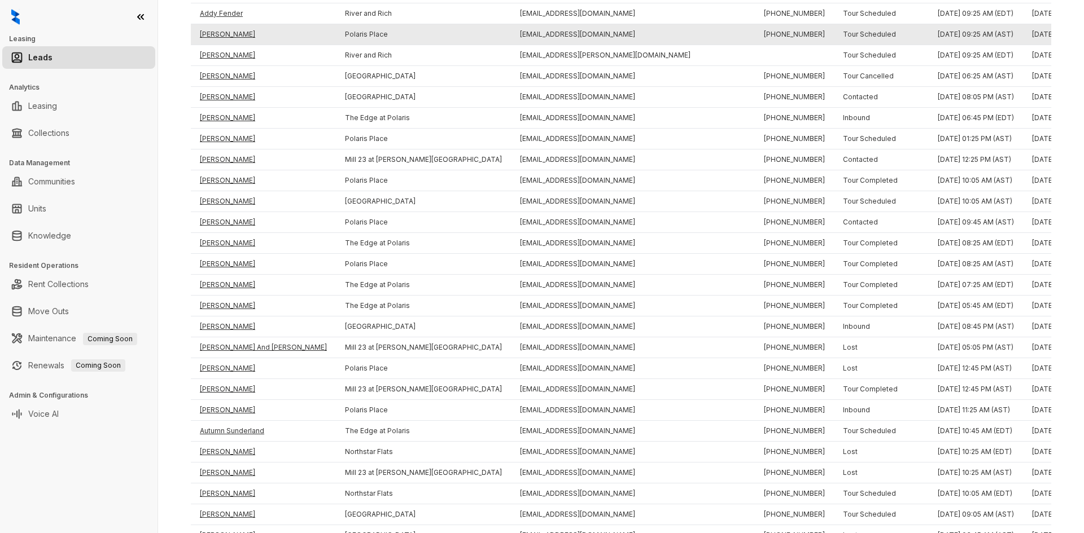
click at [222, 33] on td "[PERSON_NAME]" at bounding box center [263, 34] width 145 height 21
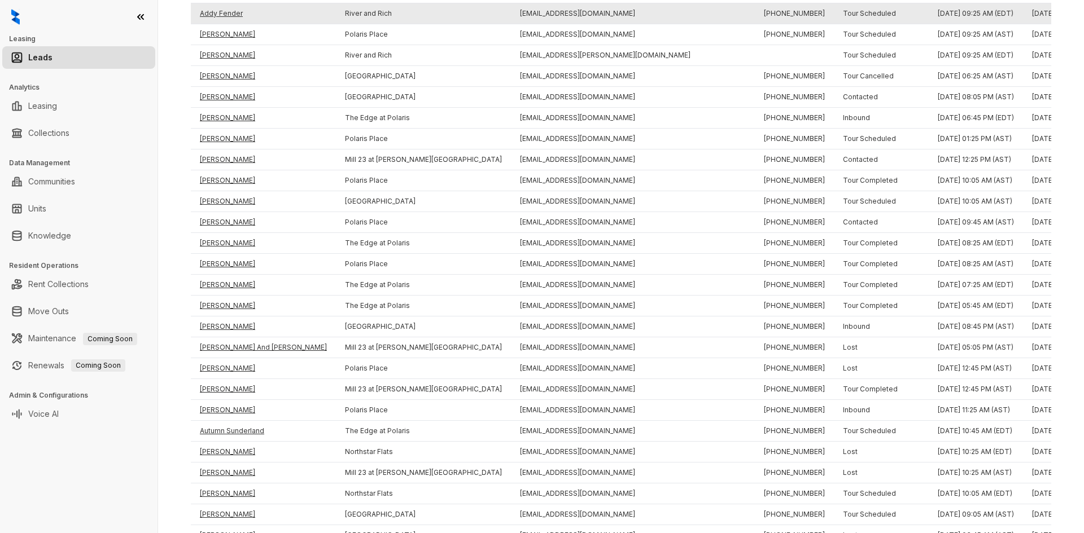
click at [222, 15] on td "Addy Fender" at bounding box center [263, 13] width 145 height 21
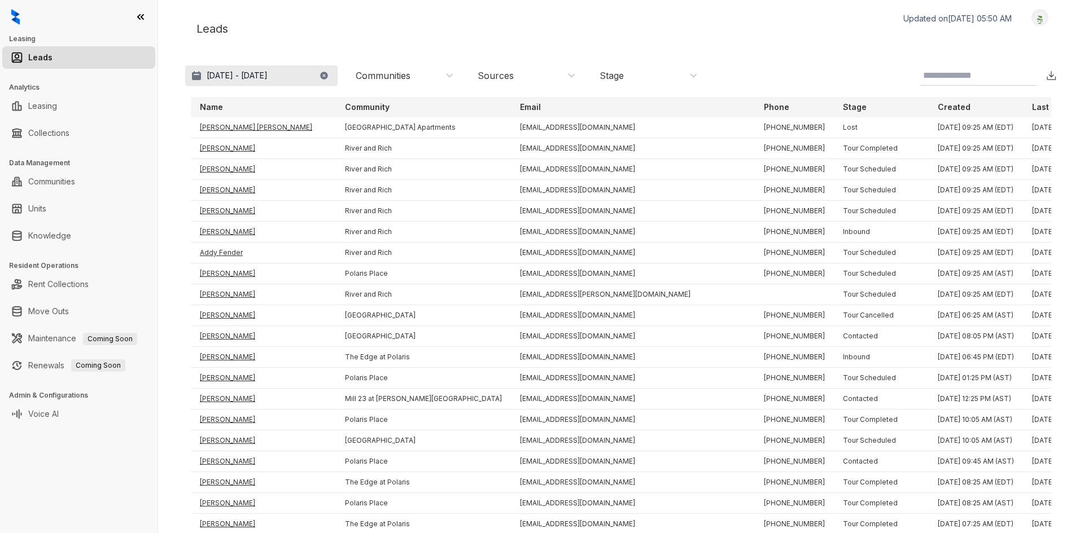
scroll to position [0, 0]
